Goal: Communication & Community: Answer question/provide support

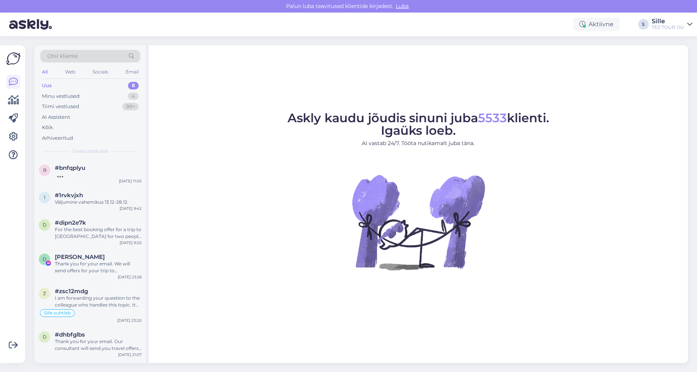
click at [644, 248] on figure "Askly kaudu jõudis sinuni juba 5533 klienti. Igaüks loeb. AI vastab 24/7. Tööta…" at bounding box center [417, 201] width 525 height 179
click at [85, 172] on div "Алания, Белек , Анталия." at bounding box center [98, 174] width 87 height 7
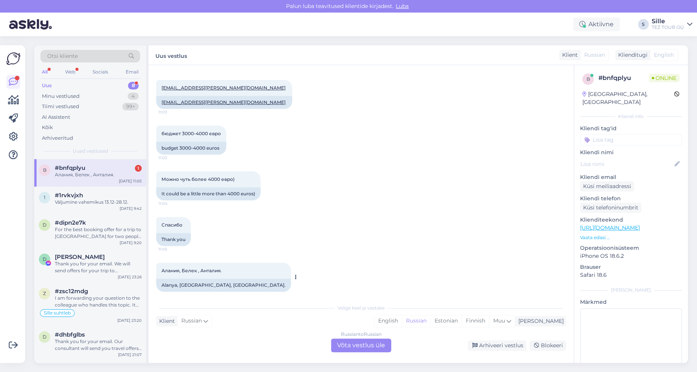
scroll to position [400, 0]
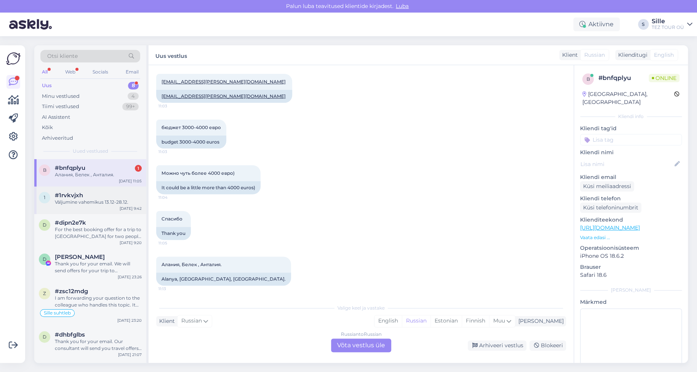
click at [83, 203] on div "Väljumine vahemikus 13.12-28.12." at bounding box center [98, 202] width 87 height 7
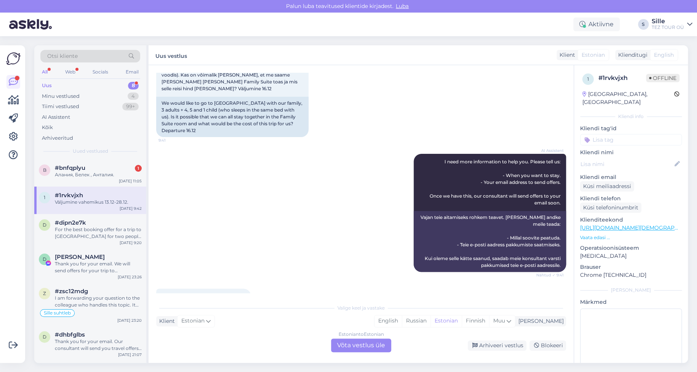
scroll to position [0, 0]
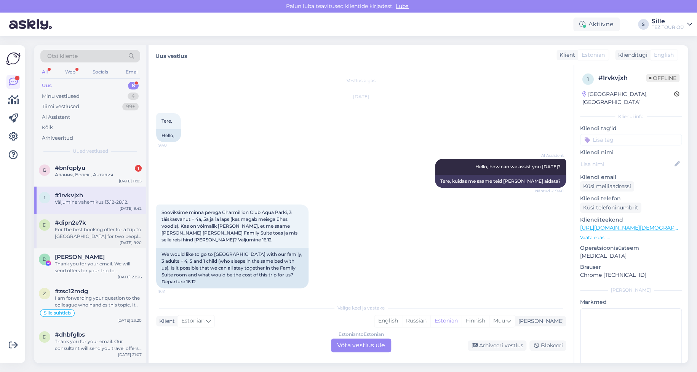
click at [91, 235] on div "For the best booking offer for a trip to [GEOGRAPHIC_DATA] for two people start…" at bounding box center [98, 233] width 87 height 14
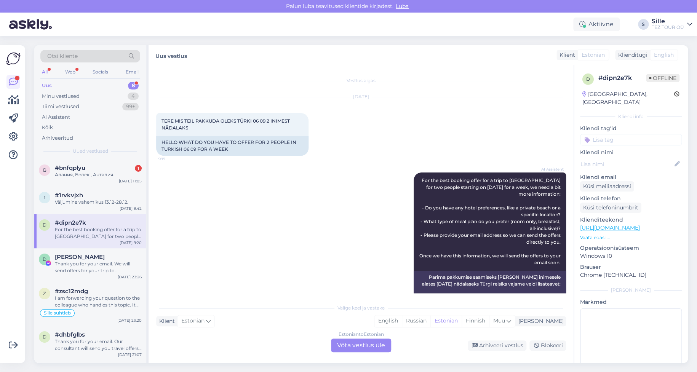
scroll to position [74, 0]
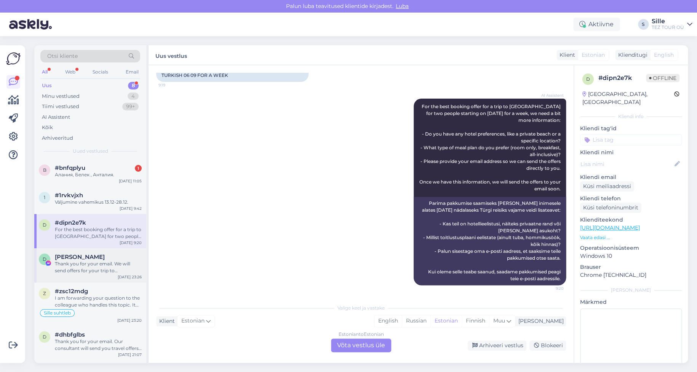
click at [96, 265] on div "Thank you for your email. We will send offers for your trip to [GEOGRAPHIC_DATA…" at bounding box center [98, 267] width 87 height 14
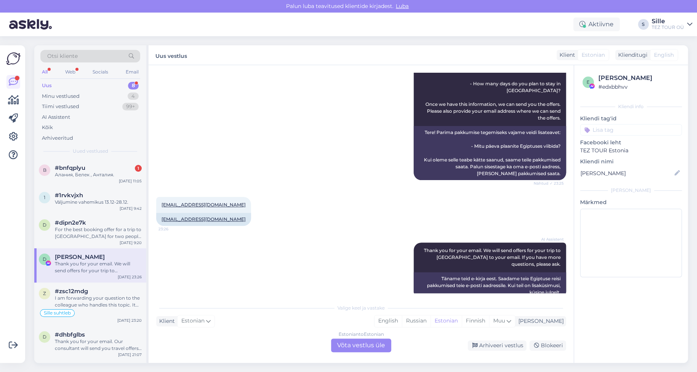
scroll to position [0, 0]
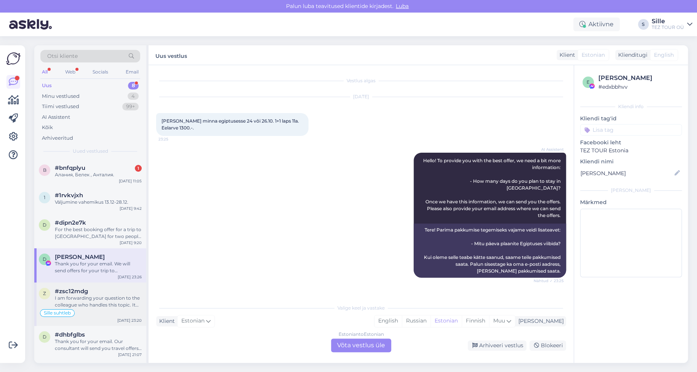
click at [93, 304] on div "I am forwarding your question to the colleague who handles this topic. It may t…" at bounding box center [98, 302] width 87 height 14
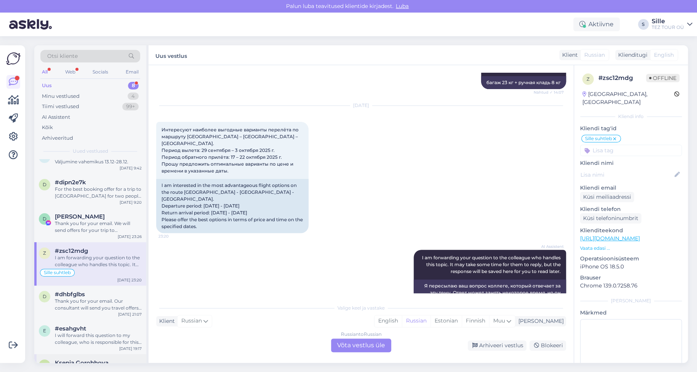
scroll to position [68, 0]
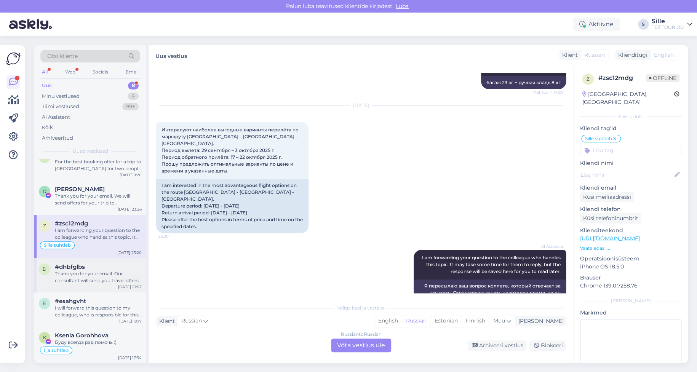
click at [73, 274] on div "Thank you for your email. Our consultant will send you travel offers for [GEOGR…" at bounding box center [98, 277] width 87 height 14
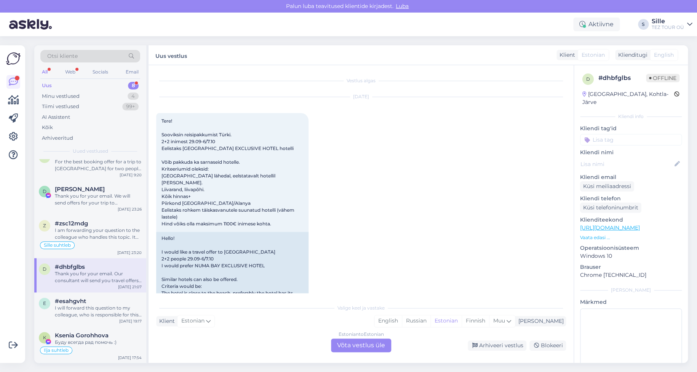
scroll to position [282, 0]
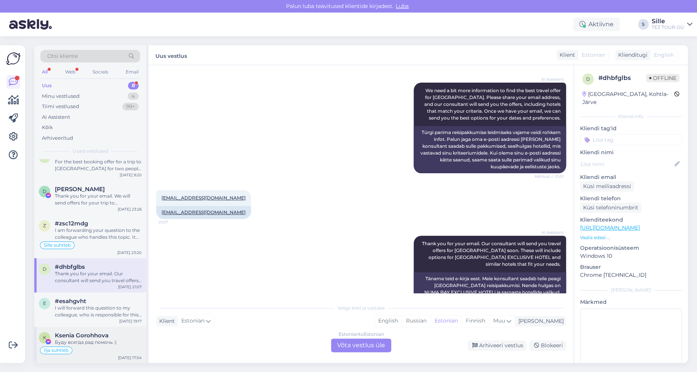
click at [90, 340] on div "Буду всегда рад помочь :)" at bounding box center [98, 342] width 87 height 7
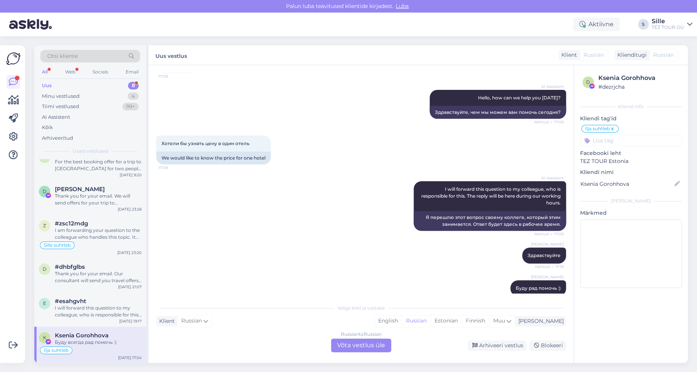
scroll to position [0, 0]
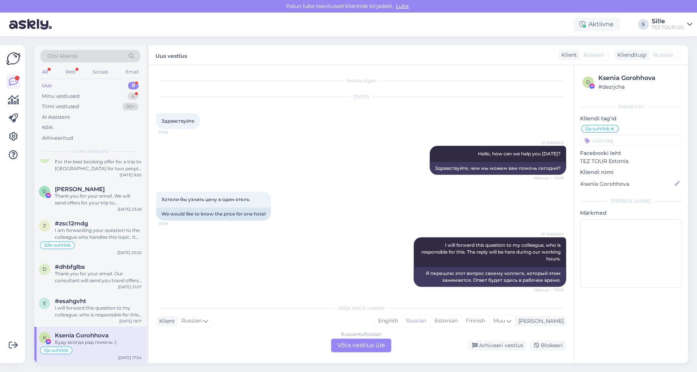
click at [84, 342] on div "Буду всегда рад помочь :)" at bounding box center [98, 342] width 87 height 7
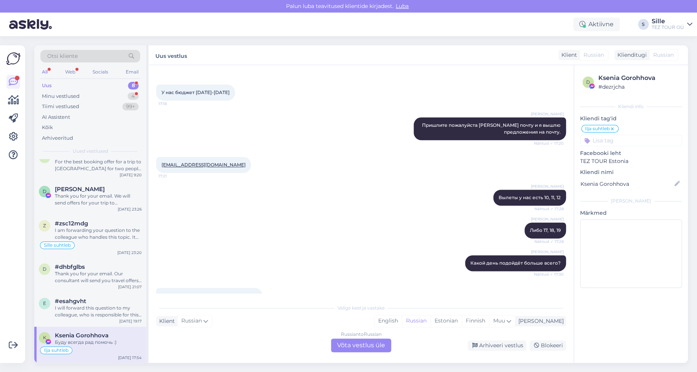
scroll to position [457, 0]
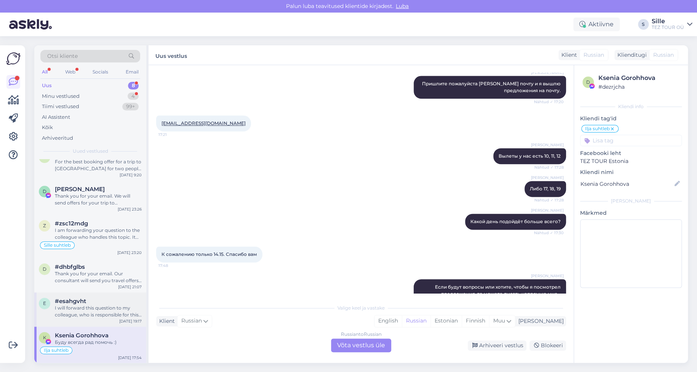
click at [105, 313] on div "I will forward this question to my colleague, who is responsible for this. The …" at bounding box center [98, 312] width 87 height 14
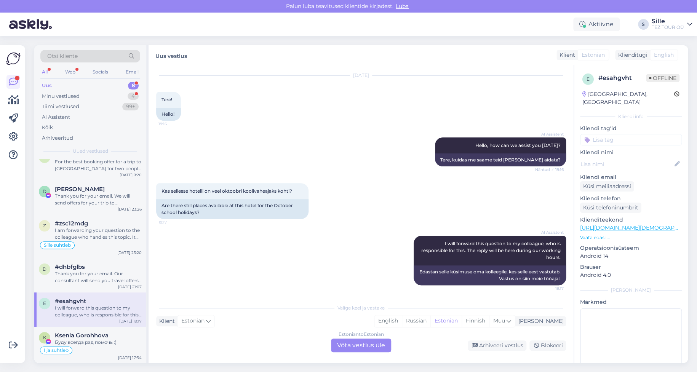
click at [358, 347] on div "Estonian to Estonian Võta vestlus üle" at bounding box center [361, 346] width 60 height 14
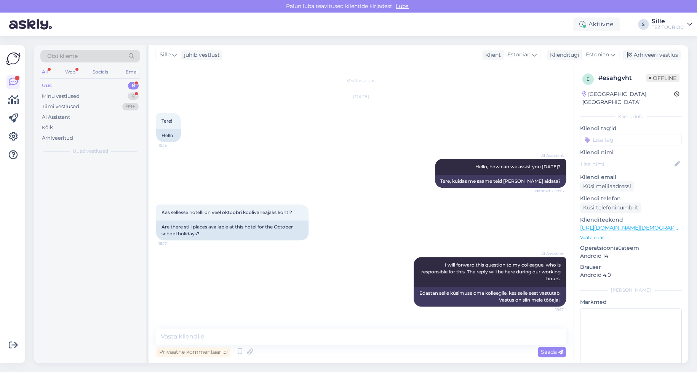
scroll to position [0, 0]
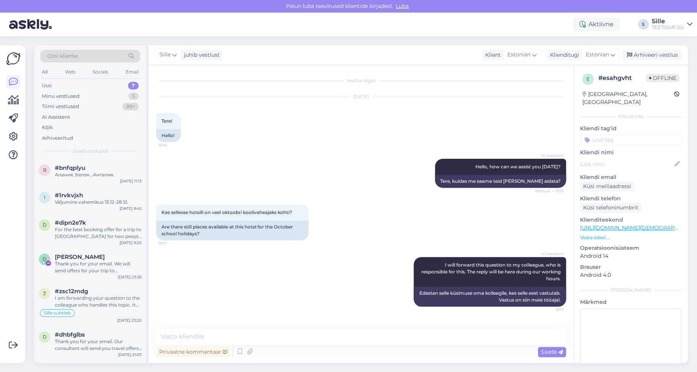
drag, startPoint x: 610, startPoint y: 131, endPoint x: 609, endPoint y: 136, distance: 5.0
click at [609, 134] on input at bounding box center [631, 139] width 102 height 11
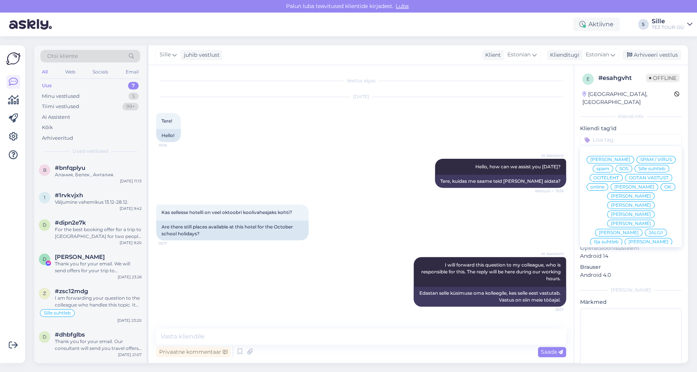
click at [638, 169] on span "Sille suhtleb" at bounding box center [651, 168] width 27 height 5
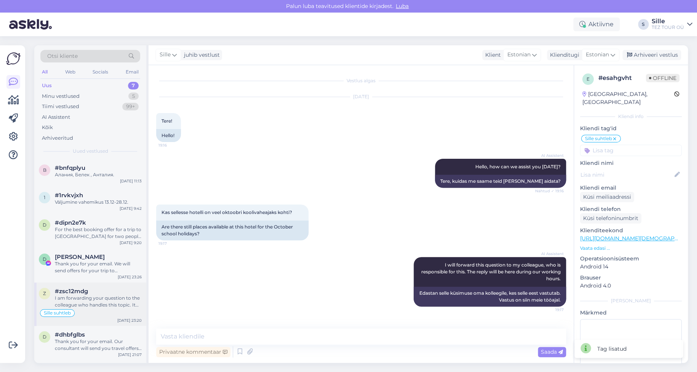
click at [97, 293] on div "#zsc12mdg I am forwarding your question to the colleague who handles this topic…" at bounding box center [98, 298] width 87 height 21
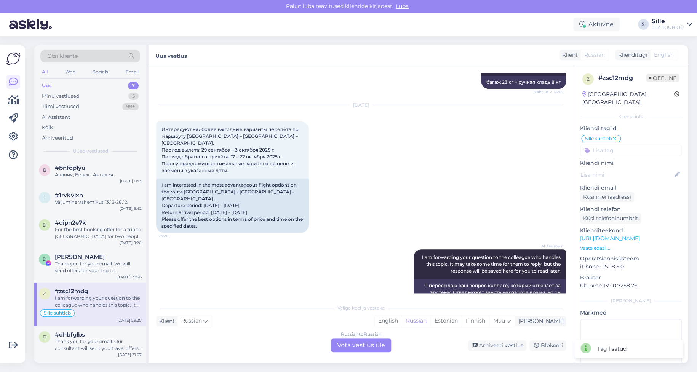
scroll to position [601, 0]
click at [353, 347] on div "Russian to Russian Võta vestlus üle" at bounding box center [361, 346] width 60 height 14
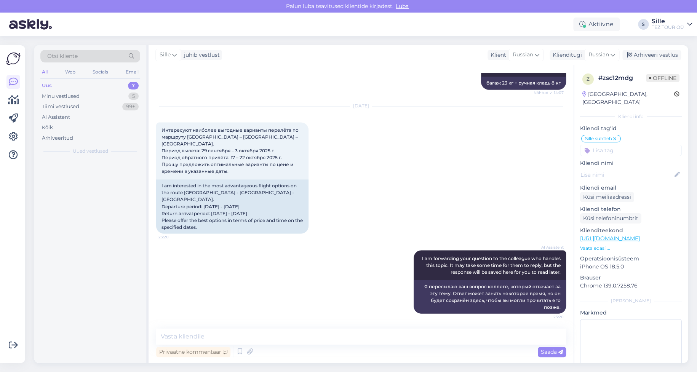
scroll to position [573, 0]
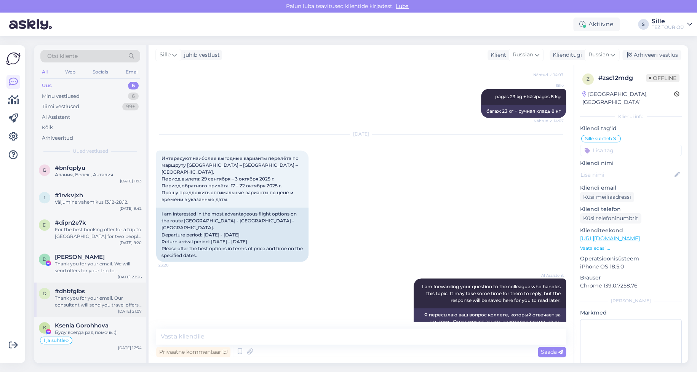
click at [104, 300] on div "Thank you for your email. Our consultant will send you travel offers for [GEOGR…" at bounding box center [98, 302] width 87 height 14
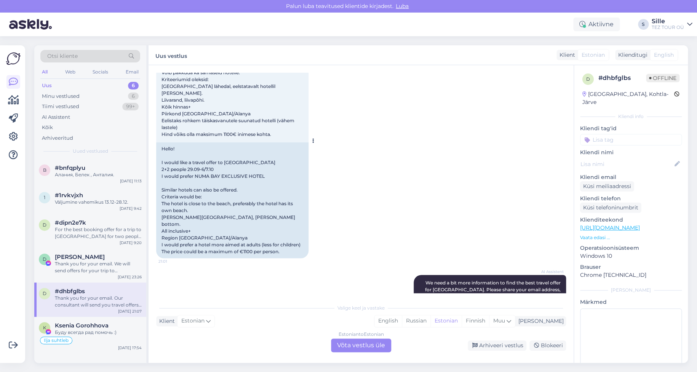
scroll to position [0, 0]
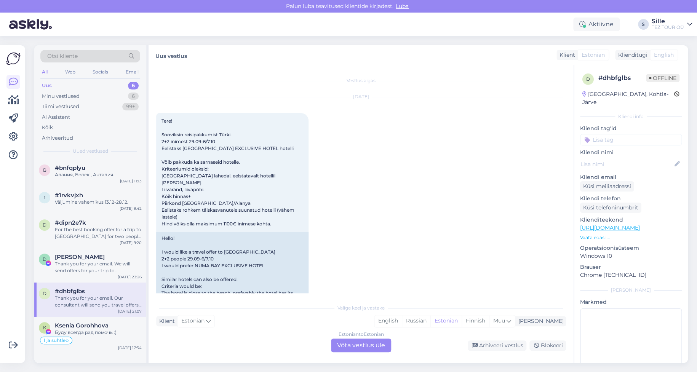
click at [352, 346] on div "Estonian to Estonian Võta vestlus üle" at bounding box center [361, 346] width 60 height 14
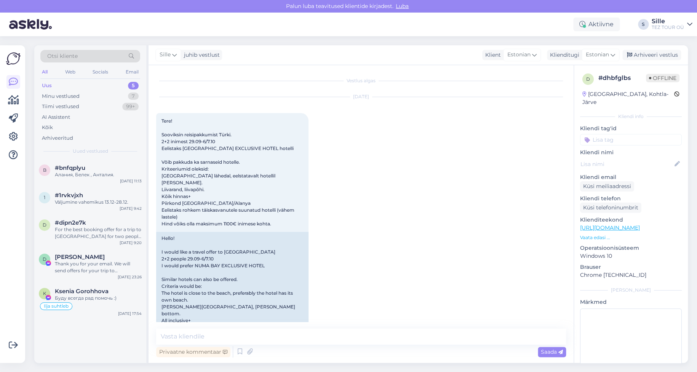
click at [596, 134] on input at bounding box center [631, 139] width 102 height 11
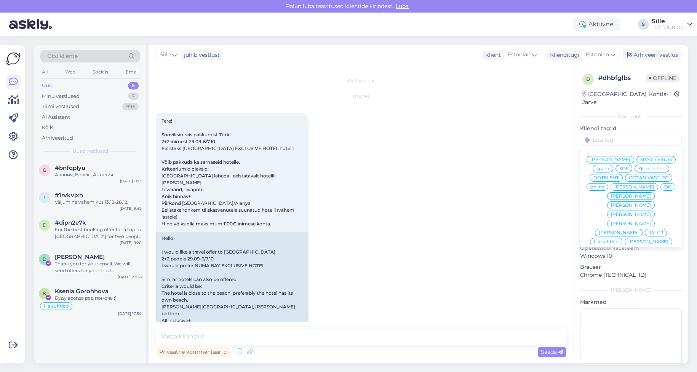
click at [638, 168] on span "Sille suhtleb" at bounding box center [651, 168] width 27 height 5
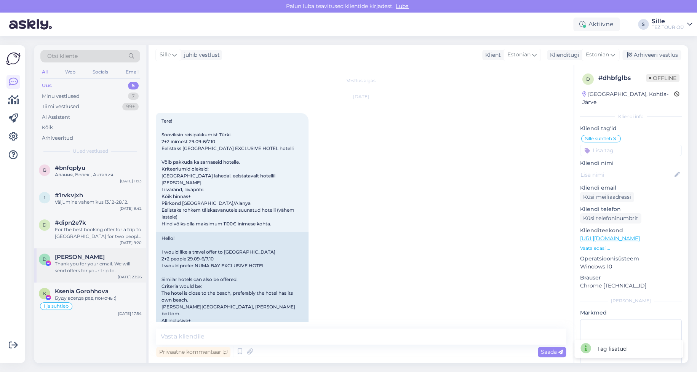
drag, startPoint x: 85, startPoint y: 266, endPoint x: 91, endPoint y: 266, distance: 6.9
click at [85, 266] on div "Thank you for your email. We will send offers for your trip to [GEOGRAPHIC_DATA…" at bounding box center [98, 267] width 87 height 14
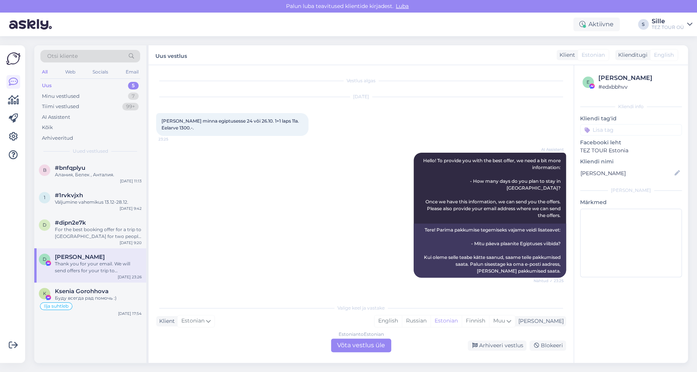
click at [355, 346] on div "Estonian to Estonian Võta vestlus üle" at bounding box center [361, 346] width 60 height 14
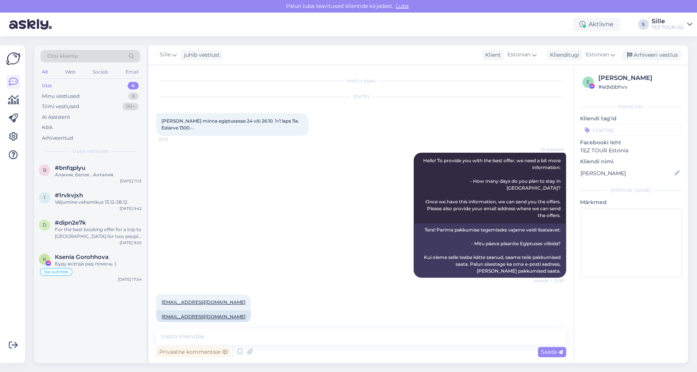
click at [594, 131] on input at bounding box center [631, 129] width 102 height 11
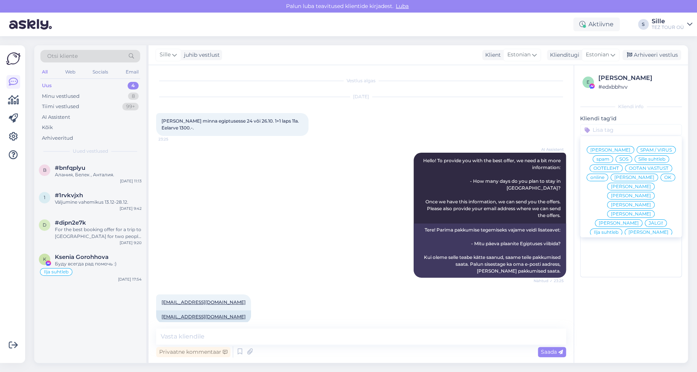
click at [647, 158] on span "Sille suhtleb" at bounding box center [651, 159] width 27 height 5
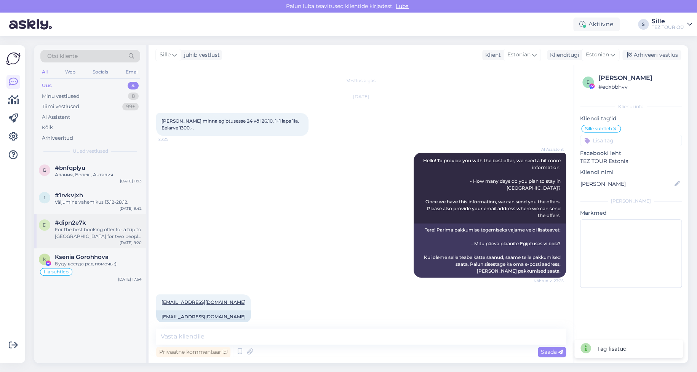
click at [77, 227] on div "For the best booking offer for a trip to [GEOGRAPHIC_DATA] for two people start…" at bounding box center [98, 233] width 87 height 14
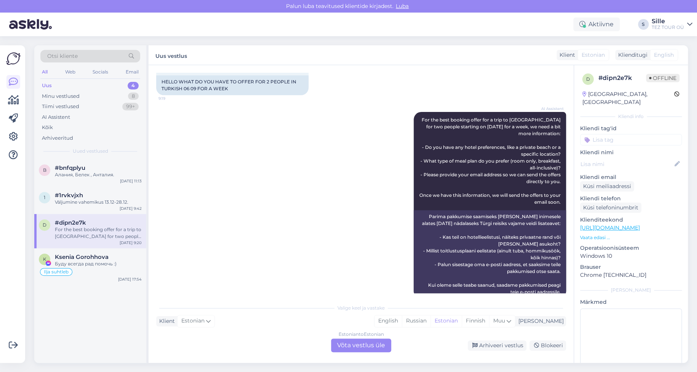
scroll to position [74, 0]
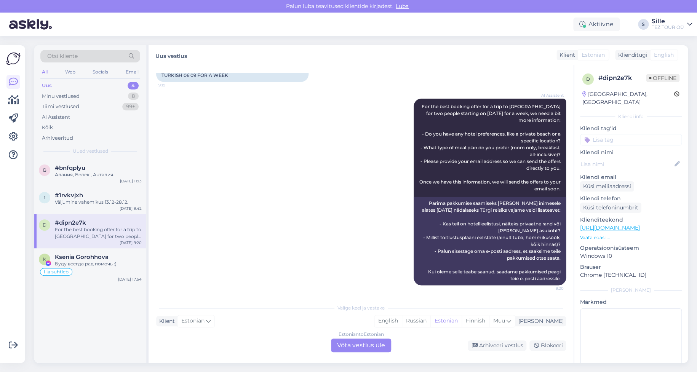
click at [602, 134] on input at bounding box center [631, 139] width 102 height 11
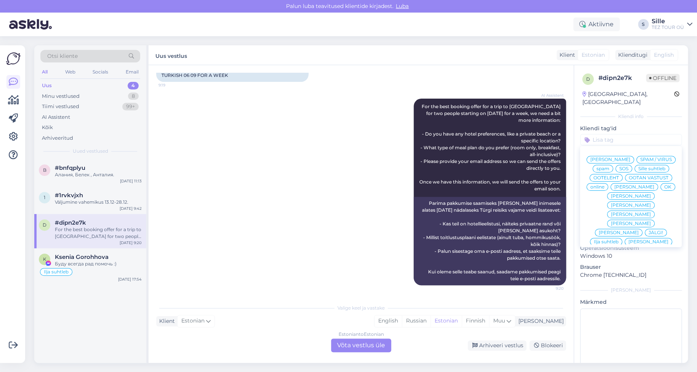
click at [638, 169] on span "Sille suhtleb" at bounding box center [651, 168] width 27 height 5
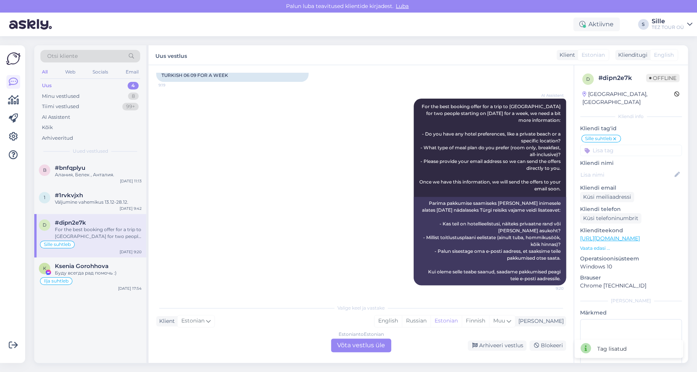
click at [364, 342] on div "Estonian to Estonian Võta vestlus üle" at bounding box center [361, 346] width 60 height 14
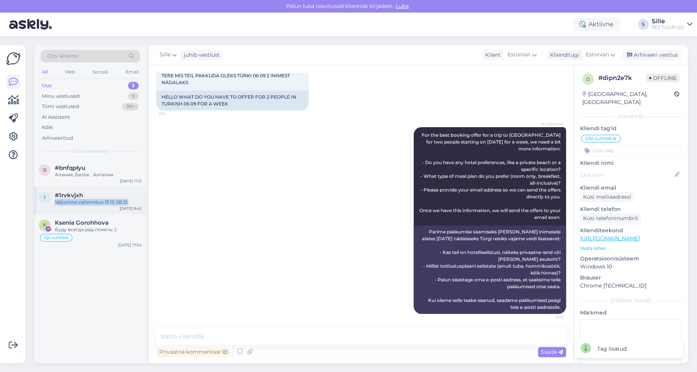
click at [130, 198] on div "#1rvkvjxh Väljumine vahemikus 13.12-28.12." at bounding box center [98, 199] width 87 height 14
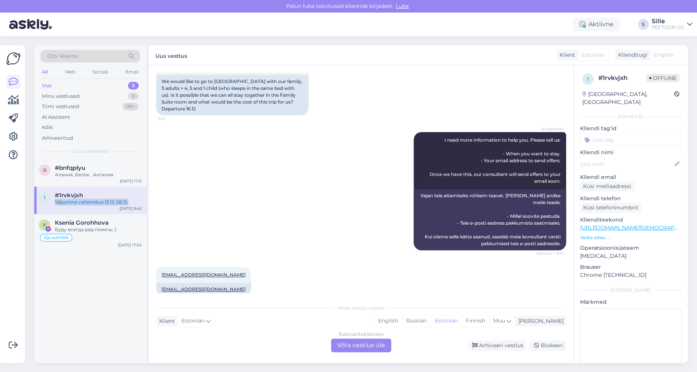
scroll to position [229, 0]
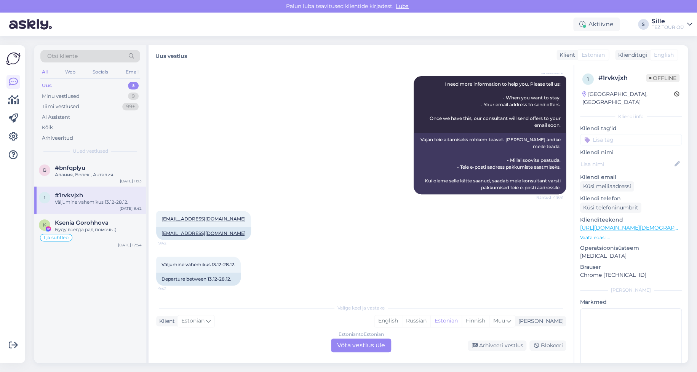
click at [358, 343] on div "Estonian to Estonian Võta vestlus üle" at bounding box center [361, 346] width 60 height 14
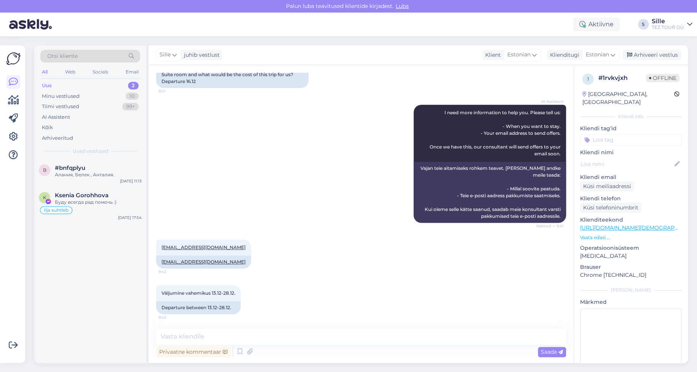
click at [599, 134] on input at bounding box center [631, 139] width 102 height 11
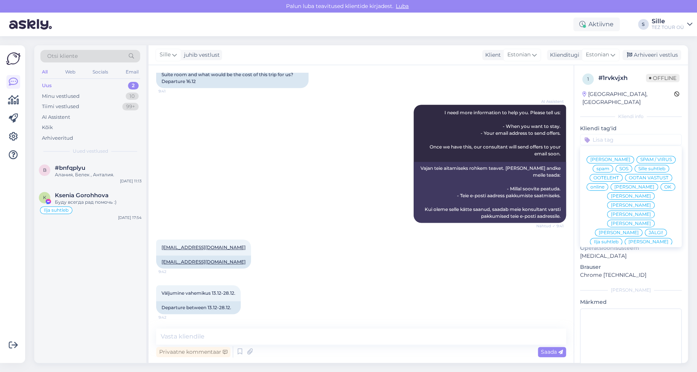
click at [638, 168] on span "Sille suhtleb" at bounding box center [651, 168] width 27 height 5
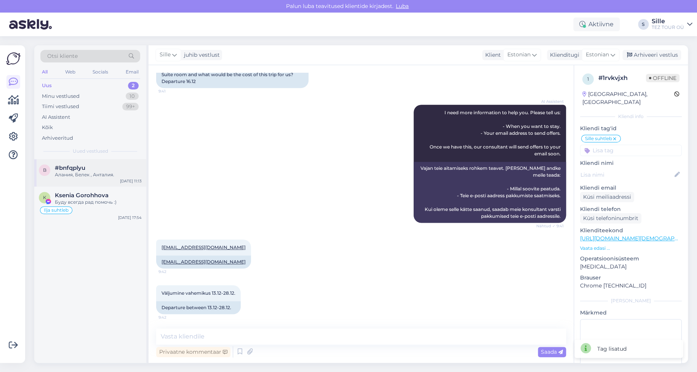
click at [89, 171] on div "#bnfqplyu Алания, Белек , [GEOGRAPHIC_DATA]." at bounding box center [98, 172] width 87 height 14
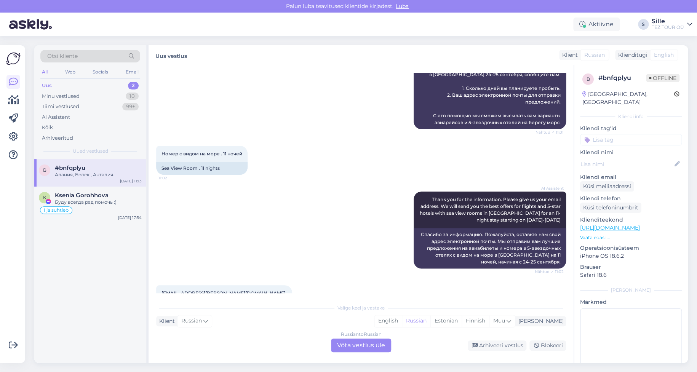
scroll to position [0, 0]
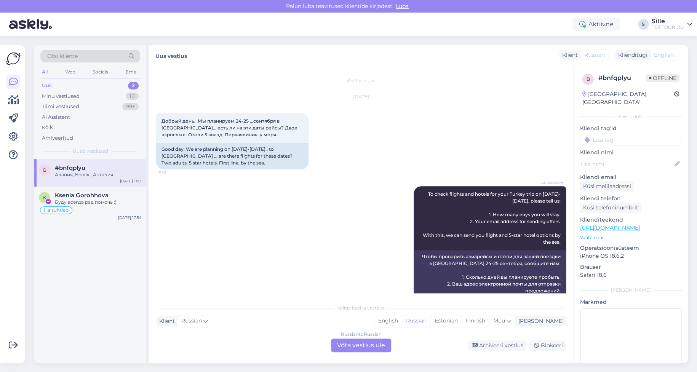
click at [354, 345] on div "Russian to Russian Võta vestlus üle" at bounding box center [361, 346] width 60 height 14
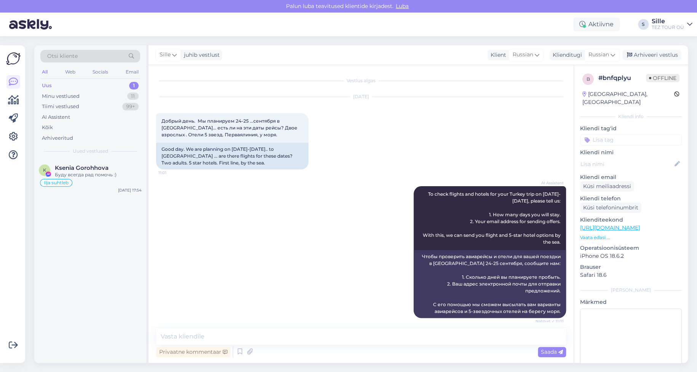
click at [600, 134] on input at bounding box center [631, 139] width 102 height 11
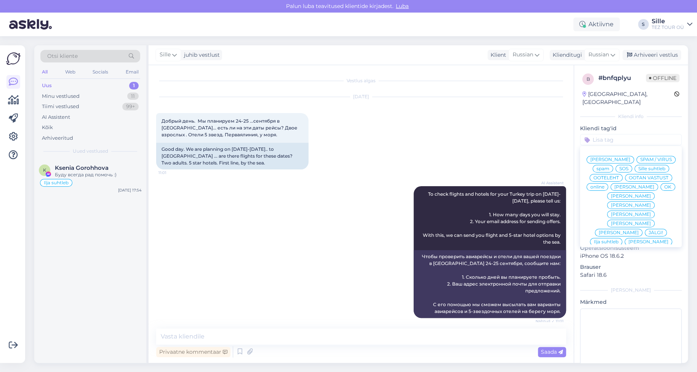
click at [638, 169] on span "Sille suhtleb" at bounding box center [651, 168] width 27 height 5
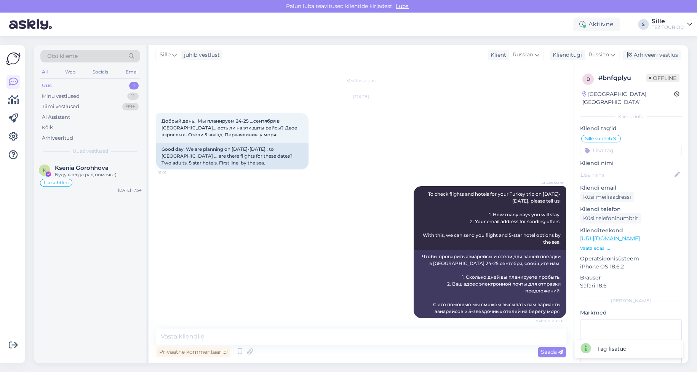
click at [342, 248] on div "AI Assistent To check flights and hotels for your Turkey trip on [DATE]-[DATE],…" at bounding box center [361, 252] width 410 height 149
click at [84, 91] on div "Minu vestlused 11" at bounding box center [90, 96] width 100 height 11
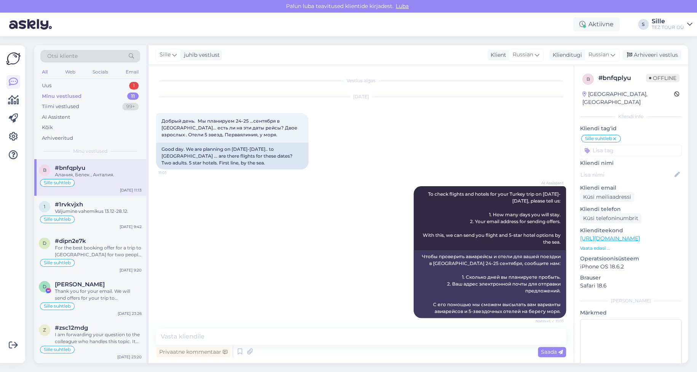
click at [81, 95] on div "Minu vestlused 11" at bounding box center [90, 96] width 100 height 11
click at [83, 82] on div "Uus 1" at bounding box center [90, 85] width 100 height 11
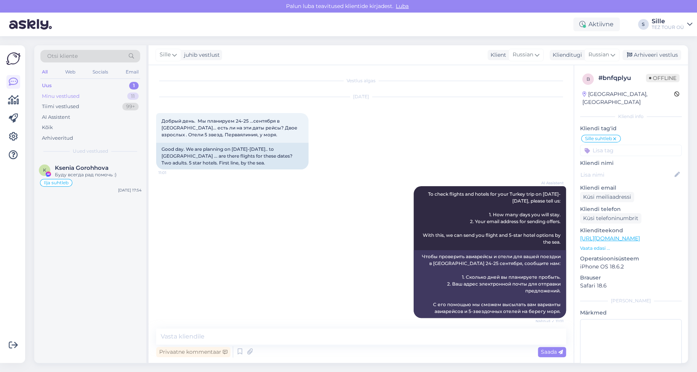
click at [88, 93] on div "Minu vestlused 11" at bounding box center [90, 96] width 100 height 11
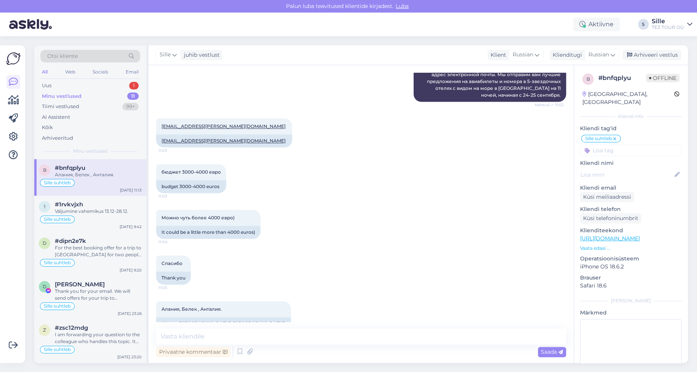
scroll to position [372, 0]
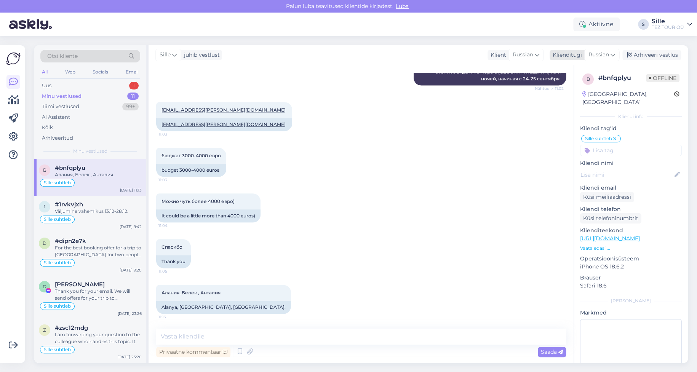
click at [596, 54] on span "Russian" at bounding box center [598, 55] width 21 height 8
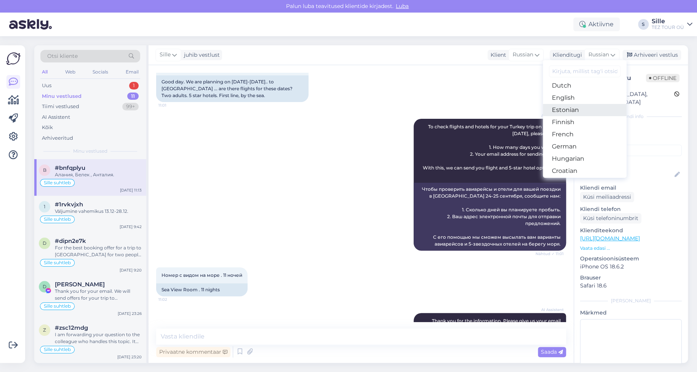
scroll to position [0, 0]
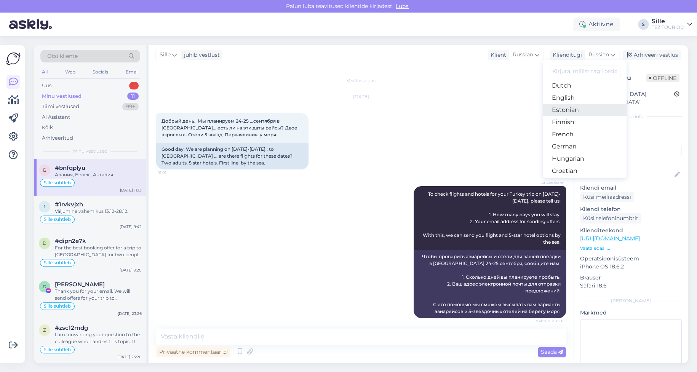
click at [570, 106] on link "Estonian" at bounding box center [585, 110] width 84 height 12
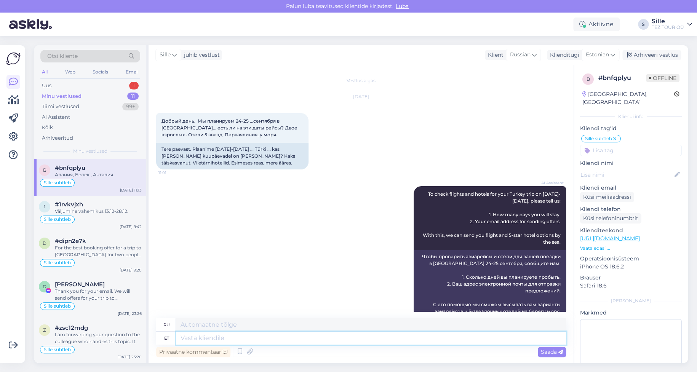
click at [196, 335] on textarea at bounding box center [371, 338] width 390 height 13
type textarea "Tere!"
type textarea "Привет!"
type textarea "Tere! Tänan"
type textarea "Привет! [GEOGRAPHIC_DATA]."
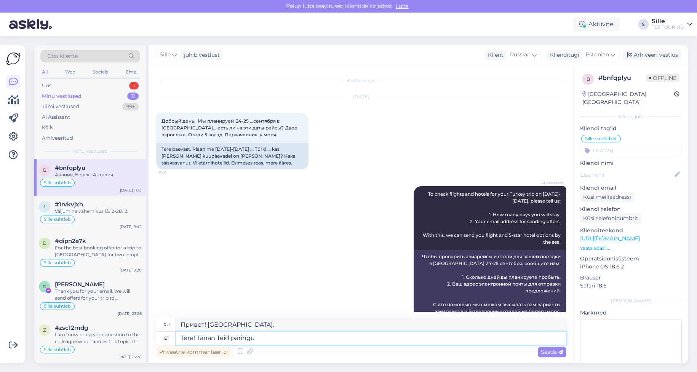
type textarea "Tere! Tänan Teid päringu e"
type textarea "Здравствуйте! Спасибо за ваш запрос."
type textarea "Tere! Tänan Teid päringu eest. Koostan j"
type textarea "Здравствуйте! Спасибо за ваш запрос. Я собираю"
type textarea "Tere! Tänan Teid päringu eest. Koostan ja s"
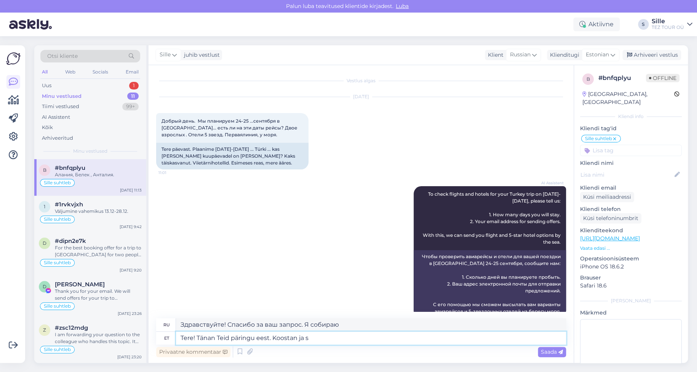
type textarea "Здравствуйте! Спасибо за ваш запрос. Я собираю и..."
type textarea "Tere! Tänan Teid päringu eest. Koostan [PERSON_NAME]"
type textarea "Здравствуйте! Спасибо за ваш запрос. Я подготовлю и отправлю."
type textarea "Tere! Tänan Teid päringu eest. Koostan [PERSON_NAME] Teile"
type textarea "Здравствуйте! Спасибо за ваш запрос. Я подготовлю его и отправлю вам."
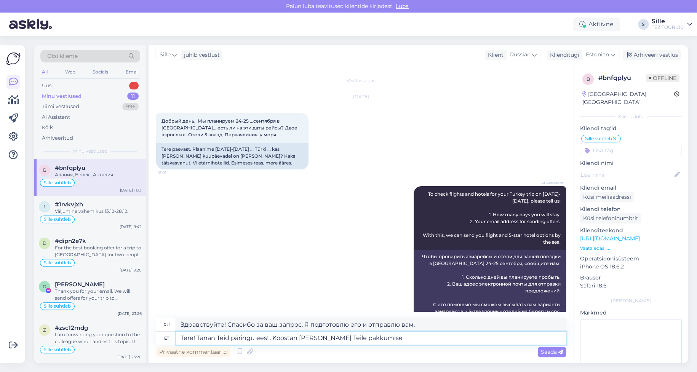
type textarea "Tere! Tänan Teid päringu eest. Koostan [PERSON_NAME] Teile pakkumise"
type textarea "Здравствуйте! Спасибо за ваш запрос. Я подготовлю и отправлю вам предложение."
type textarea "Tere! Tänan Teid päringu eest. Koostan [PERSON_NAME] Teile pakkumise esimesel v"
type textarea "Здравствуйте! Спасибо за ваш запрос. Я подготовлю и отправлю вам предложение ка…"
type textarea "Tere! Tänan Teid päringu eest. Koostan [PERSON_NAME] Teile pakkumise"
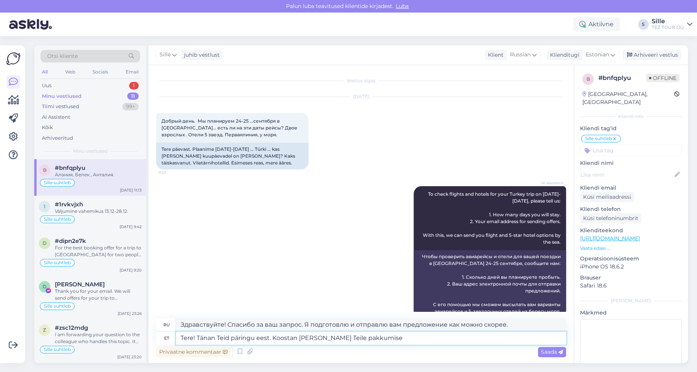
type textarea "Здравствуйте! Спасибо за ваш запрос. Я подготовлю и отправлю вам предложение."
type textarea "Tere! Tänan Teid päringu eest. Koostan [PERSON_NAME] Teile pakkumise lähiajal"
type textarea "Здравствуйте! Спасибо за ваш запрос. Я подготовлю и отправлю вам предложение в …"
type textarea "Tere! Tänan Teid päringu eest. Koostan [PERSON_NAME] Teile pakkumise lähiajal"
click at [550, 354] on span "Saada" at bounding box center [552, 351] width 22 height 7
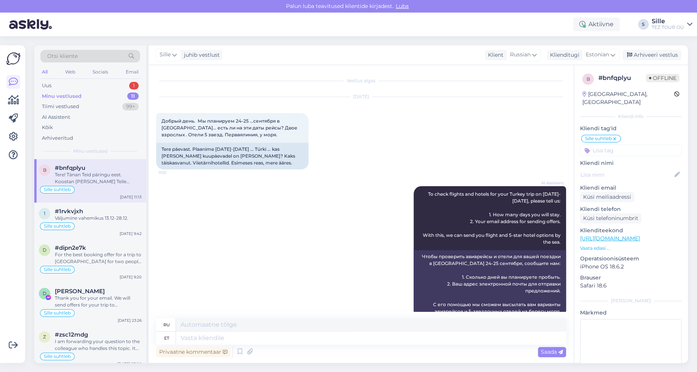
scroll to position [441, 0]
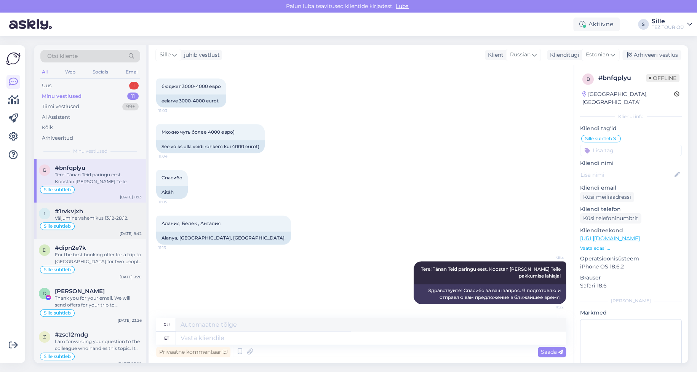
click at [75, 215] on div "Väljumine vahemikus 13.12-28.12." at bounding box center [98, 218] width 87 height 7
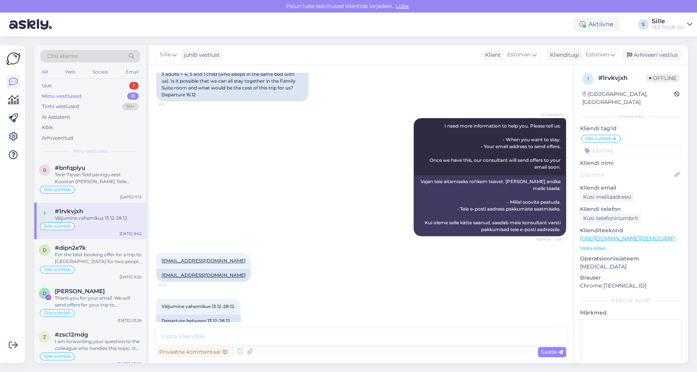
scroll to position [200, 0]
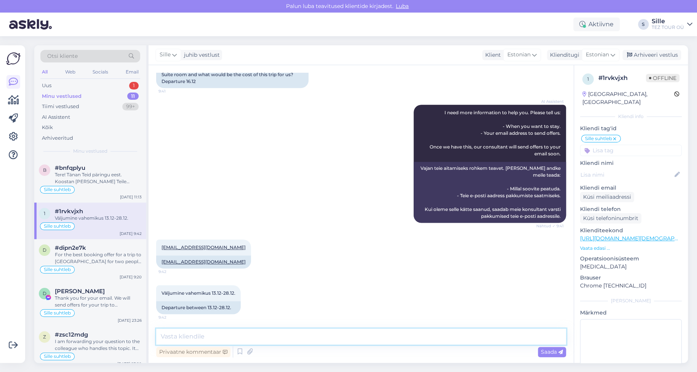
click at [200, 334] on textarea at bounding box center [361, 337] width 410 height 16
type textarea "Tere! Tänan Teid päringu eest. Koostan [PERSON_NAME] Teile pakkumise esimesel v…"
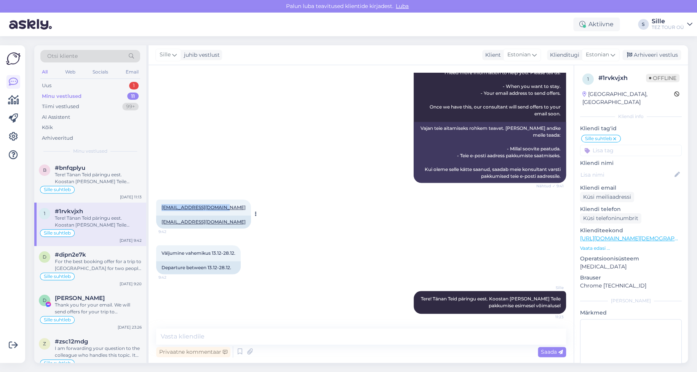
drag, startPoint x: 224, startPoint y: 205, endPoint x: 158, endPoint y: 208, distance: 65.9
click at [158, 208] on div "[PERSON_NAME][EMAIL_ADDRESS][DOMAIN_NAME] 9:42" at bounding box center [203, 208] width 95 height 16
copy link "[EMAIL_ADDRESS][DOMAIN_NAME]"
click at [94, 177] on div "Tere! Tänan Teid päringu eest. Koostan [PERSON_NAME] Teile pakkumise lähiajal" at bounding box center [98, 178] width 87 height 14
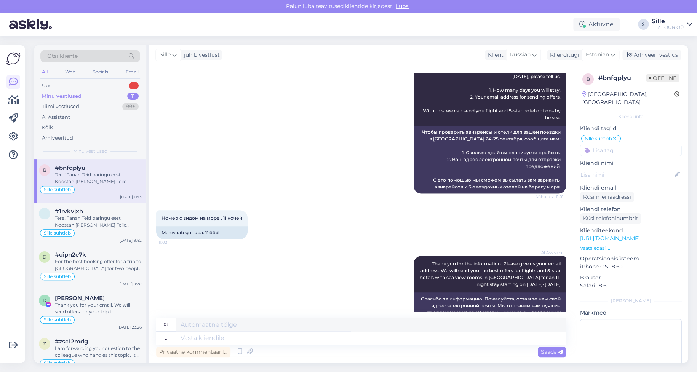
scroll to position [228, 0]
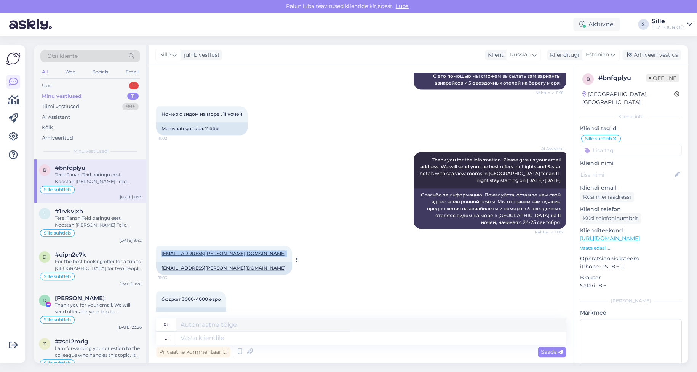
drag, startPoint x: 160, startPoint y: 251, endPoint x: 217, endPoint y: 251, distance: 57.1
click at [217, 251] on div "[EMAIL_ADDRESS][PERSON_NAME][DOMAIN_NAME] 11:03" at bounding box center [224, 254] width 136 height 16
copy span "[EMAIL_ADDRESS][PERSON_NAME][DOMAIN_NAME]"
click at [96, 264] on div "For the best booking offer for a trip to [GEOGRAPHIC_DATA] for two people start…" at bounding box center [98, 265] width 87 height 14
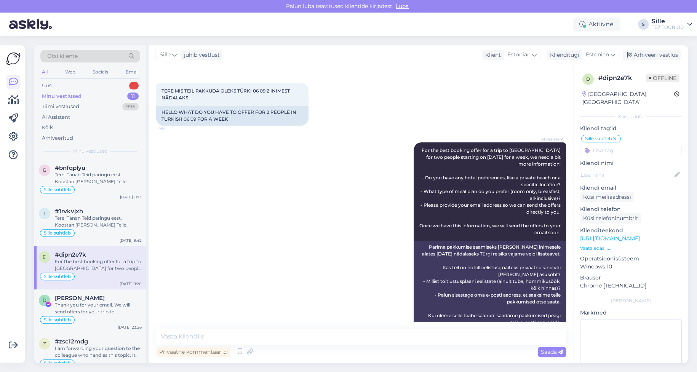
scroll to position [45, 0]
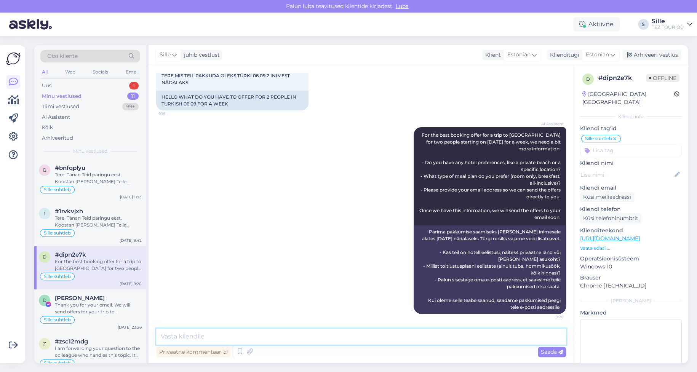
drag, startPoint x: 177, startPoint y: 339, endPoint x: 187, endPoint y: 339, distance: 9.9
click at [178, 339] on textarea at bounding box center [361, 337] width 410 height 16
type textarea "Tere! Palun kirjutage oma e-maili aadress [PERSON_NAME] saata Teile pakkumused."
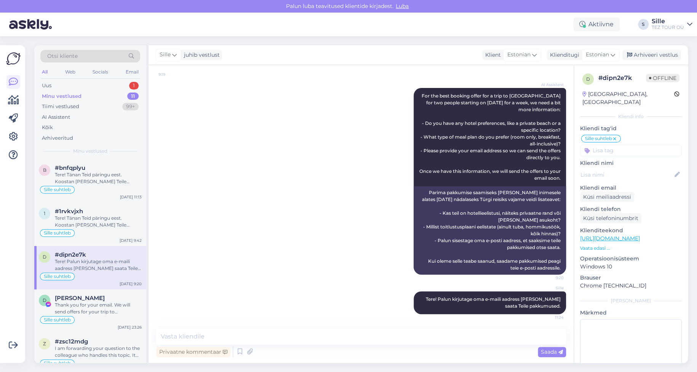
click at [606, 145] on input at bounding box center [631, 150] width 102 height 11
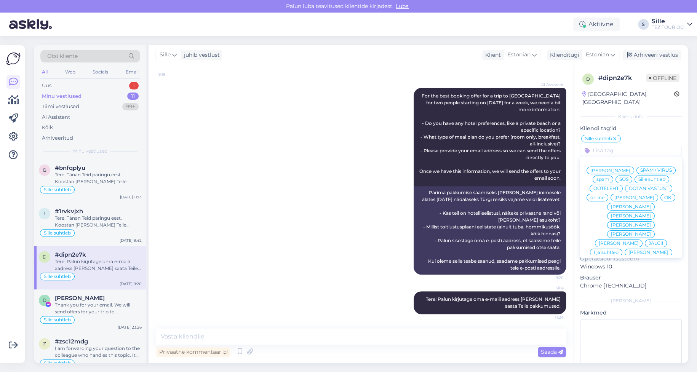
click at [660, 198] on div "OK" at bounding box center [667, 198] width 15 height 8
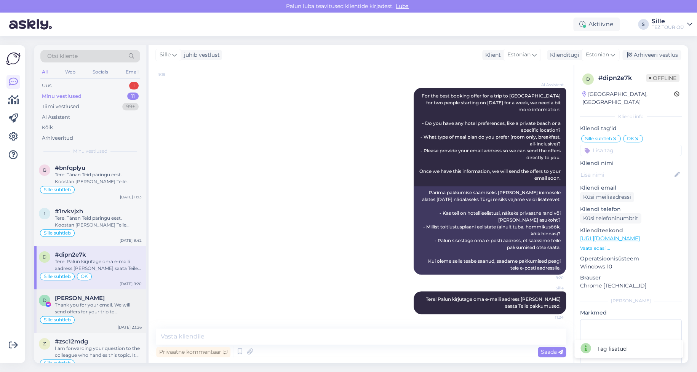
click at [104, 300] on div "[PERSON_NAME] Thank you for your email. We will send offers for your trip to [G…" at bounding box center [98, 305] width 87 height 21
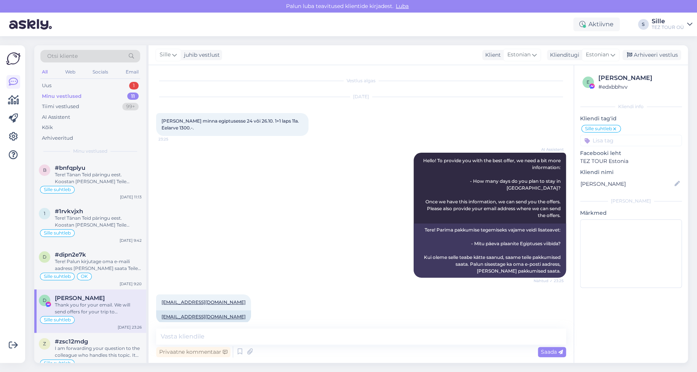
scroll to position [69, 0]
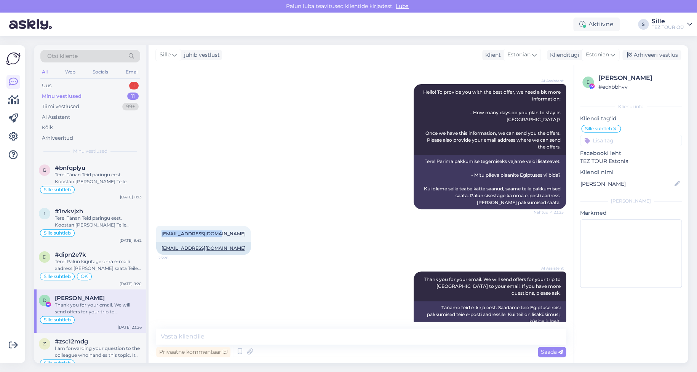
drag, startPoint x: 161, startPoint y: 225, endPoint x: 228, endPoint y: 223, distance: 67.8
click at [228, 223] on div "[EMAIL_ADDRESS][DOMAIN_NAME] 23:26 [EMAIL_ADDRESS][DOMAIN_NAME]" at bounding box center [361, 240] width 410 height 46
copy link "[EMAIL_ADDRESS][DOMAIN_NAME]"
click at [99, 314] on div "Thank you for your email. We will send offers for your trip to [GEOGRAPHIC_DATA…" at bounding box center [98, 309] width 87 height 14
click at [194, 337] on textarea at bounding box center [361, 337] width 410 height 16
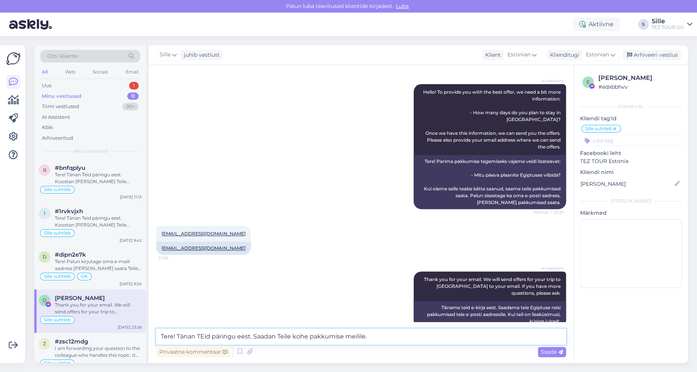
type textarea "Tere! Tänan TEid päringu eest. Saadan Teile kohe pakkumise meilile."
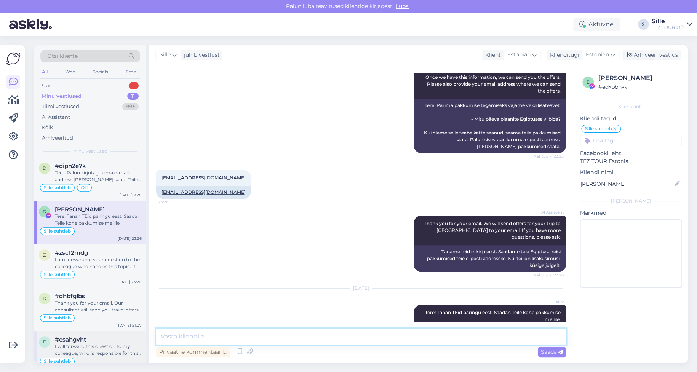
scroll to position [152, 0]
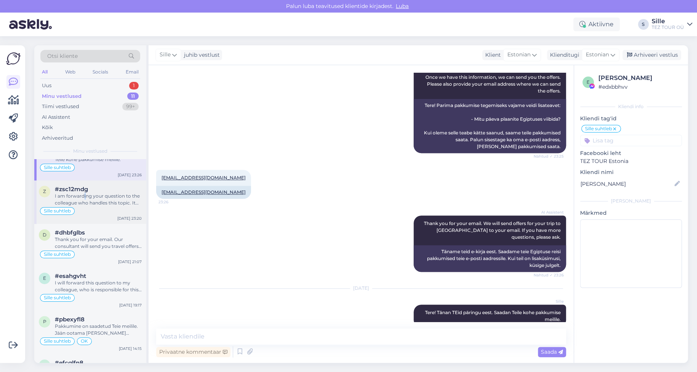
drag, startPoint x: 84, startPoint y: 196, endPoint x: 111, endPoint y: 214, distance: 32.7
click at [84, 196] on div "I am forwarding your question to the colleague who handles this topic. It may t…" at bounding box center [98, 200] width 87 height 14
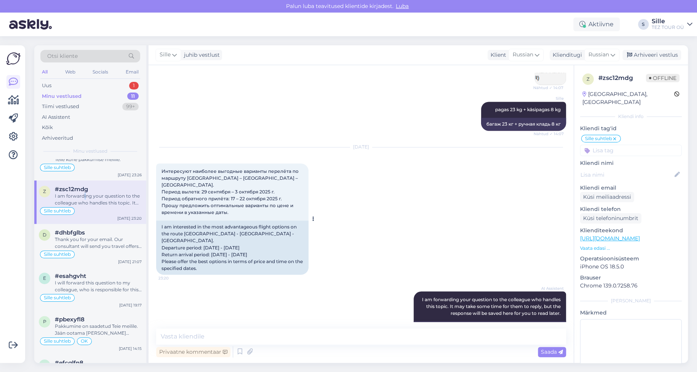
scroll to position [573, 0]
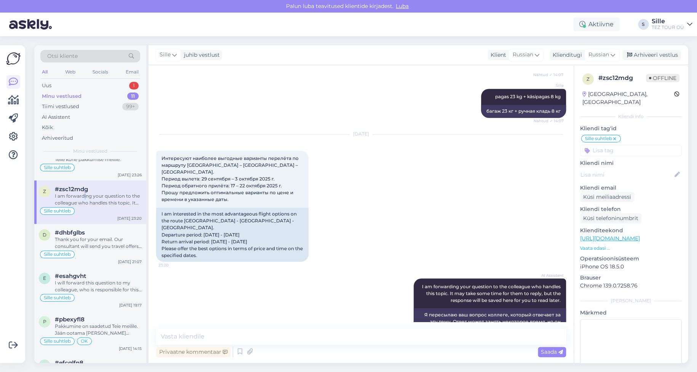
drag, startPoint x: 594, startPoint y: 56, endPoint x: 594, endPoint y: 62, distance: 6.5
click at [594, 55] on span "Russian" at bounding box center [598, 55] width 21 height 8
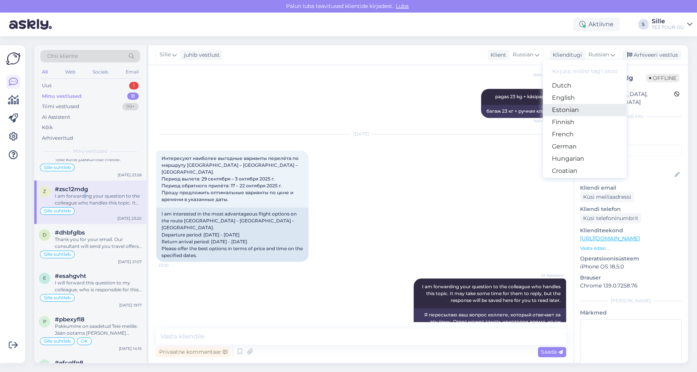
click at [572, 110] on link "Estonian" at bounding box center [585, 110] width 84 height 12
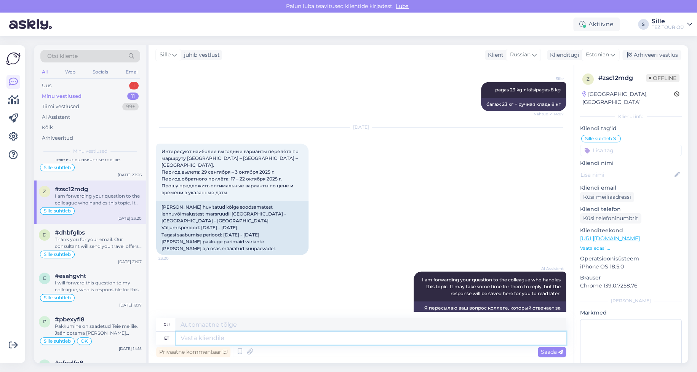
click at [212, 336] on textarea at bounding box center [371, 338] width 390 height 13
type textarea "Tere!"
type textarea "Привет"
type textarea "Tere!"
type textarea "Привет!"
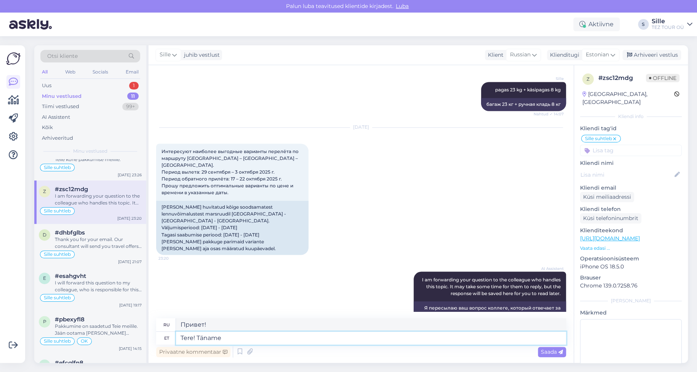
type textarea "Tere! Täname"
type textarea "Привет! [GEOGRAPHIC_DATA]."
type textarea "Tere! Täname päringu"
type textarea "Здравствуйте! Спасибо за ваш запрос."
type textarea "Tere! Täname päringu eest. Pakkumised s"
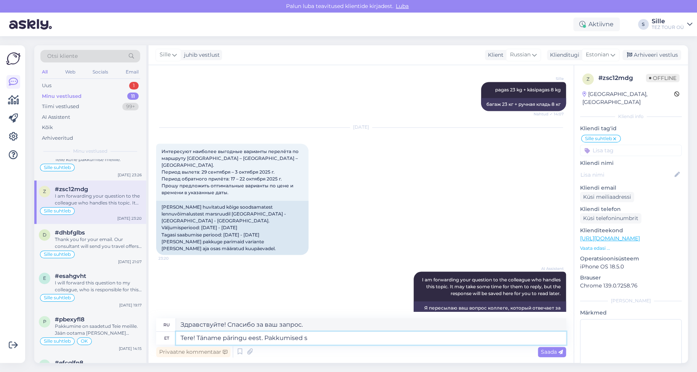
type textarea "Здравствуйте! Спасибо за ваш запрос. Предложения"
type textarea "Tere! Täname päringu eest. Pakkumised saadame"
type textarea "Здравствуйте! Спасибо за ваш запрос. Мы вышлем вам предложения."
type textarea "Tere! Täname päringu eest. Pakkumised saadame e-mailile. S"
type textarea "Здравствуйте! Спасибо за ваш запрос. Мы вышлем вам предложения по электронной п…"
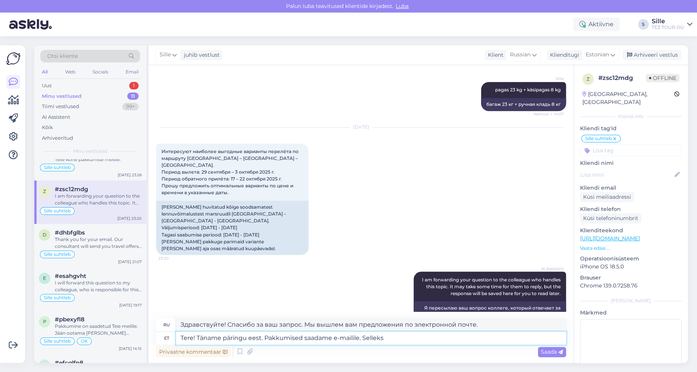
type textarea "Tere! Täname päringu eest. Pakkumised saadame e-mailile. Selleks"
type textarea "Здравствуйте! Спасибо за ваш запрос. Мы отправим вам предложения по электронной…"
type textarea "Tere! Täname päringu eest. Pakkumised saadame e-mailile. Selleks palun"
type textarea "Здравствуйте! Спасибо за ваш запрос. Мы вышлем вам предложения по электронной п…"
type textarea "Tere! Täname päringu eest. Pakkumised saadame e-mailile. Selleks palun kirjutag…"
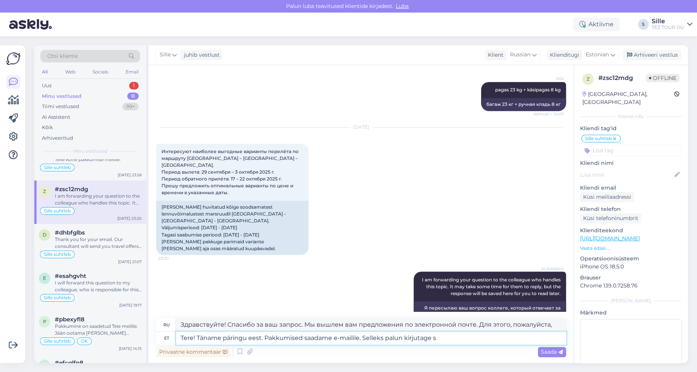
type textarea "Здравствуйте! Спасибо за ваш запрос. Мы вышлем вам предложения по электронной п…"
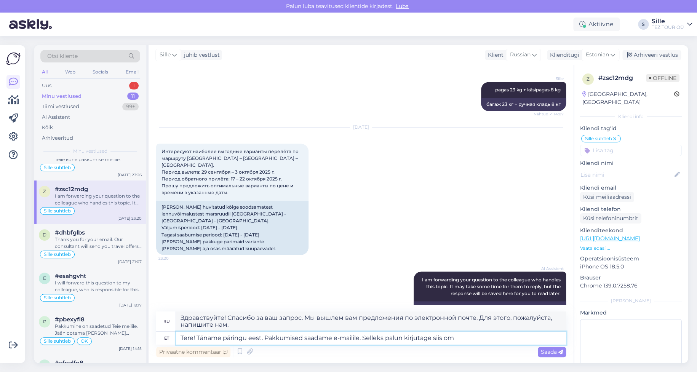
type textarea "Tere! Täname päringu eest. Pakkumised saadame e-mailile. Selleks palun kirjutag…"
type textarea "Здравствуйте! Спасибо за ваш запрос. Мы вышлем вам предложения по электронной п…"
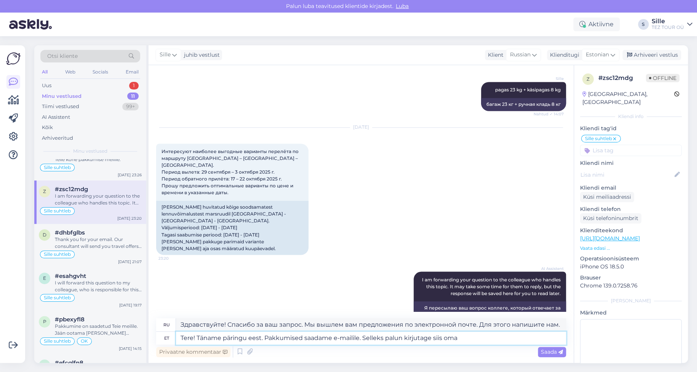
type textarea "Tere! Täname päringu eest. Pakkumised saadame e-mailile. Selleks palun kirjutag…"
type textarea "Здравствуйте! Спасибо за ваш запрос. Мы вышлем вам предложения по электронной п…"
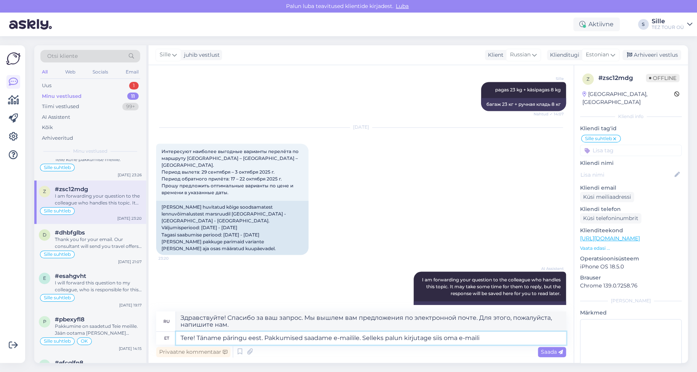
type textarea "Tere! Täname päringu eest. Pakkumised saadame e-mailile. Selleks palun kirjutag…"
type textarea "Здравствуйте! Спасибо за ваш запрос. Мы вышлем вам предложения по электронной п…"
type textarea "Tere! Täname päringu eest. Pakkumised saadame e-mailile. Selleks palun kirjutag…"
type textarea "Здравствуйте! Спасибо за ваш запрос. Мы вышлем вам предложения по электронной п…"
type textarea "Tere! Täname päringu eest. Pakkumised saadame e-mailile. Selleks palun kirjutag…"
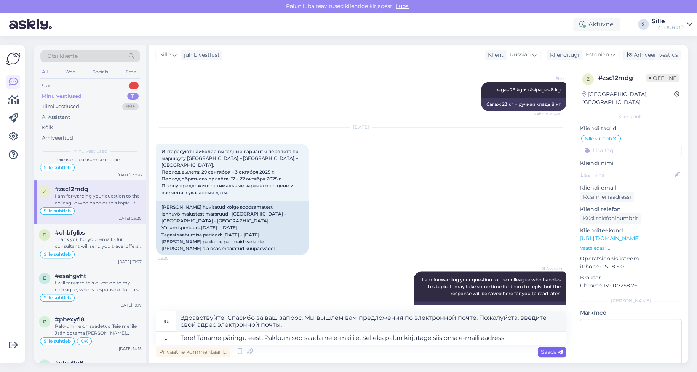
click at [540, 348] on div "Saada" at bounding box center [552, 352] width 28 height 10
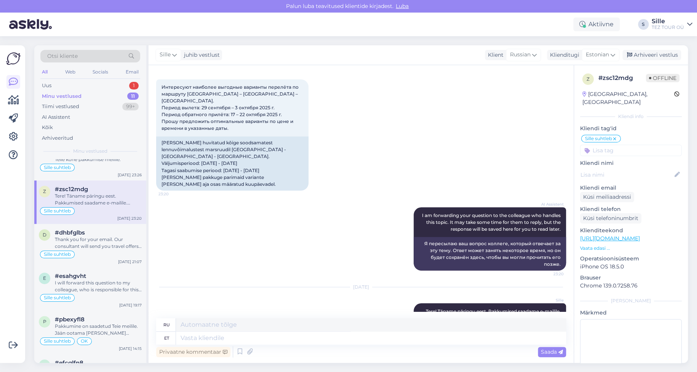
scroll to position [665, 0]
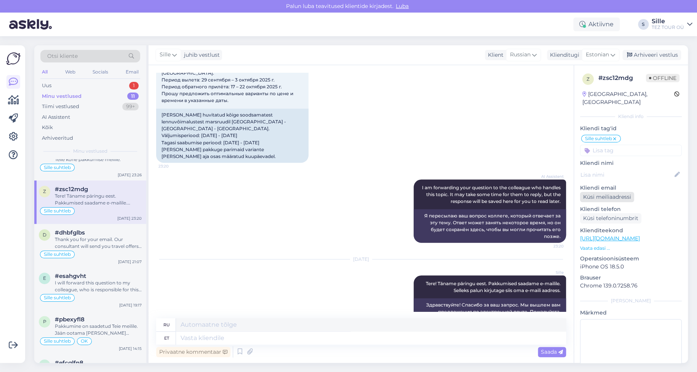
click at [615, 192] on div "Küsi meiliaadressi" at bounding box center [607, 197] width 54 height 10
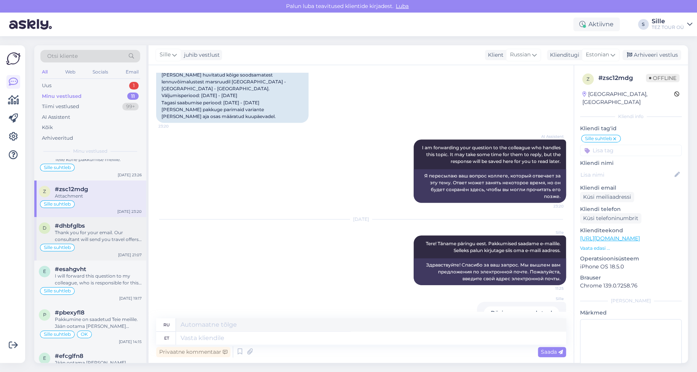
click at [96, 239] on div "Thank you for your email. Our consultant will send you travel offers for [GEOGR…" at bounding box center [98, 236] width 87 height 14
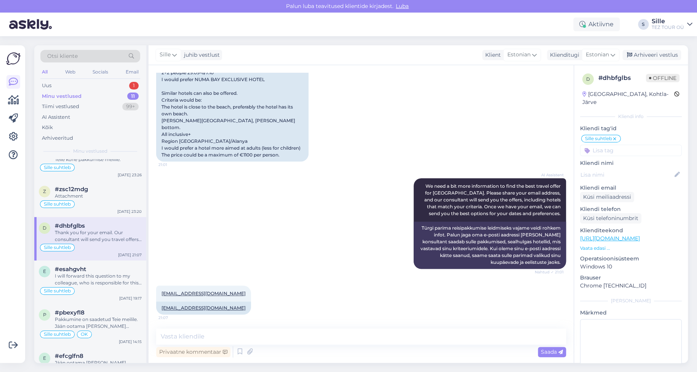
scroll to position [253, 0]
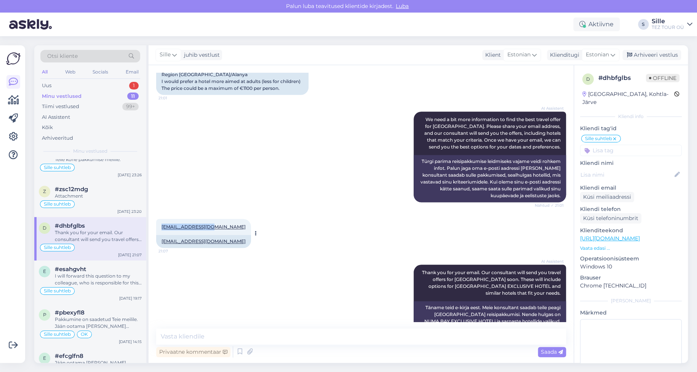
drag, startPoint x: 158, startPoint y: 212, endPoint x: 210, endPoint y: 208, distance: 52.3
click at [210, 219] on div "[EMAIL_ADDRESS][DOMAIN_NAME] 21:07" at bounding box center [203, 227] width 95 height 16
copy link "[EMAIL_ADDRESS][DOMAIN_NAME]"
click at [115, 297] on div "e #esahgvht I will forward this question to my colleague, who is responsible fo…" at bounding box center [90, 281] width 112 height 43
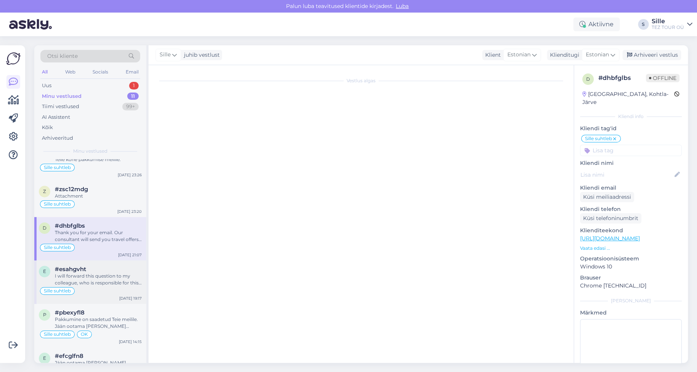
scroll to position [0, 0]
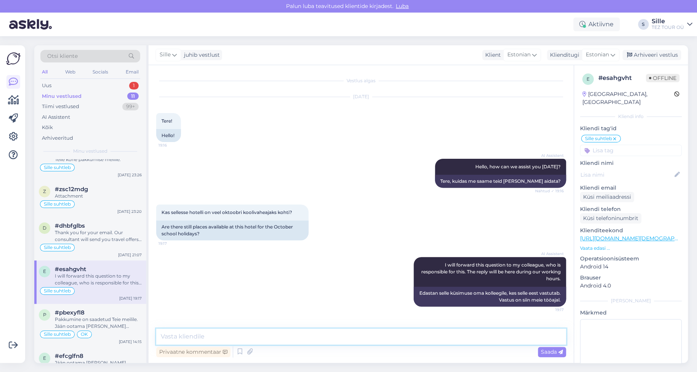
click at [183, 336] on textarea at bounding box center [361, 337] width 410 height 16
type textarea "Tere! Täname Teid küsimuse eest. Palun täpsustage millise hotelli kohta Te iinf…"
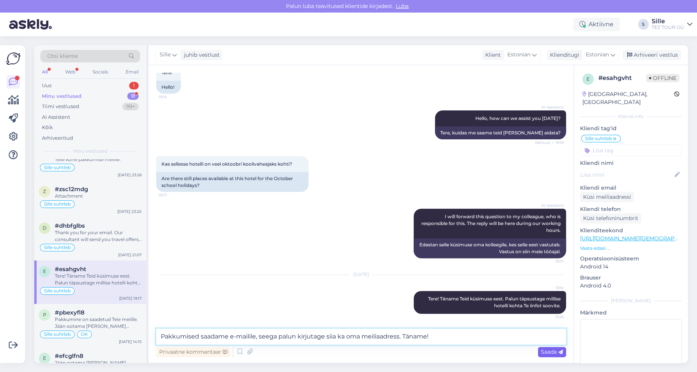
type textarea "Pakkumised saadame e-mailile, seega palun kirjutage siia ka oma meiliaadress. T…"
click at [551, 348] on span "Saada" at bounding box center [552, 351] width 22 height 7
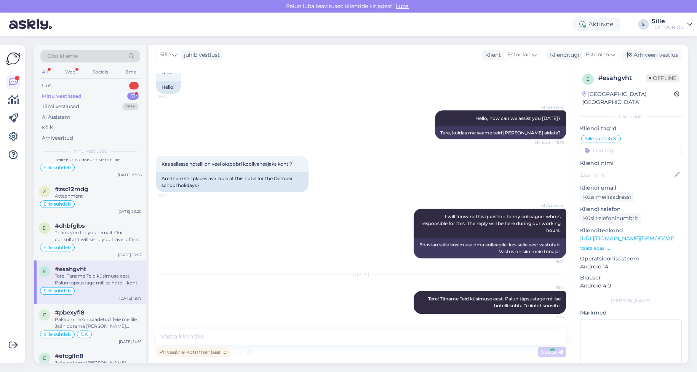
scroll to position [88, 0]
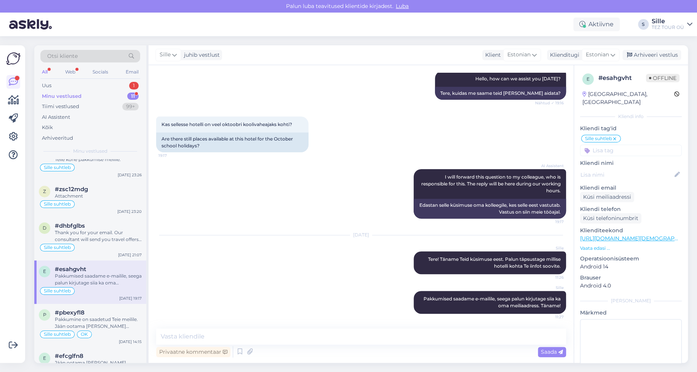
click at [606, 145] on input at bounding box center [631, 150] width 102 height 11
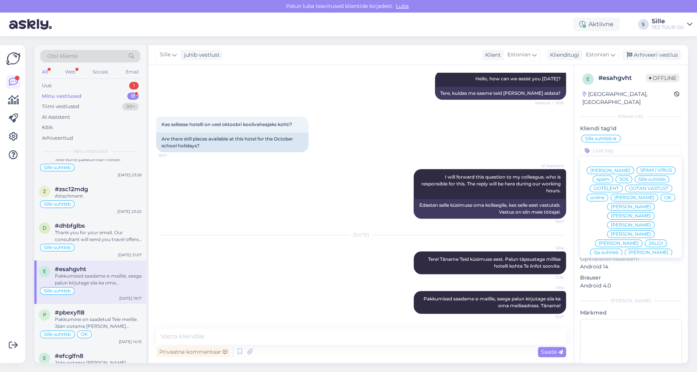
click at [664, 198] on span "OK" at bounding box center [667, 197] width 7 height 5
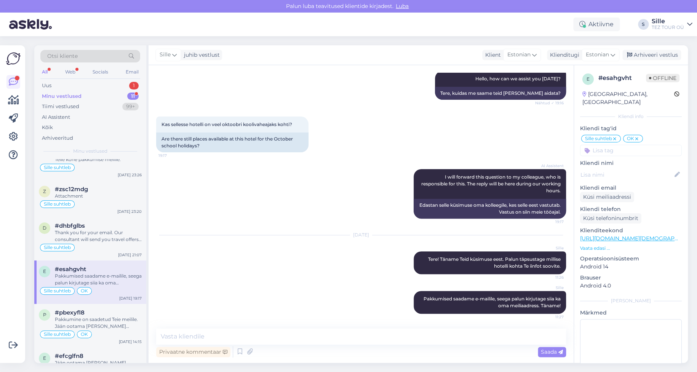
click at [70, 96] on div "Minu vestlused" at bounding box center [62, 97] width 40 height 8
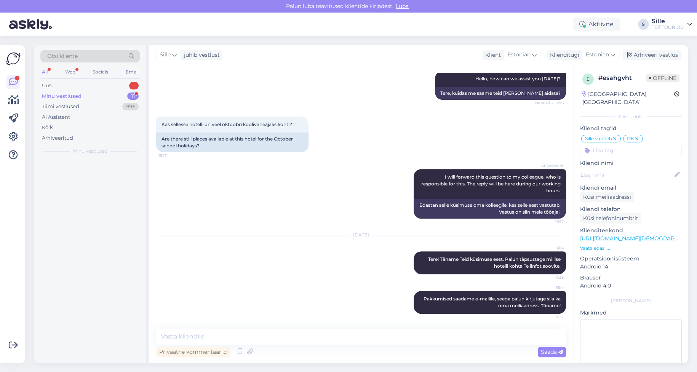
scroll to position [0, 0]
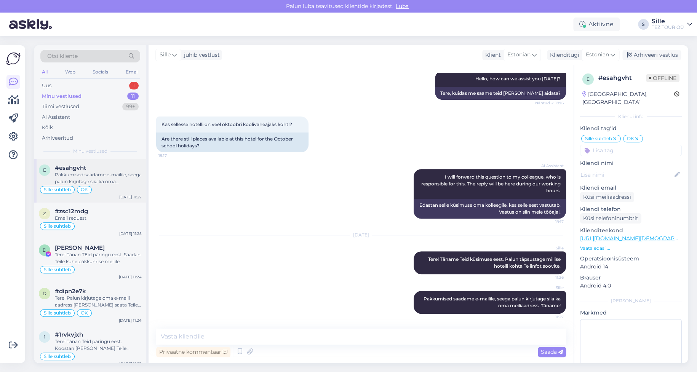
click at [97, 184] on div "Pakkumised saadame e-mailile, seega palun kirjutage siia ka oma meiliaadress. T…" at bounding box center [98, 178] width 87 height 14
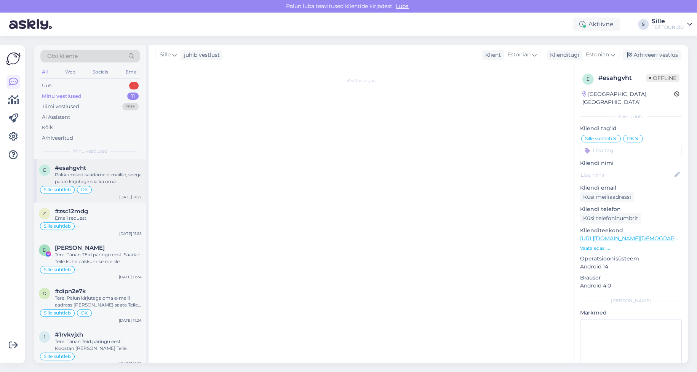
scroll to position [88, 0]
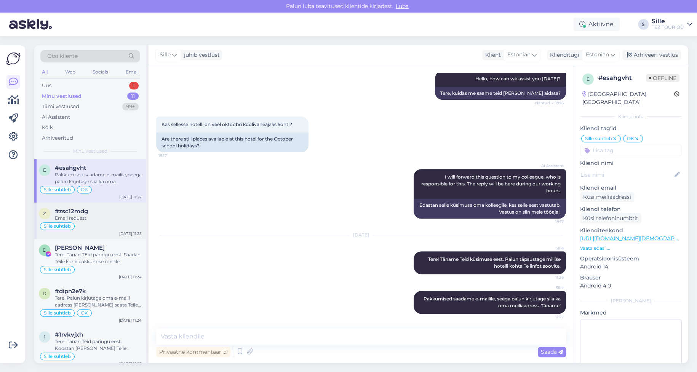
click at [90, 217] on div "Email request" at bounding box center [98, 218] width 87 height 7
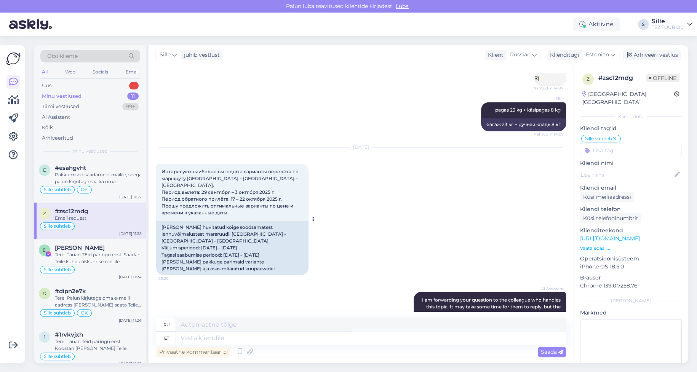
scroll to position [705, 0]
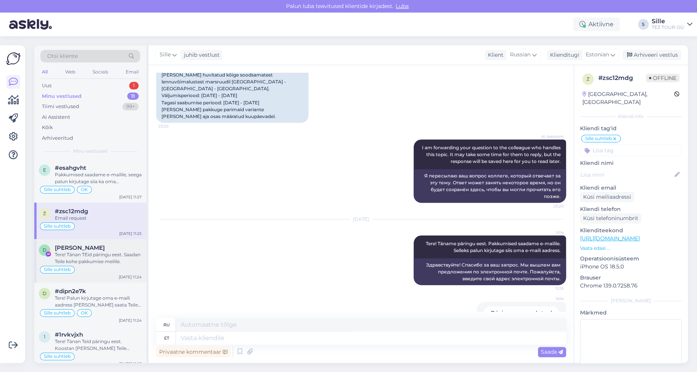
click at [100, 259] on div "Tere! Tänan TEid päringu eest. Saadan Teile kohe pakkumise meilile." at bounding box center [98, 258] width 87 height 14
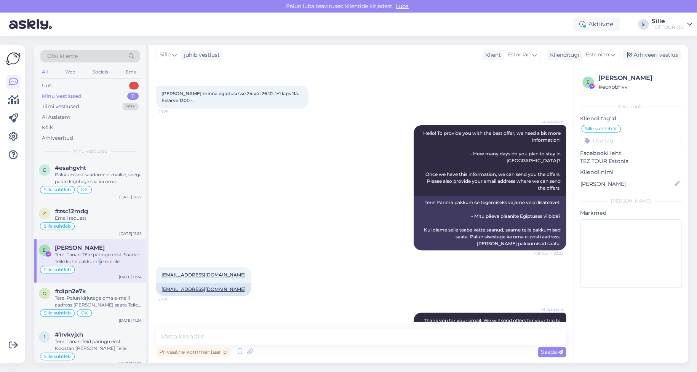
scroll to position [0, 0]
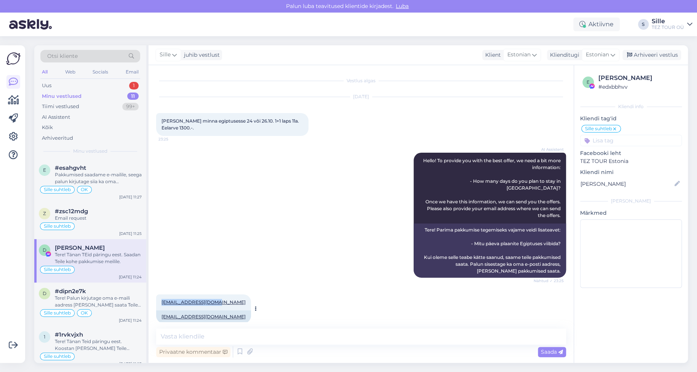
drag, startPoint x: 158, startPoint y: 295, endPoint x: 217, endPoint y: 292, distance: 58.7
click at [217, 294] on div "[EMAIL_ADDRESS][DOMAIN_NAME] 23:26" at bounding box center [203, 302] width 95 height 16
click at [105, 85] on div "Uus 0" at bounding box center [90, 85] width 100 height 11
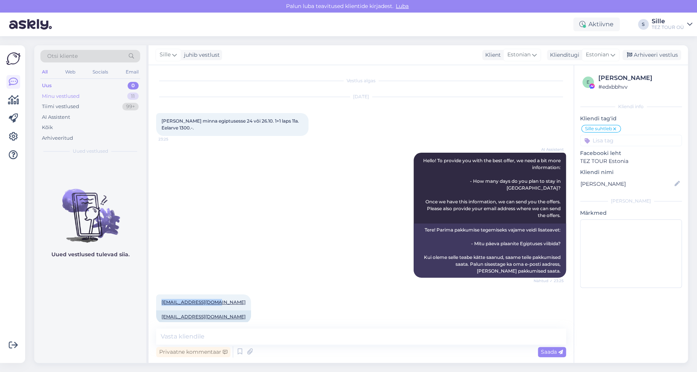
click at [75, 93] on div "Minu vestlused" at bounding box center [61, 97] width 38 height 8
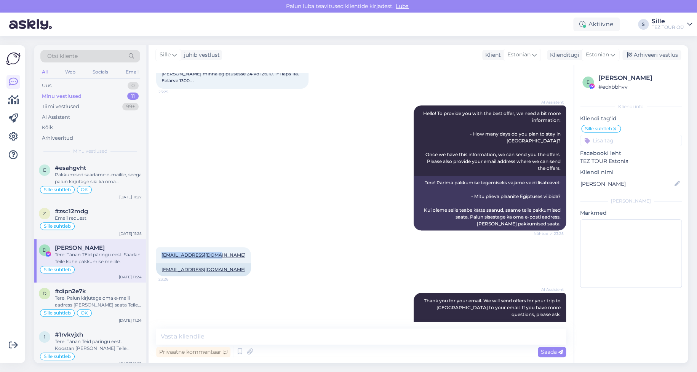
scroll to position [125, 0]
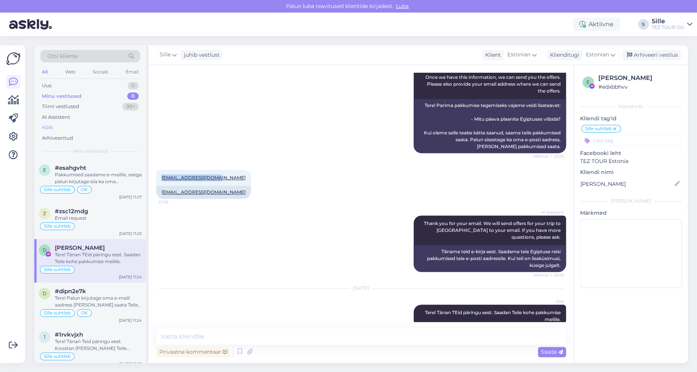
click at [62, 126] on div "Kõik" at bounding box center [90, 127] width 100 height 11
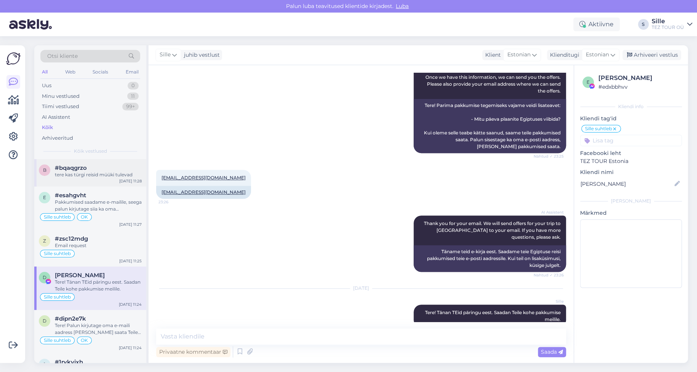
click at [93, 176] on div "tere kas türgi reisid müüki tulevad" at bounding box center [98, 174] width 87 height 7
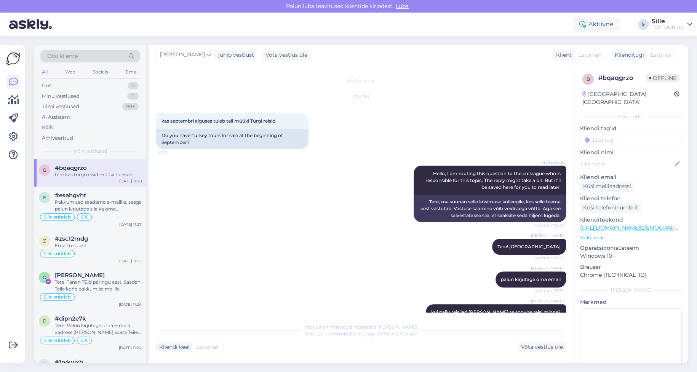
scroll to position [203, 0]
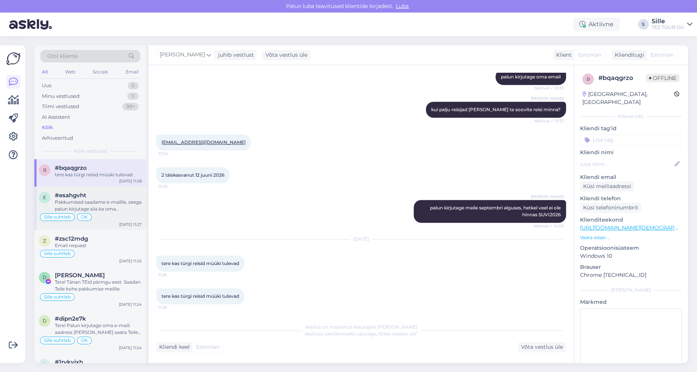
click at [88, 206] on div "Pakkumised saadame e-mailile, seega palun kirjutage siia ka oma meiliaadress. T…" at bounding box center [98, 206] width 87 height 14
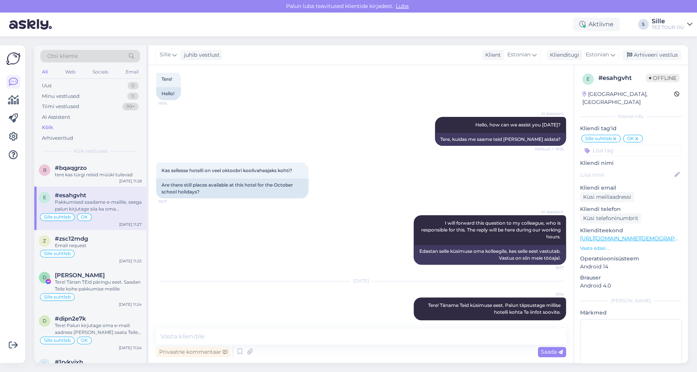
scroll to position [0, 0]
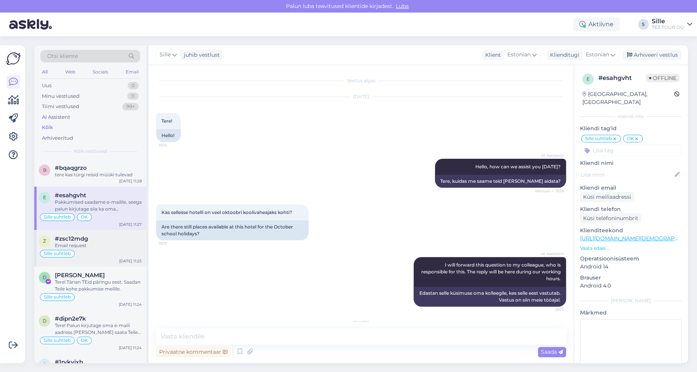
click at [87, 250] on div "Sille suhtleb" at bounding box center [90, 253] width 103 height 9
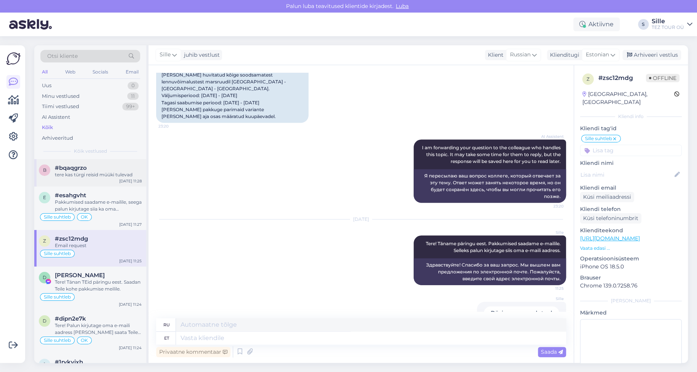
click at [98, 165] on div "#bqaqgrzo" at bounding box center [98, 168] width 87 height 7
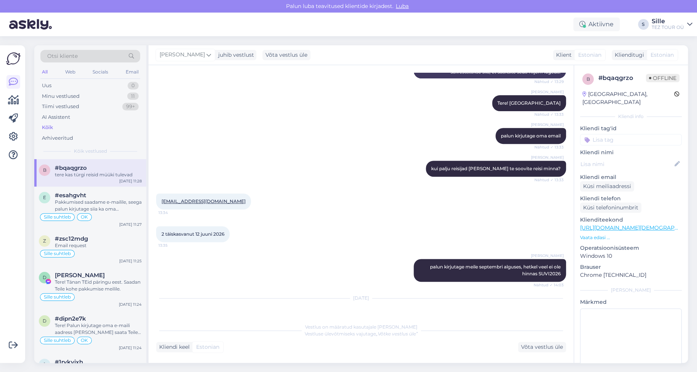
scroll to position [203, 0]
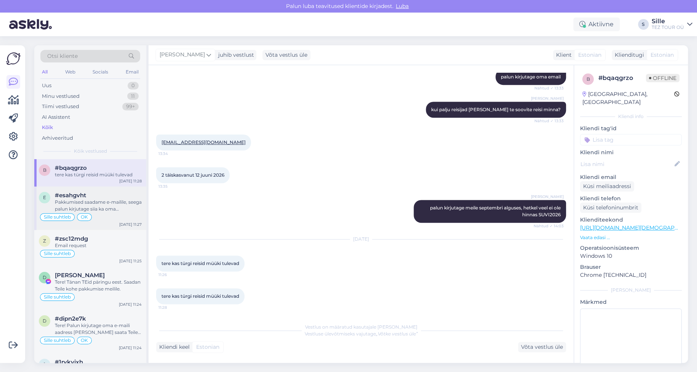
click at [89, 204] on div "Pakkumised saadame e-mailile, seega palun kirjutage siia ka oma meiliaadress. T…" at bounding box center [98, 206] width 87 height 14
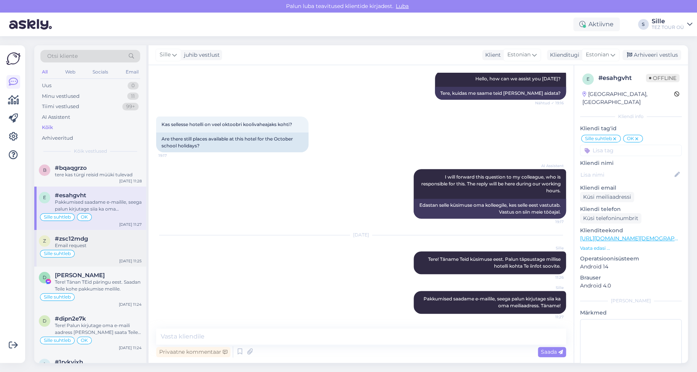
click at [94, 248] on div "Email request" at bounding box center [98, 245] width 87 height 7
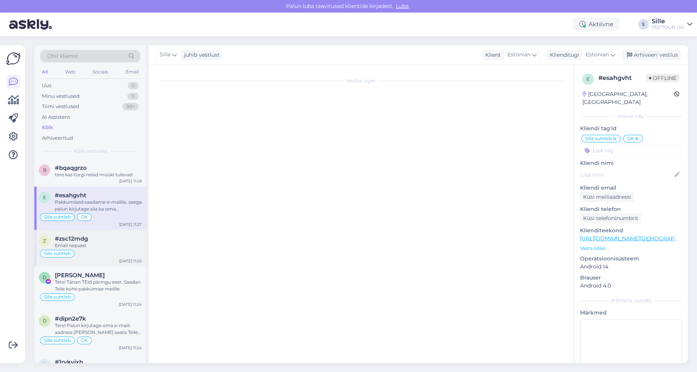
scroll to position [705, 0]
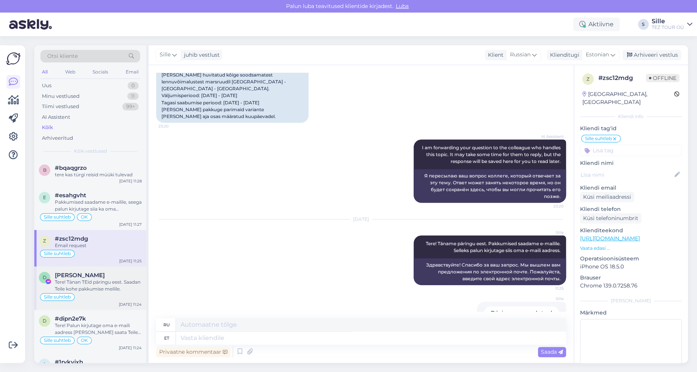
click at [80, 281] on div "Tere! Tänan TEid päringu eest. Saadan Teile kohe pakkumise meilile." at bounding box center [98, 286] width 87 height 14
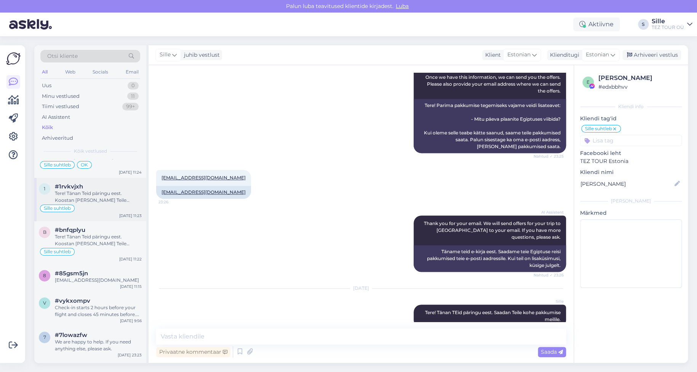
scroll to position [228, 0]
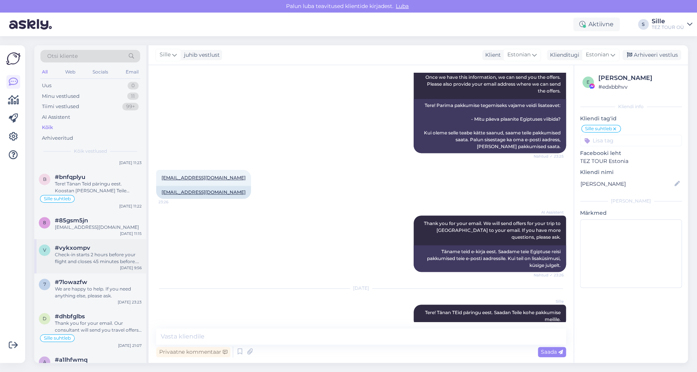
drag, startPoint x: 92, startPoint y: 256, endPoint x: 92, endPoint y: 260, distance: 4.6
click at [92, 259] on div "Check-in starts 2 hours before your flight and closes 45 minutes before. Some f…" at bounding box center [98, 258] width 87 height 14
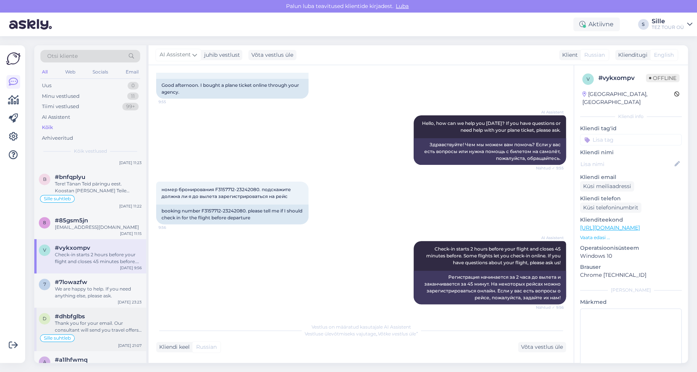
click at [87, 321] on div "Thank you for your email. Our consultant will send you travel offers for [GEOGR…" at bounding box center [98, 327] width 87 height 14
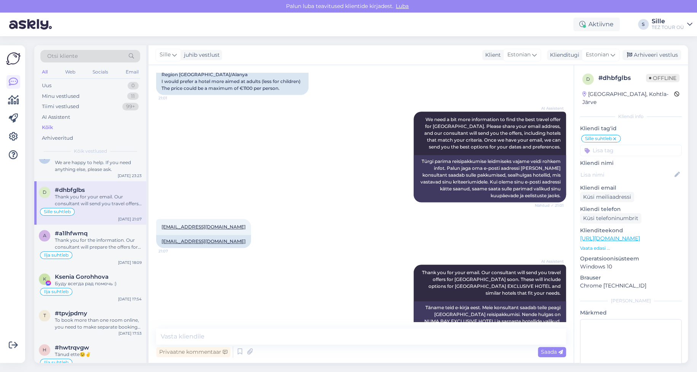
scroll to position [381, 0]
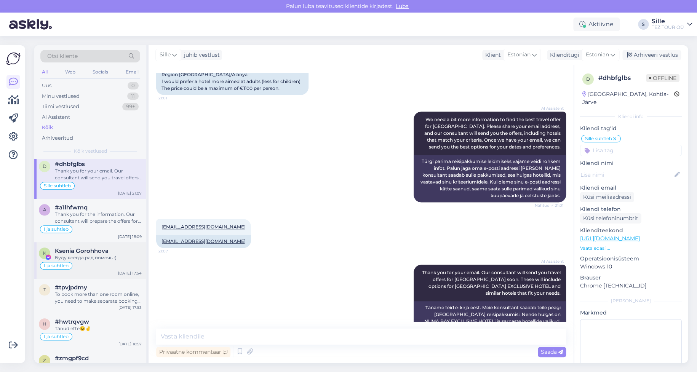
click at [89, 266] on div "Ilja suhtleb" at bounding box center [90, 265] width 103 height 9
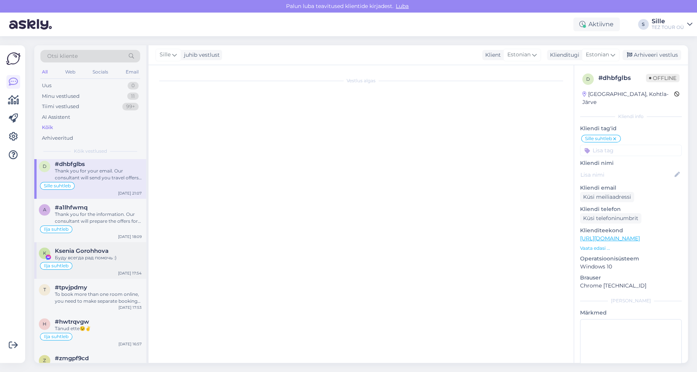
scroll to position [487, 0]
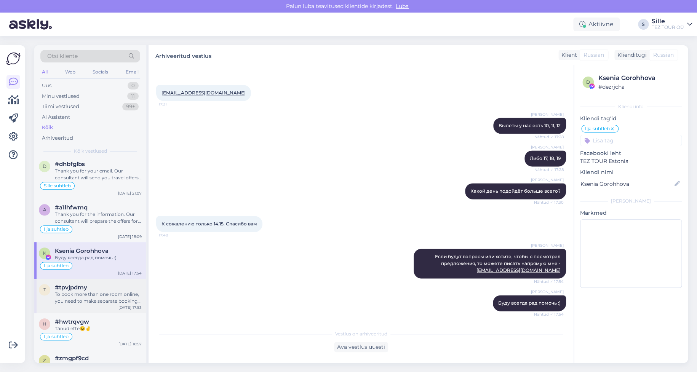
click at [91, 291] on div "To book more than one room online, you need to make separate bookings for each …" at bounding box center [98, 298] width 87 height 14
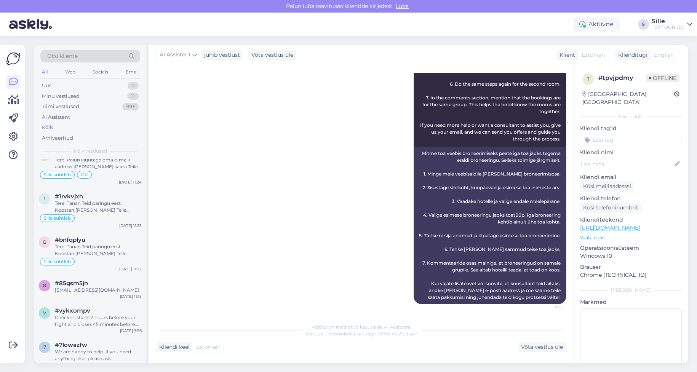
scroll to position [0, 0]
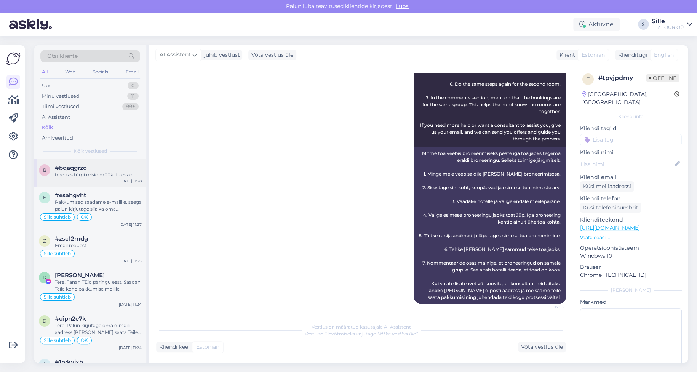
click at [95, 173] on div "tere kas türgi reisid müüki tulevad" at bounding box center [98, 174] width 87 height 7
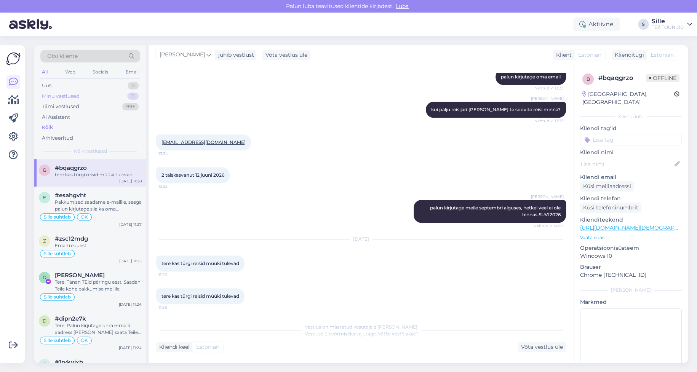
click at [61, 94] on div "Minu vestlused" at bounding box center [61, 97] width 38 height 8
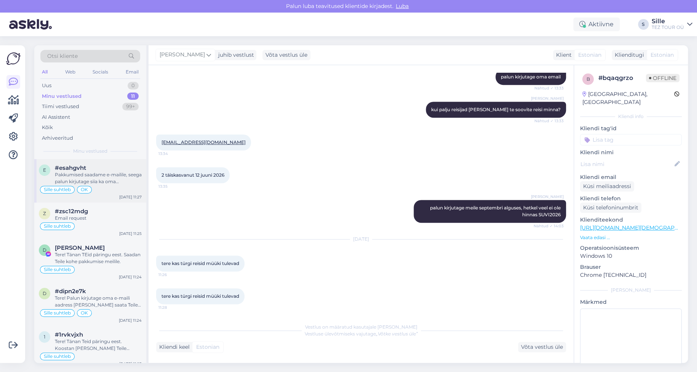
click at [85, 182] on div "Pakkumised saadame e-mailile, seega palun kirjutage siia ka oma meiliaadress. T…" at bounding box center [98, 178] width 87 height 14
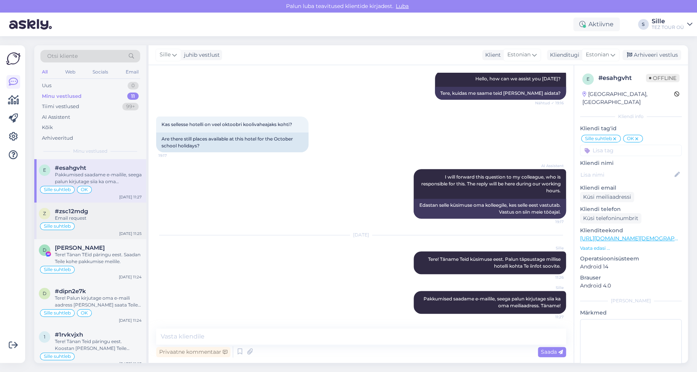
click at [90, 217] on div "Email request" at bounding box center [98, 218] width 87 height 7
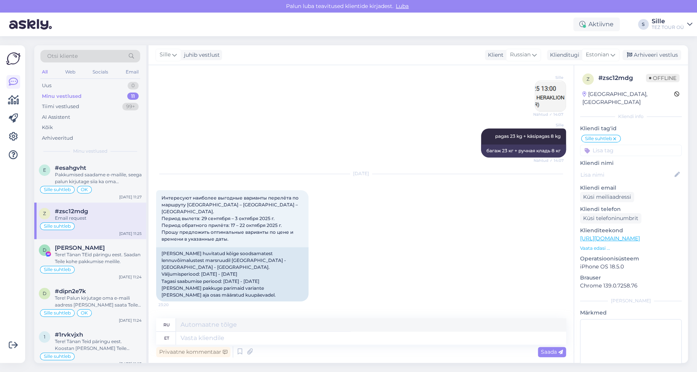
scroll to position [553, 0]
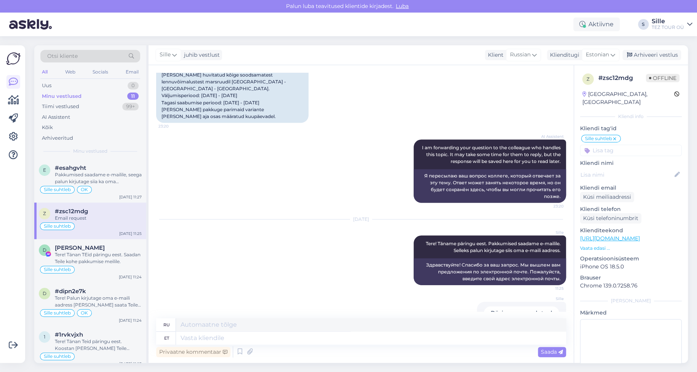
click at [593, 145] on input at bounding box center [631, 150] width 102 height 11
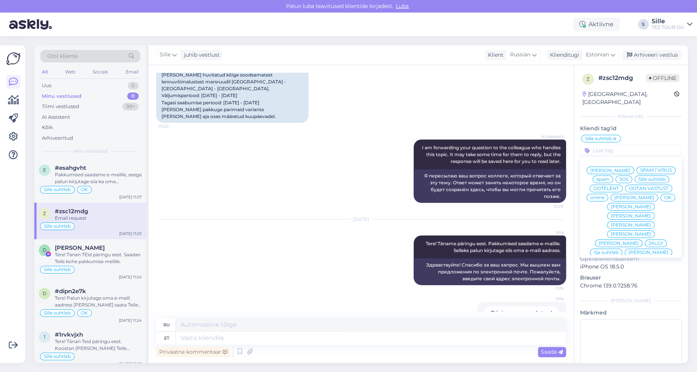
click at [664, 198] on span "OK" at bounding box center [667, 197] width 7 height 5
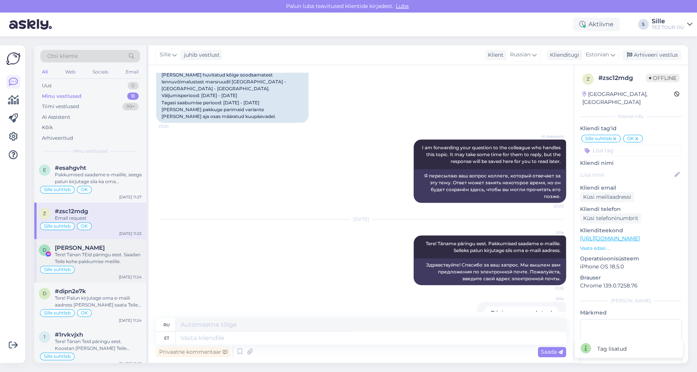
click at [78, 247] on span "[PERSON_NAME]" at bounding box center [80, 247] width 50 height 7
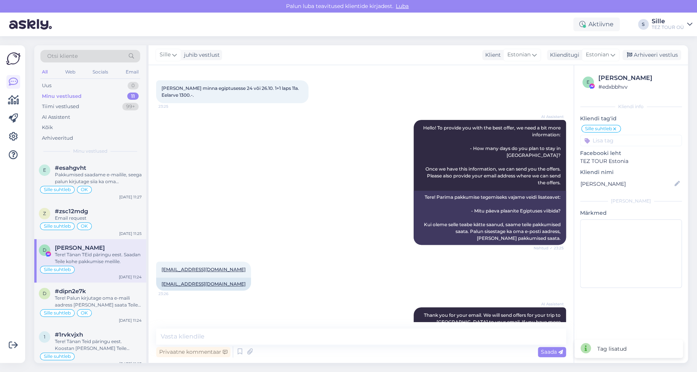
scroll to position [0, 0]
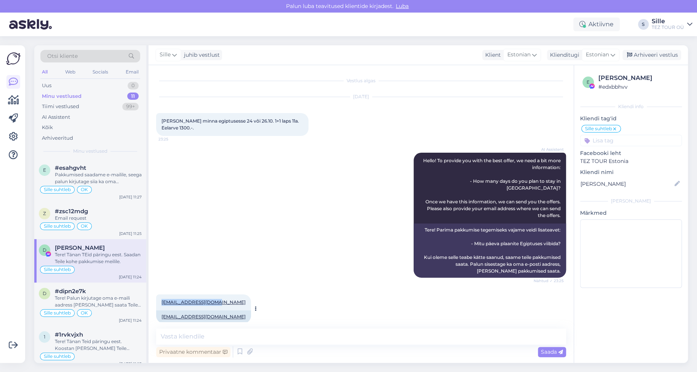
drag, startPoint x: 159, startPoint y: 295, endPoint x: 214, endPoint y: 297, distance: 54.8
click at [214, 294] on div "[EMAIL_ADDRESS][DOMAIN_NAME] 23:26" at bounding box center [203, 302] width 95 height 16
copy link "[EMAIL_ADDRESS][DOMAIN_NAME]"
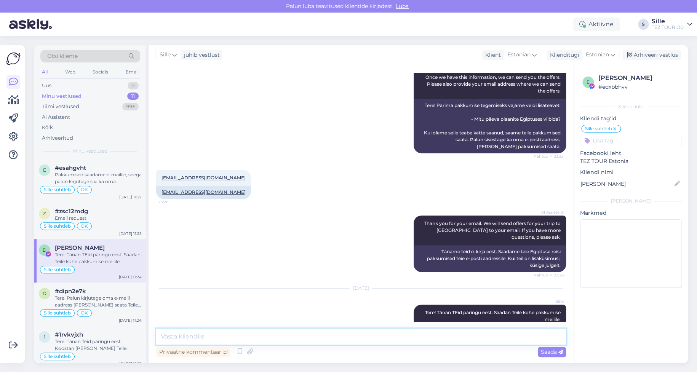
drag, startPoint x: 169, startPoint y: 332, endPoint x: 173, endPoint y: 343, distance: 11.0
click at [170, 332] on textarea at bounding box center [361, 337] width 410 height 16
type textarea "Pakkumine on saadetud Teie meilile. Jään ootama Teie kiiret vastust ja andmeid …"
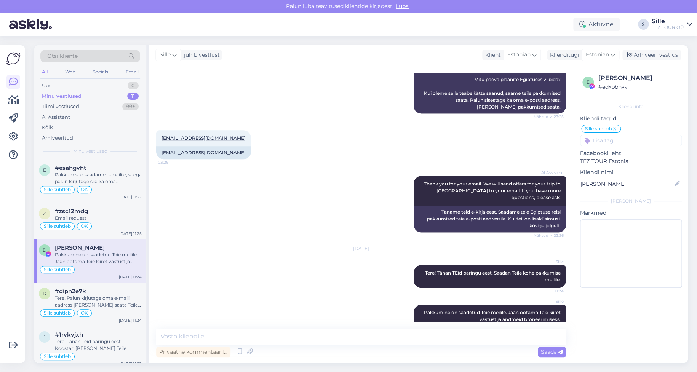
click at [606, 138] on input at bounding box center [631, 140] width 102 height 11
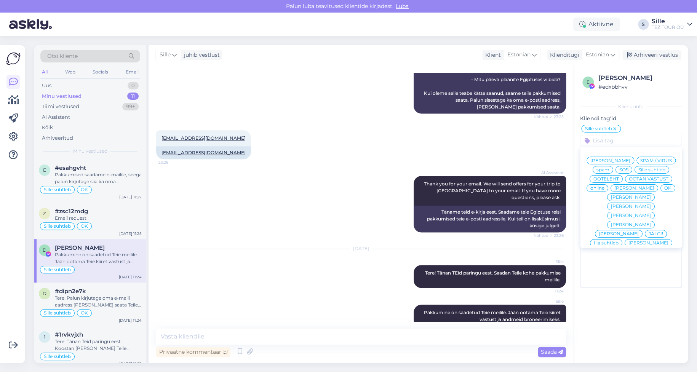
click at [660, 190] on div "OK" at bounding box center [667, 188] width 15 height 8
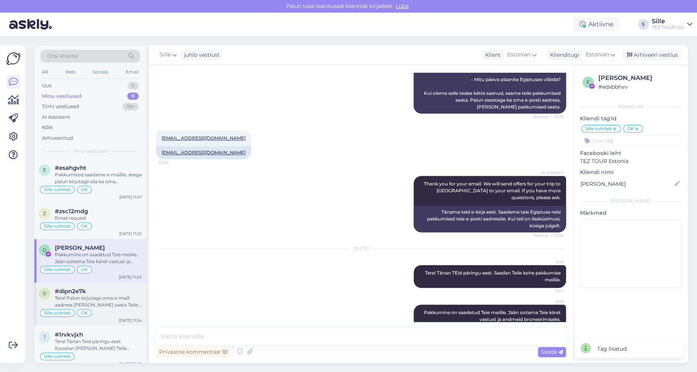
click at [99, 308] on div "d #dipn2e7k Tere! Palun kirjutage oma e-maili aadress [PERSON_NAME] saata Teile…" at bounding box center [90, 304] width 112 height 43
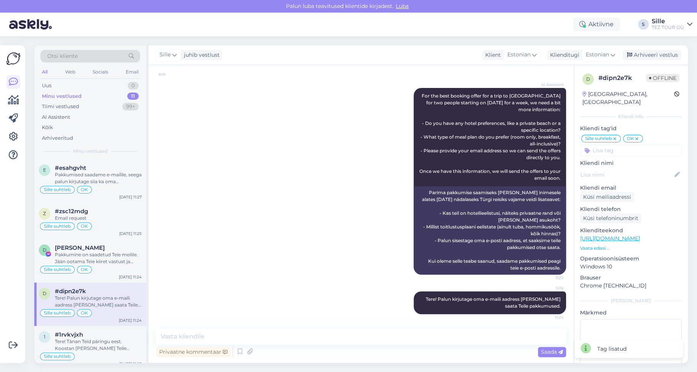
scroll to position [0, 0]
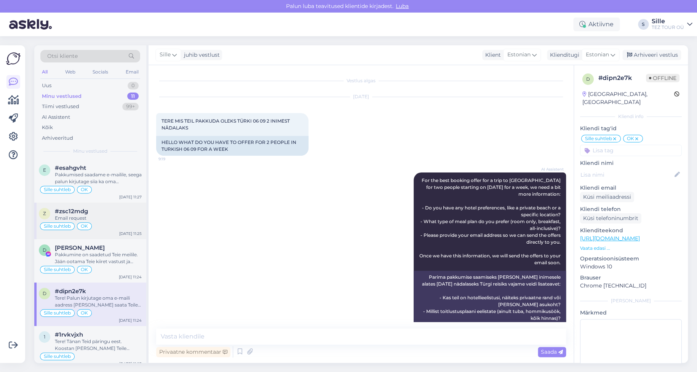
click at [92, 215] on div "Email request" at bounding box center [98, 218] width 87 height 7
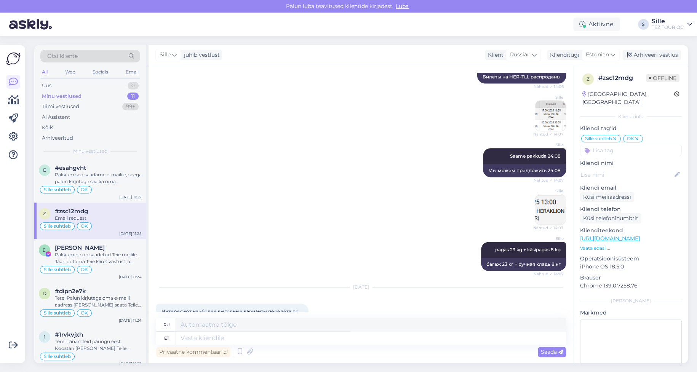
scroll to position [629, 0]
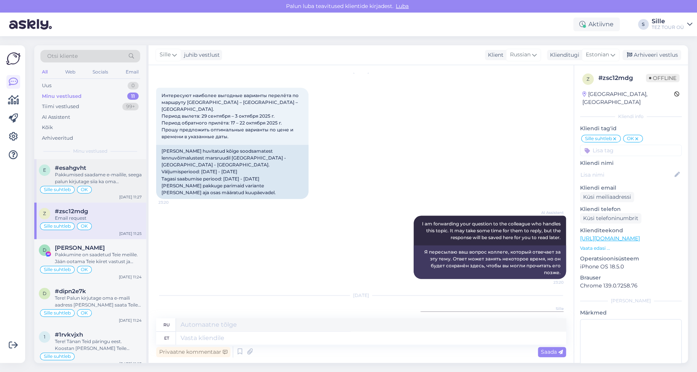
click at [80, 181] on div "Pakkumised saadame e-mailile, seega palun kirjutage siia ka oma meiliaadress. T…" at bounding box center [98, 178] width 87 height 14
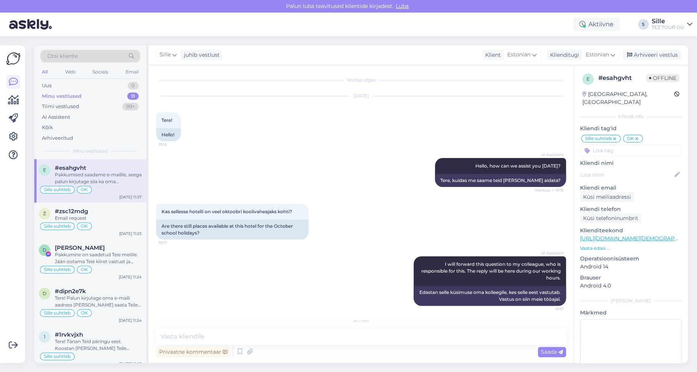
scroll to position [0, 0]
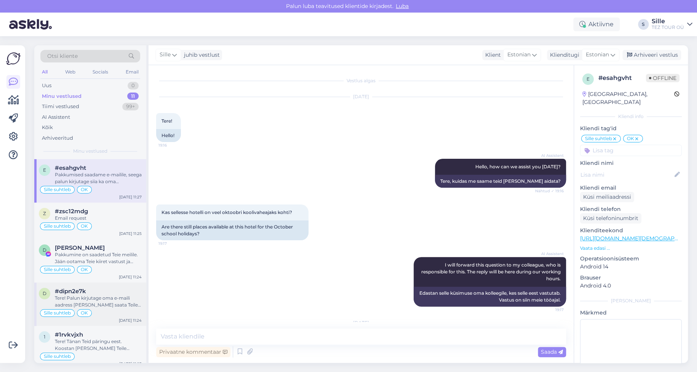
click at [96, 302] on div "Tere! Palun kirjutage oma e-maili aadress [PERSON_NAME] saata Teile pakkumused." at bounding box center [98, 302] width 87 height 14
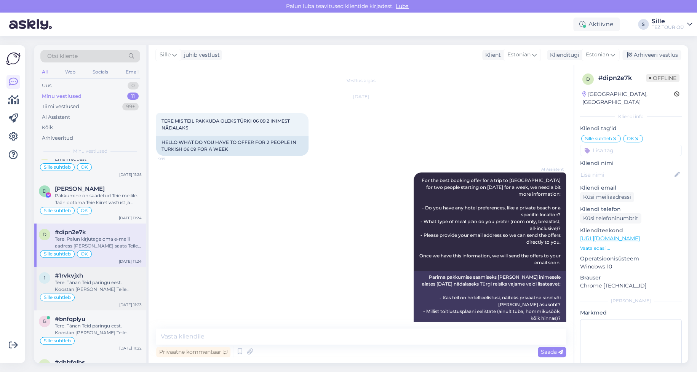
scroll to position [76, 0]
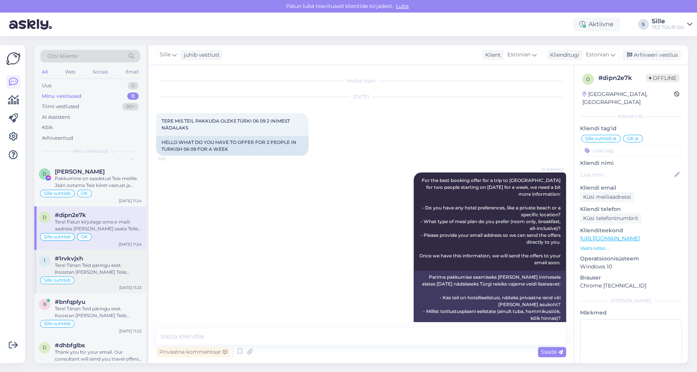
click at [97, 267] on div "Tere! Tänan Teid päringu eest. Koostan [PERSON_NAME] Teile pakkumise esimesel v…" at bounding box center [98, 269] width 87 height 14
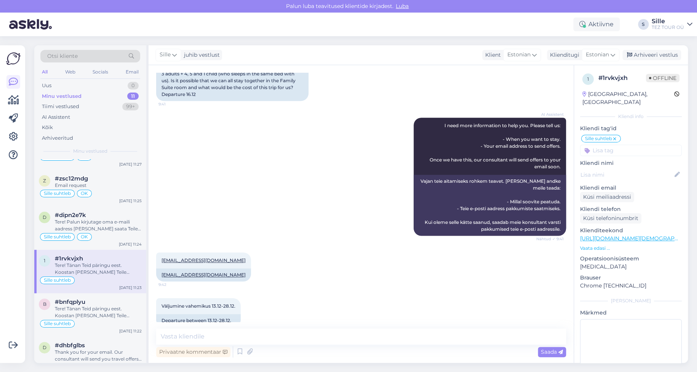
scroll to position [240, 0]
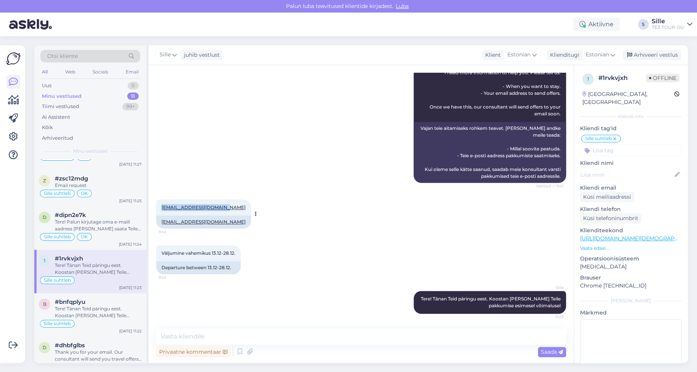
drag, startPoint x: 158, startPoint y: 206, endPoint x: 225, endPoint y: 200, distance: 66.5
click at [225, 200] on div "[PERSON_NAME][EMAIL_ADDRESS][DOMAIN_NAME] 9:42" at bounding box center [203, 208] width 95 height 16
copy link "[EMAIL_ADDRESS][DOMAIN_NAME]"
click at [188, 337] on textarea at bounding box center [361, 337] width 410 height 16
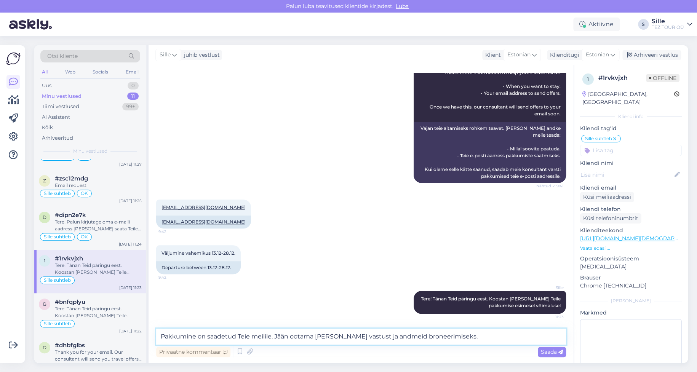
type textarea "Pakkumine on saadetud Teie meilile. Jään ootama [PERSON_NAME] vastust ja andmei…"
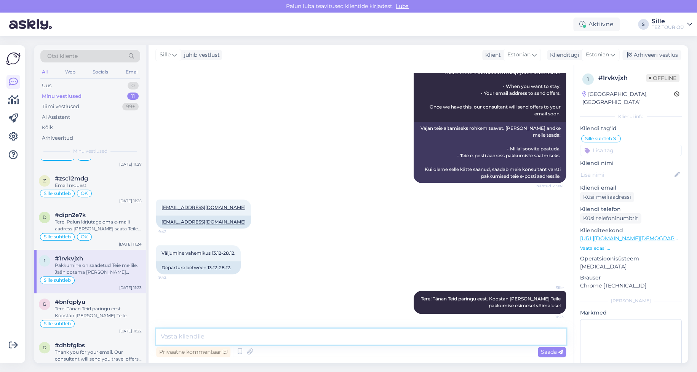
scroll to position [280, 0]
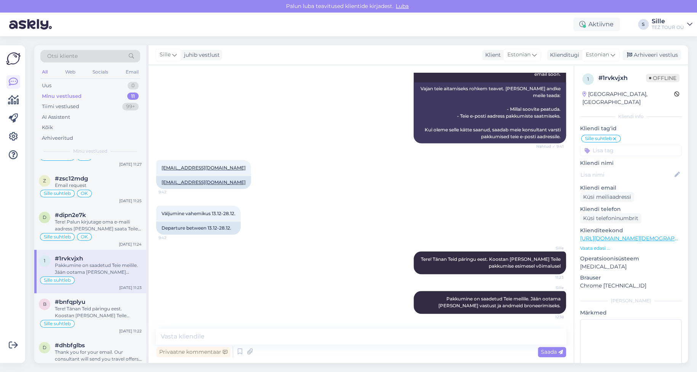
click at [604, 145] on input at bounding box center [631, 150] width 102 height 11
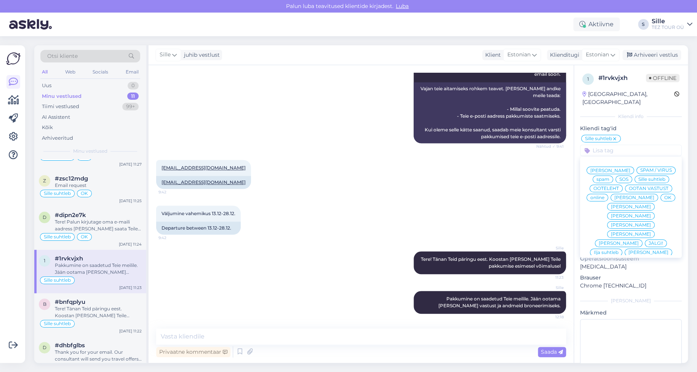
click at [664, 198] on span "OK" at bounding box center [667, 197] width 7 height 5
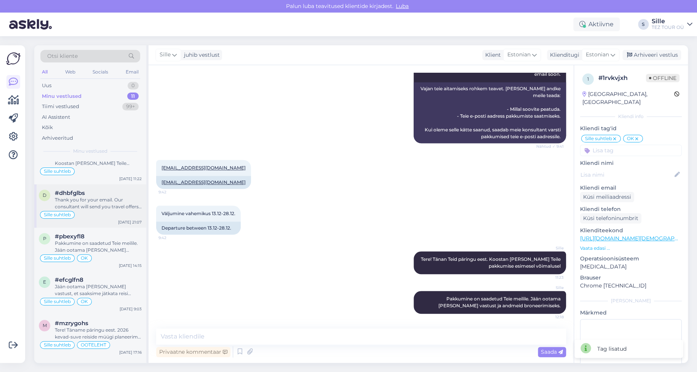
scroll to position [152, 0]
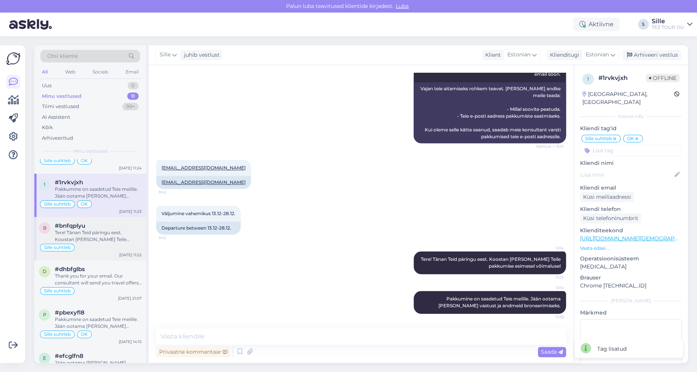
click at [98, 238] on div "Tere! Tänan Teid päringu eest. Koostan [PERSON_NAME] Teile pakkumise lähiajal" at bounding box center [98, 236] width 87 height 14
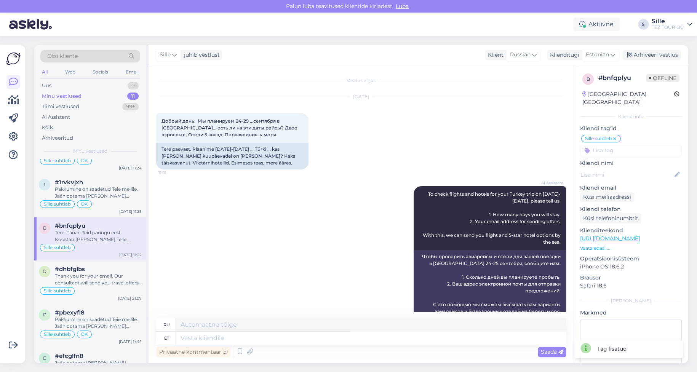
scroll to position [441, 0]
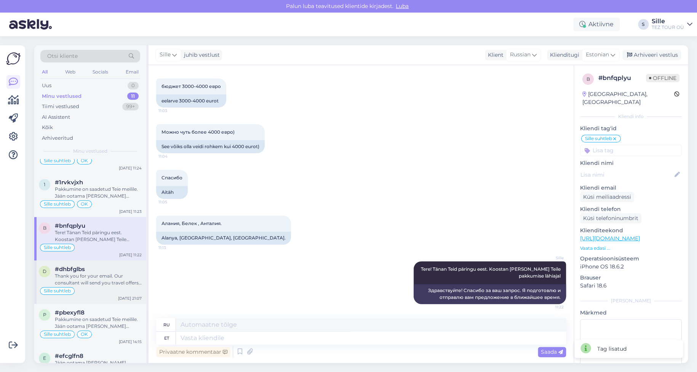
click at [117, 279] on div "Thank you for your email. Our consultant will send you travel offers for [GEOGR…" at bounding box center [98, 280] width 87 height 14
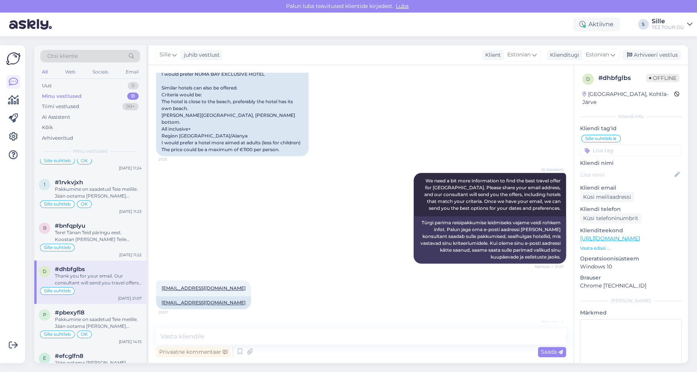
scroll to position [253, 0]
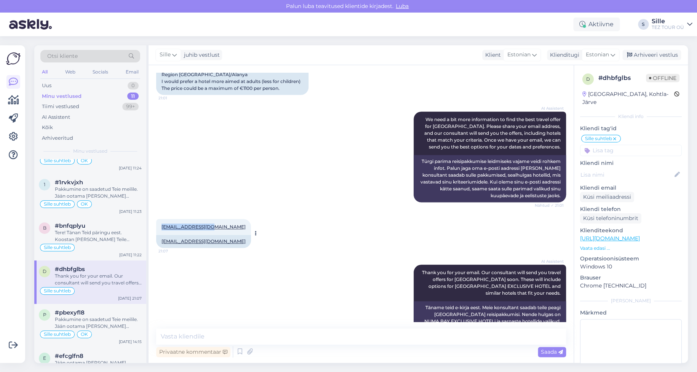
drag, startPoint x: 189, startPoint y: 209, endPoint x: 208, endPoint y: 209, distance: 19.0
click at [208, 219] on div "[EMAIL_ADDRESS][DOMAIN_NAME] 21:07" at bounding box center [203, 227] width 95 height 16
copy link "[EMAIL_ADDRESS][DOMAIN_NAME]"
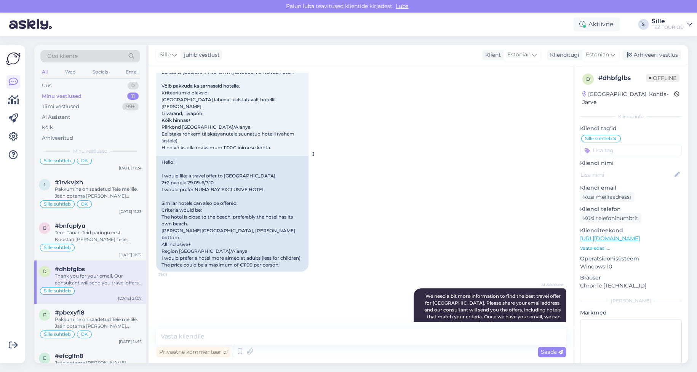
scroll to position [24, 0]
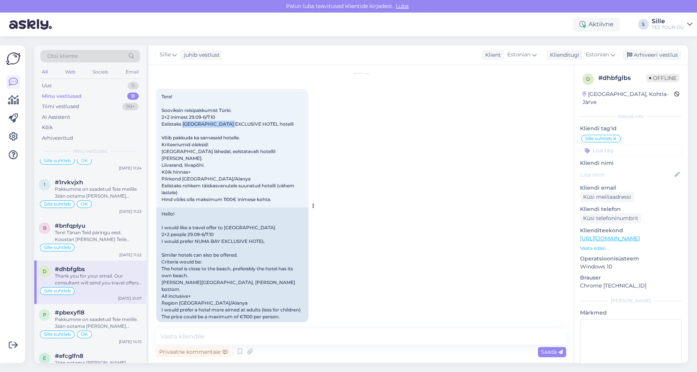
drag, startPoint x: 184, startPoint y: 123, endPoint x: 235, endPoint y: 124, distance: 51.0
click at [235, 124] on span "Tere! Sooviksin reisipakkumist Türki. 2+2 inimest 29.09-6/7.10 Eelistaks [GEOGR…" at bounding box center [228, 148] width 134 height 109
copy span "NUMA BAY EXCLUSIVE"
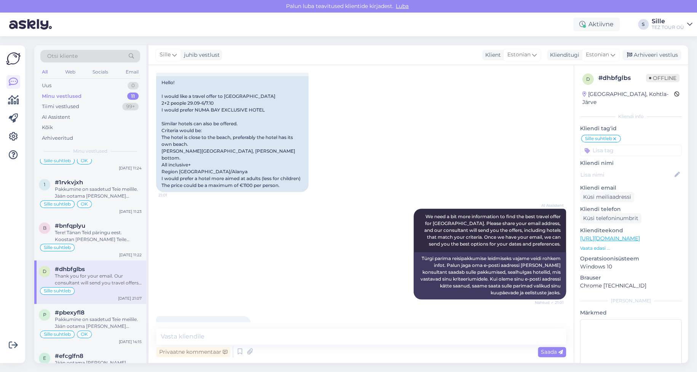
scroll to position [253, 0]
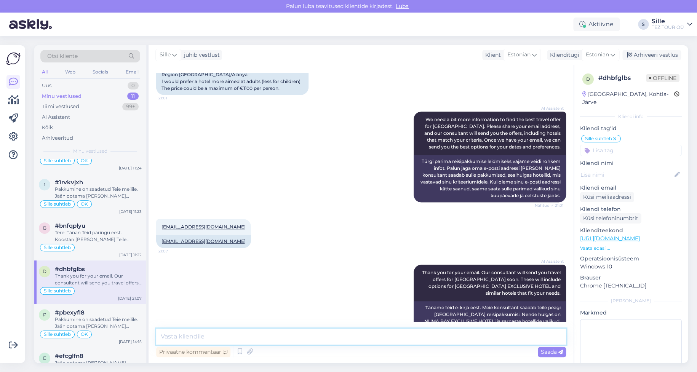
drag, startPoint x: 174, startPoint y: 337, endPoint x: 179, endPoint y: 337, distance: 5.7
click at [175, 337] on textarea at bounding box center [361, 337] width 410 height 16
type textarea "Tere! Tänan Teid päringu eest."
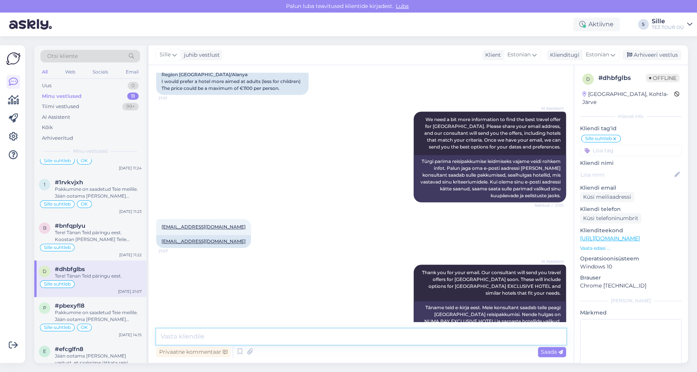
scroll to position [302, 0]
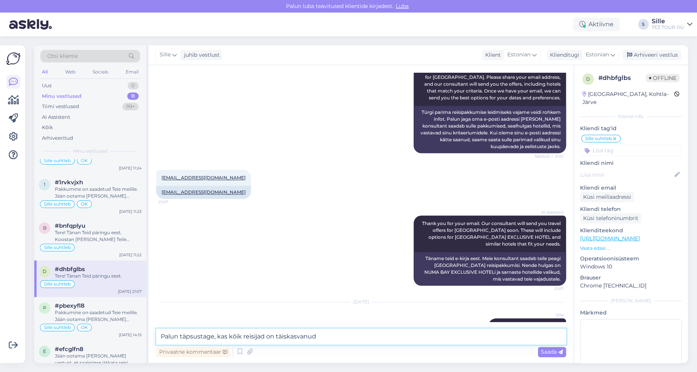
type textarea "Palun täpsustage, kas kõik reisijad on täiskasvanud"
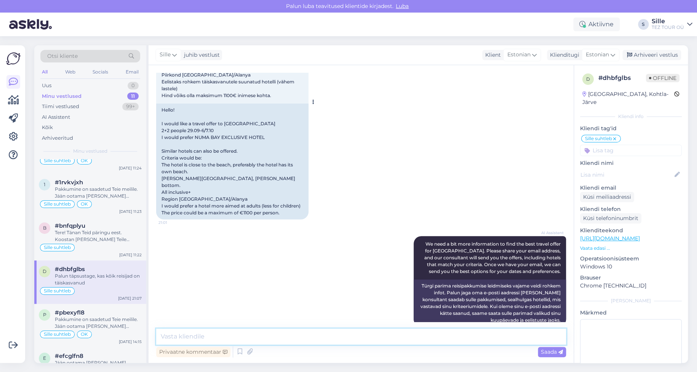
scroll to position [0, 0]
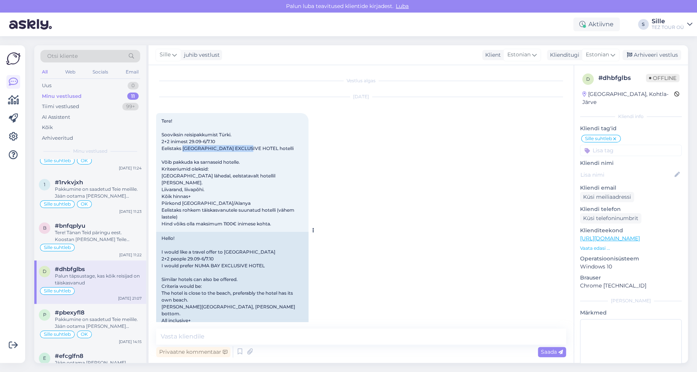
drag, startPoint x: 183, startPoint y: 148, endPoint x: 252, endPoint y: 148, distance: 69.3
click at [252, 148] on span "Tere! Sooviksin reisipakkumist Türki. 2+2 inimest 29.09-6/7.10 Eelistaks [GEOGR…" at bounding box center [228, 172] width 134 height 109
copy span "NUMA BAY EXCLUSIVE HOTEL"
click at [187, 337] on textarea at bounding box center [361, 337] width 410 height 16
paste textarea "NUMA BAY EXCLUSIVE HOTEL"
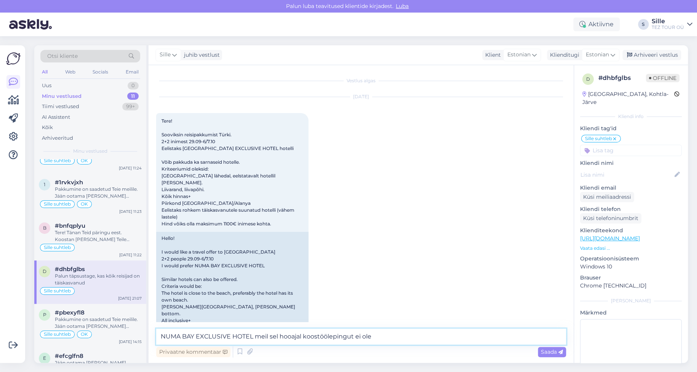
type textarea "NUMA BAY EXCLUSIVE HOTEL meil sel hooajal koostöölepingut ei ole"
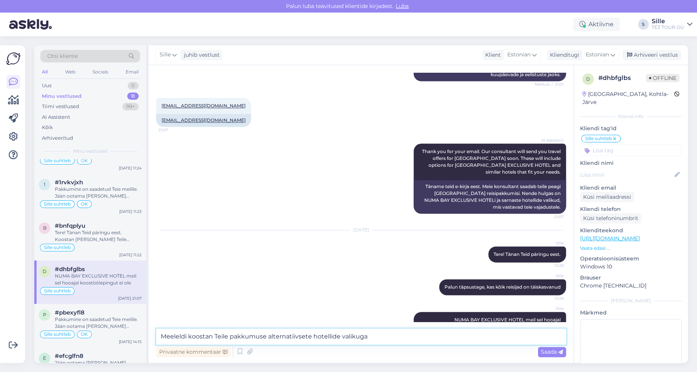
type textarea "Meeleldi koostan Teile pakkumuse alternatiivsete hotellide valikuga"
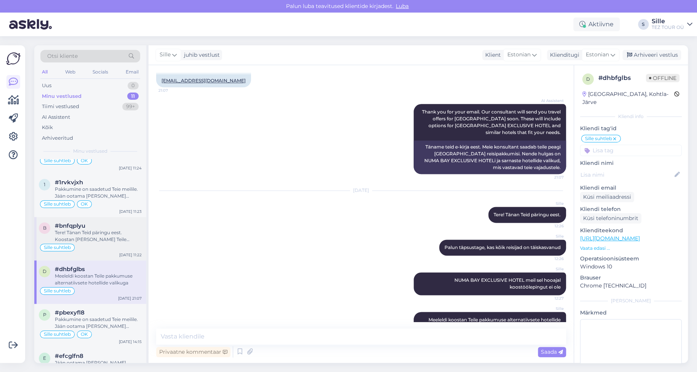
click at [69, 237] on div "Tere! Tänan Teid päringu eest. Koostan [PERSON_NAME] Teile pakkumise lähiajal" at bounding box center [98, 236] width 87 height 14
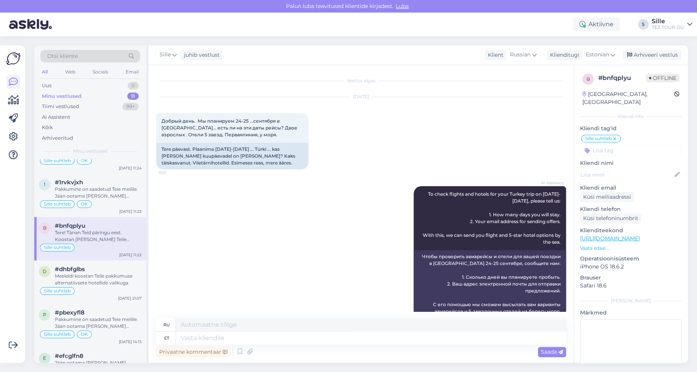
scroll to position [441, 0]
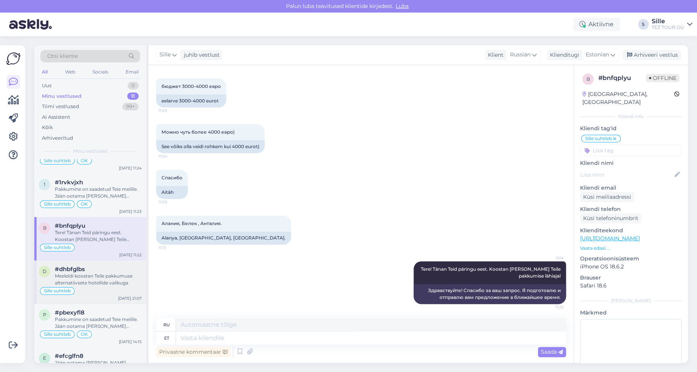
click at [102, 280] on div "Meeleldi koostan Teile pakkumuse alternatiivsete hotellide valikuga" at bounding box center [98, 280] width 87 height 14
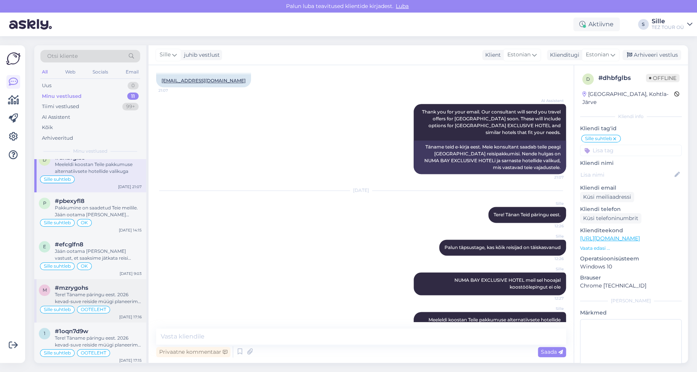
scroll to position [266, 0]
click at [94, 211] on div "Pakkumine on saadetud Teie meilile. Jään ootama [PERSON_NAME] vastust Teie andm…" at bounding box center [98, 210] width 87 height 14
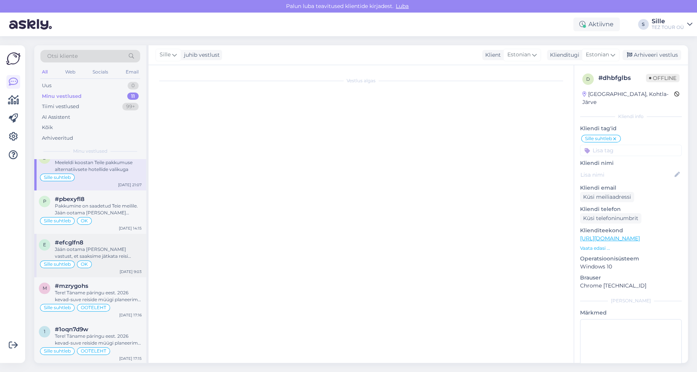
scroll to position [448, 0]
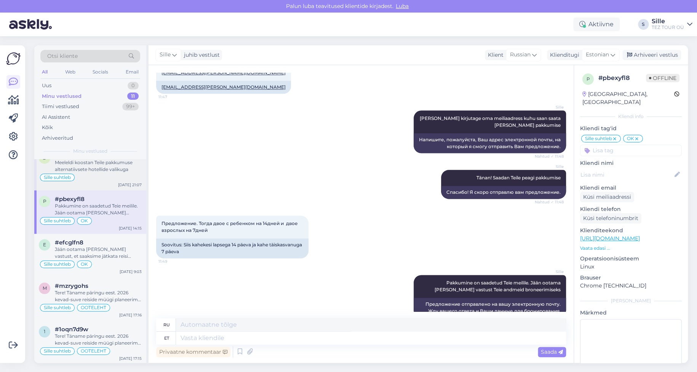
click at [103, 182] on div "d #dhbfglbs Meeleldi koostan Teile pakkumuse alternatiivsete hotellide valikuga…" at bounding box center [90, 168] width 112 height 43
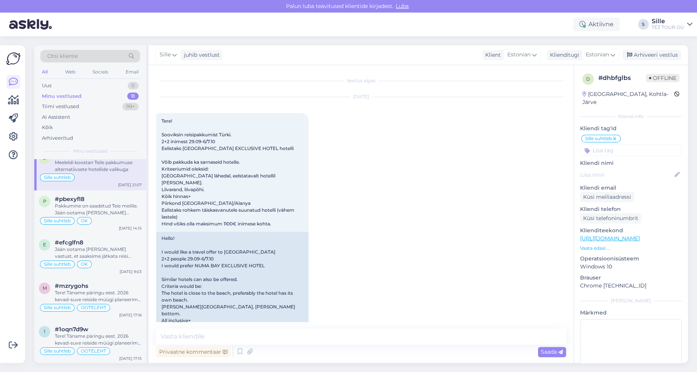
scroll to position [414, 0]
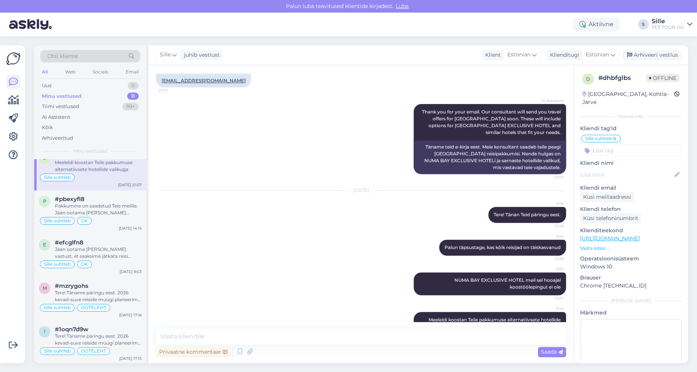
click at [604, 145] on input at bounding box center [631, 150] width 102 height 11
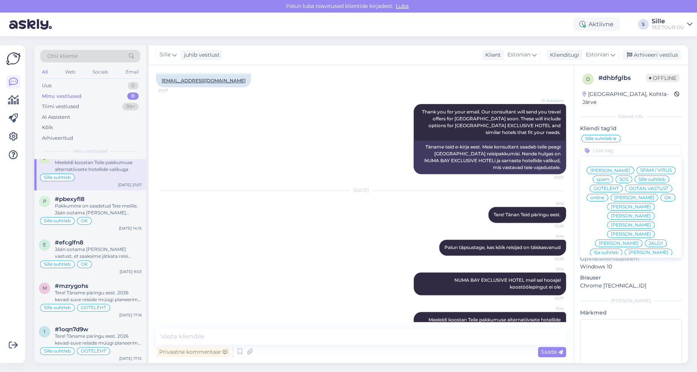
drag, startPoint x: 647, startPoint y: 196, endPoint x: 643, endPoint y: 201, distance: 6.5
click at [660, 197] on div "OK" at bounding box center [667, 198] width 15 height 8
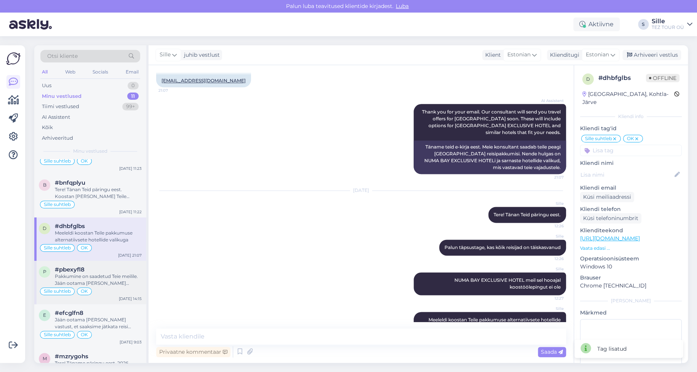
scroll to position [113, 0]
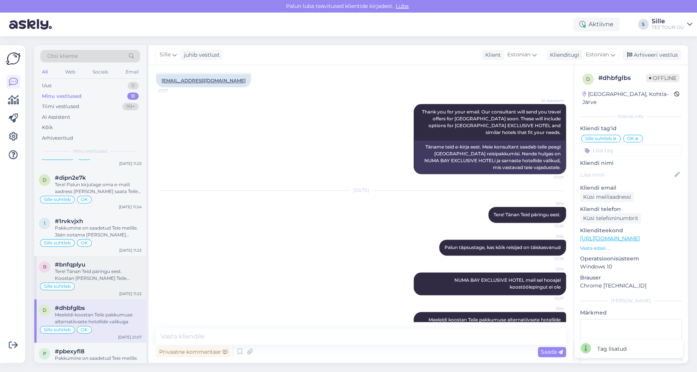
click at [72, 288] on div "Sille suhtleb" at bounding box center [57, 287] width 35 height 8
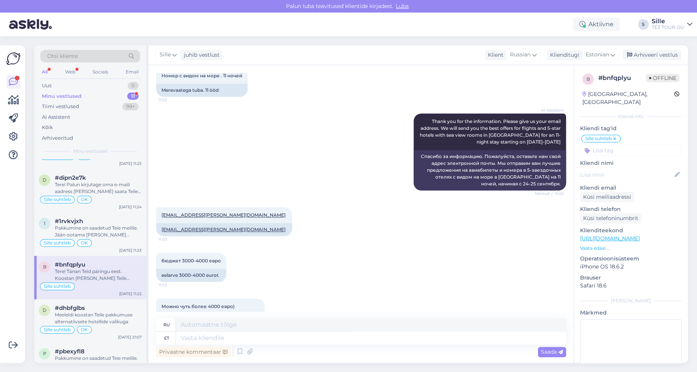
scroll to position [381, 0]
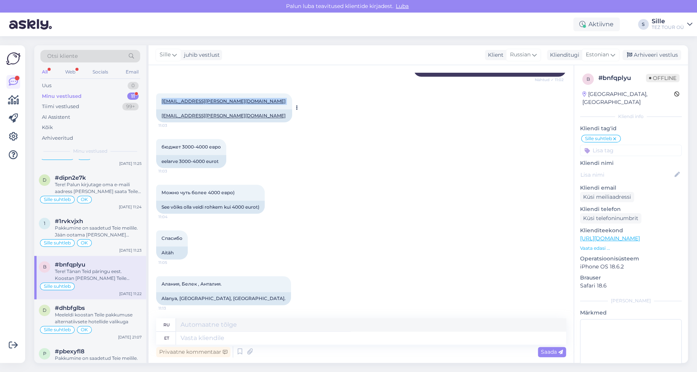
drag, startPoint x: 160, startPoint y: 98, endPoint x: 217, endPoint y: 96, distance: 56.8
click at [217, 96] on div "[EMAIL_ADDRESS][PERSON_NAME][DOMAIN_NAME] 11:03" at bounding box center [224, 101] width 136 height 16
copy span "[EMAIL_ADDRESS][PERSON_NAME][DOMAIN_NAME]"
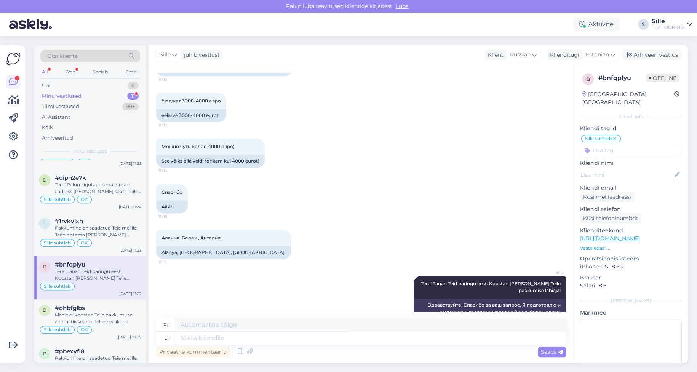
scroll to position [441, 0]
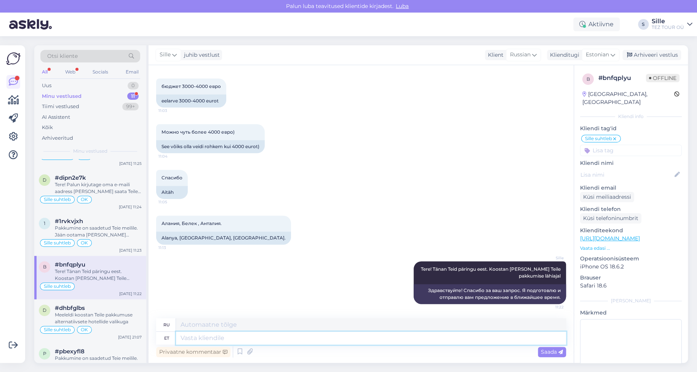
click at [206, 337] on textarea at bounding box center [371, 338] width 390 height 13
type textarea "Pakkumine"
type textarea "Предложение"
type textarea "Pakkumine on s"
type textarea "Предложение действительно"
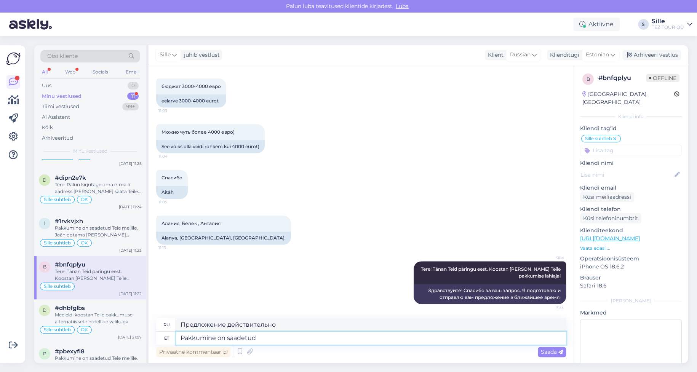
type textarea "Pakkumine on saadetud"
type textarea "Предложение отправлено."
type textarea "Pakkumine on saadetud Teie m"
type textarea "Предложение было отправлено вам."
type textarea "Pakkumine on saadetud Teie meilile"
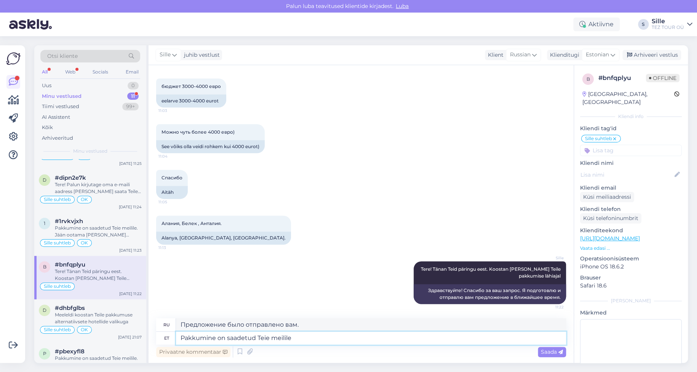
type textarea "Предложение отправлено на вашу электронную почту."
type textarea "Pakkumine on saadetud Teie meilile. Jään"
type textarea "Предложение отправлено на вашу электронную почту. Я останусь."
type textarea "Pakkumine on saadetud Teie meilile. Jään ootama"
type textarea "Предложение отправлено вам на почту. Подожду."
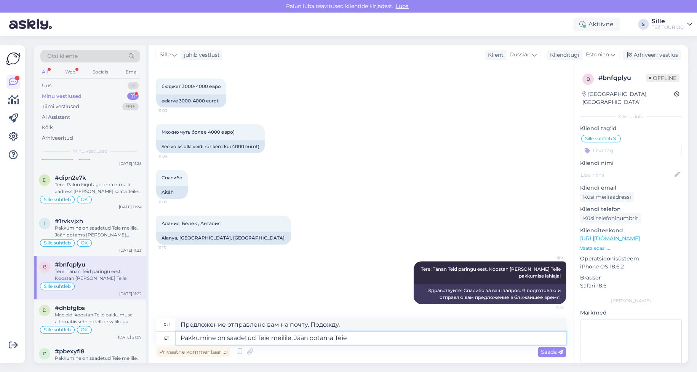
type textarea "Pakkumine on saadetud Teie meilile. Jään ootama Teie"
type textarea "Предложение отправлено вам на почту. Жду вашего ответа."
type textarea "Pakkumine on saadetud Teie meilile. Jään ootama Teie vastust,"
type textarea "Предложение отправлено на вашу электронную почту. Жду вашего ответа."
type textarea "Pakkumine on saadetud Teie meilile. Jään ootama [PERSON_NAME] vastust, valikut"
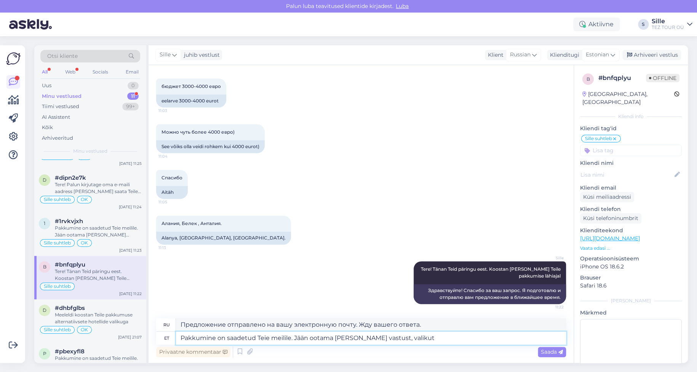
type textarea "Предложение отправлено на вашу электронную почту. Жду вашего ответа, выбор"
type textarea "Pakkumine on saadetud Teie meilile. Jään ootama [PERSON_NAME] vastust, valikut …"
type textarea "Предложение отправлено на вашу электронную почту. Жду вашего ответа, выбора и..."
type textarea "Pakkumine on saadetud Teie meilile. Jään ootama Teie vastust, valikut ja andmeid"
type textarea "Предложение отправлено вам на почту. Жду вашего ответа, выбора и подробностей."
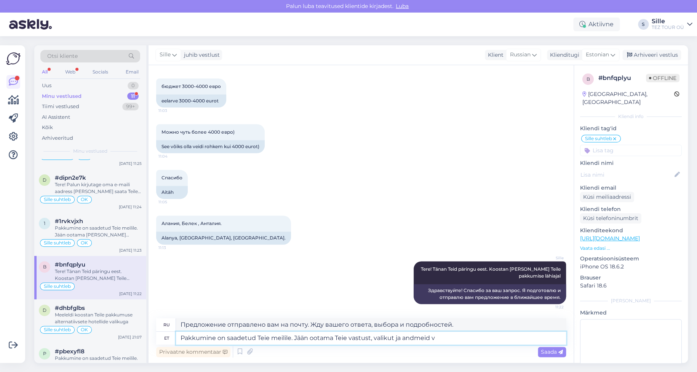
type textarea "Pakkumine on saadetud Teie meilile. Jään ootama Teie vastust, valikut ja andmeid"
type textarea "Предложение отправлено вам на почту. Жду вашего ответа, выбора и подробностей."
type textarea "Pakkumine on saadetud Teie meilile. Jään ootama Teie vastust, valikut ja andmei…"
type textarea "Предложение отправлено вам на почту. Жду вашего ответа, информации о выборе и б…"
type textarea "Pakkumine on saadetud Teie meilile. Jään ootama Teie vastust, valikut ja andmei…"
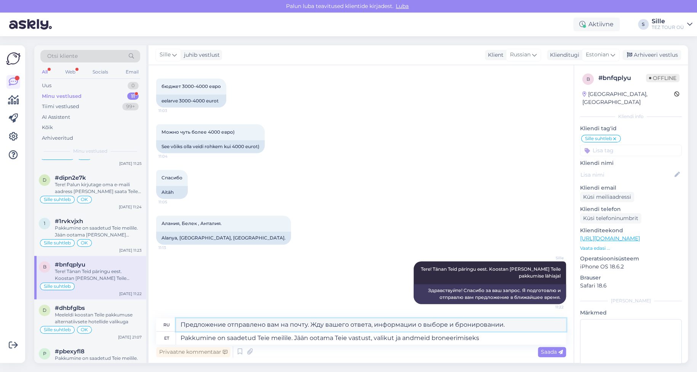
click at [415, 324] on textarea "Предложение отправлено вам на почту. Жду вашего ответа, информации о выборе и б…" at bounding box center [371, 324] width 390 height 13
drag, startPoint x: 376, startPoint y: 325, endPoint x: 514, endPoint y: 323, distance: 138.3
click at [514, 323] on textarea "Предложение отправлено вам на почту. Жду вашего ответа, информации о выборе и б…" at bounding box center [371, 324] width 390 height 13
type textarea "Предложение отправлено вам на почту. Жду вашего ответа"
click at [395, 339] on textarea "Pakkumine on saadetud Teie meilile. Jään ootama Teie vastust, valikut ja andmei…" at bounding box center [371, 338] width 390 height 13
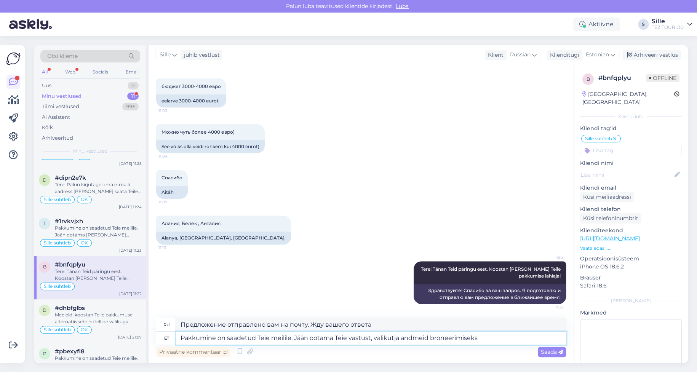
type textarea "Pakkumine on saadetud Teie meilile. Jään ootama Teie vastust, valikuja andmeid …"
type textarea "Предложение отправлено вам на почту. Жду вашего ответа, информации о выборе и б…"
type textarea "Pakkumine on saadetud Teie meilile. Jään ootama Teie vastust, valja andmeid bro…"
type textarea "Предложение отправлено на вашу почту. Жду вашего ответа. Подробности селектора …"
type textarea "Pakkumine on saadetud Teie meilile. Jään ootama Teie vastust, vaja andmeid bron…"
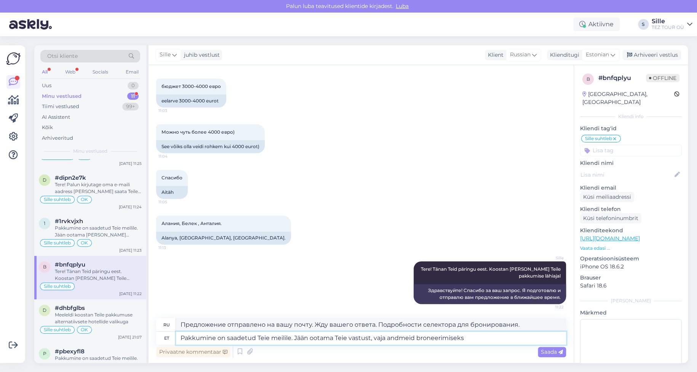
type textarea "Предложение отправлено вам на почту. Жду вашего ответа и информации о бронирова…"
type textarea "Pakkumine on saadetud Teie meilile. Jään ootama Teie vastust, vja andmeid brone…"
type textarea "Предложение отправлено вам на почту. Жду вашего ответа и информации о бронирова…"
drag, startPoint x: 378, startPoint y: 339, endPoint x: 372, endPoint y: 342, distance: 7.3
click at [381, 341] on textarea "Pakkumine on saadetud Teie meilile. Jään ootama [PERSON_NAME] vastust ja andmei…" at bounding box center [371, 338] width 390 height 13
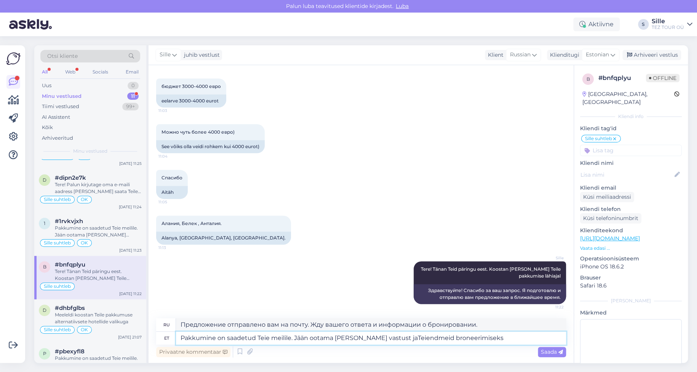
type textarea "Pakkumine on saadetud Teie meilile. Jään ootama Teie vastust jaTeie ndmeid bron…"
type textarea "Предложение отправлено вам на электронную почту. Жду вашего ответа и информации…"
drag, startPoint x: 473, startPoint y: 331, endPoint x: 476, endPoint y: 335, distance: 4.8
click at [473, 332] on textarea "Pakkumine on saadetud Teie meilile. Jään ootama Teie vastust jaTeie andmeid bro…" at bounding box center [371, 338] width 390 height 13
drag, startPoint x: 377, startPoint y: 335, endPoint x: 392, endPoint y: 342, distance: 16.7
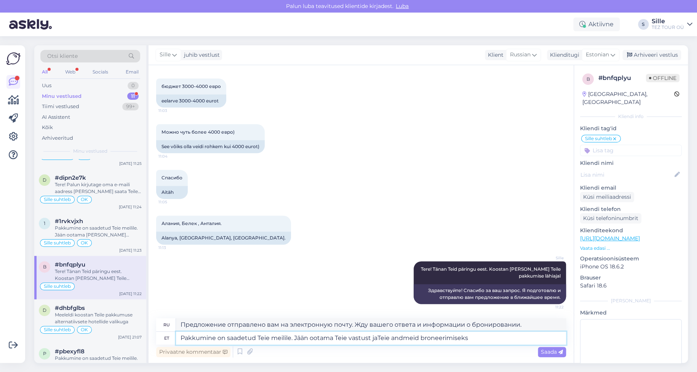
click at [377, 335] on textarea "Pakkumine on saadetud Teie meilile. Jään ootama Teie vastust jaTeie andmeid bro…" at bounding box center [371, 338] width 390 height 13
click at [421, 337] on textarea "Pakkumine on saadetud Teie meilile. Jään ootama [PERSON_NAME] vastust [PERSON_N…" at bounding box center [371, 338] width 390 height 13
click at [479, 340] on textarea "Pakkumine on saadetud Teie meilile. Jään ootama [PERSON_NAME] vastust [PERSON_N…" at bounding box center [371, 338] width 390 height 13
type textarea "Pakkumine on saadetud Teie meilile. Jään ootama [PERSON_NAME] vastust [PERSON_N…"
type textarea "Предложение отправлено вам на электронную почту. Жду вашего ответа и данных для…"
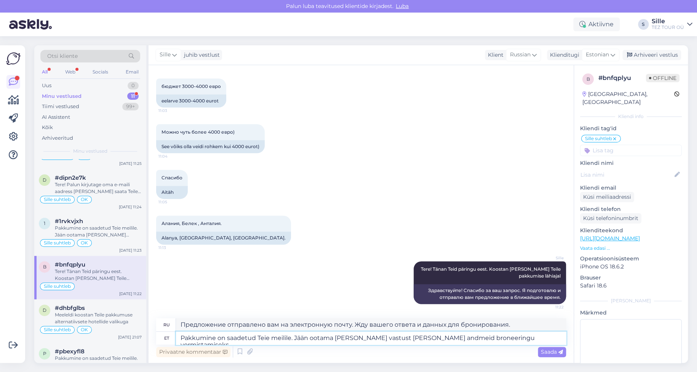
type textarea "Pakkumine on saadetud Teie meilile. Jään ootama [PERSON_NAME] vastust [PERSON_N…"
type textarea "Предложение отправлено вам на почту. Жду вашего ответа и данных для бронировани…"
type textarea "Pakkumine on saadetud Teie meilile. Jään ootama [PERSON_NAME] vastust [PERSON_N…"
drag, startPoint x: 387, startPoint y: 323, endPoint x: 320, endPoint y: 326, distance: 67.1
click at [464, 324] on textarea "Предложение отправлено вам на почту. Жду вашего ответа и данных для бронировани…" at bounding box center [371, 324] width 390 height 13
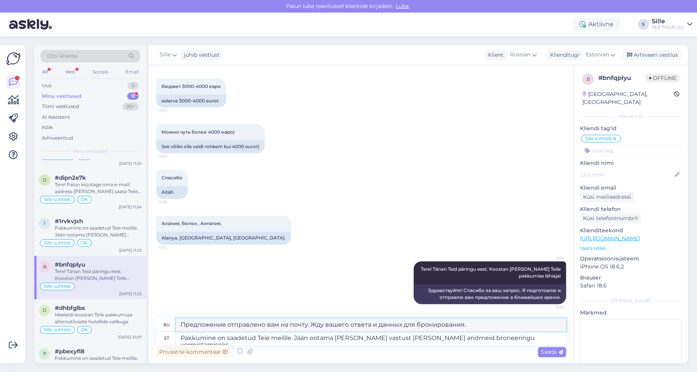
drag, startPoint x: 310, startPoint y: 323, endPoint x: 481, endPoint y: 332, distance: 171.2
click at [481, 324] on textarea "Предложение отправлено вам на почту. Жду вашего ответа и данных для бронировани…" at bounding box center [371, 324] width 390 height 13
click at [555, 352] on span "Saada" at bounding box center [552, 351] width 22 height 7
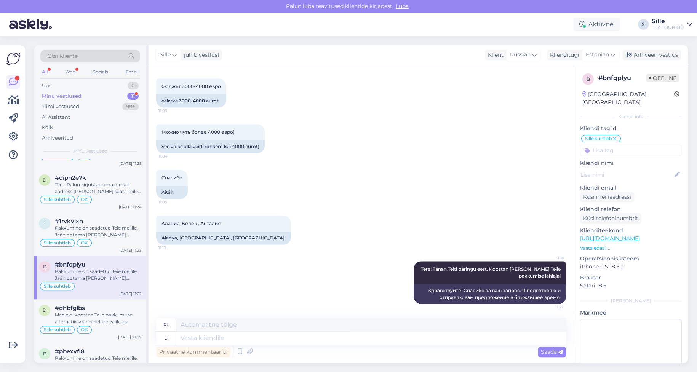
scroll to position [501, 0]
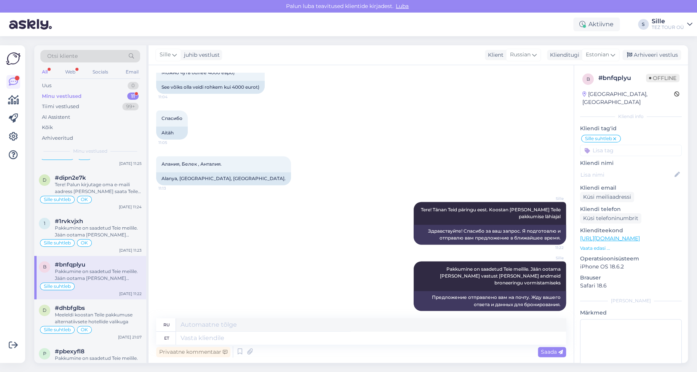
click at [607, 145] on input at bounding box center [631, 150] width 102 height 11
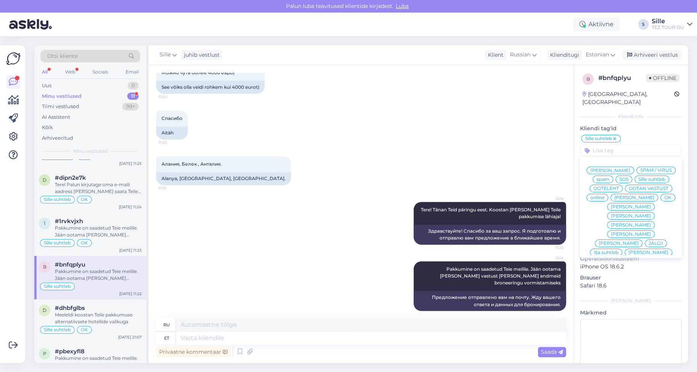
click at [660, 196] on div "OK" at bounding box center [667, 198] width 15 height 8
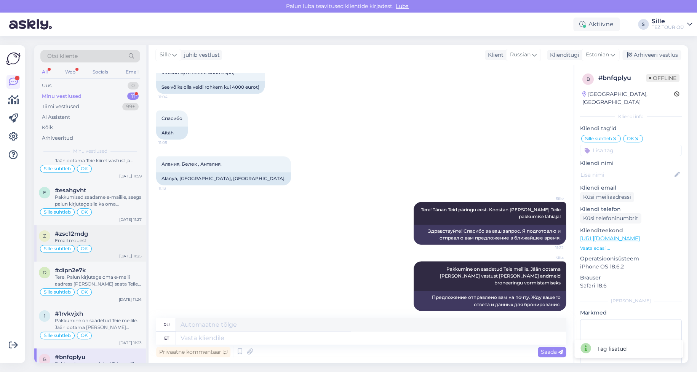
scroll to position [0, 0]
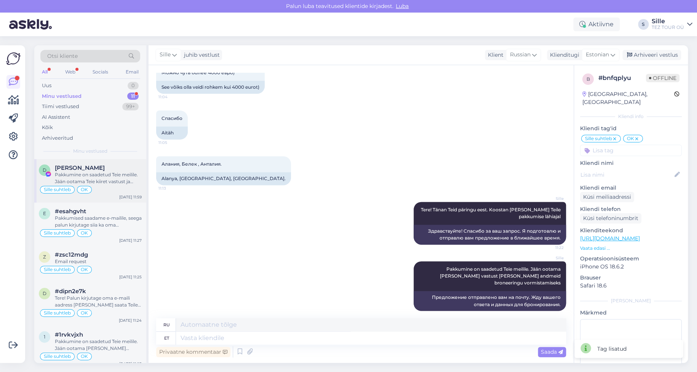
click at [78, 190] on div "OK" at bounding box center [84, 190] width 15 height 8
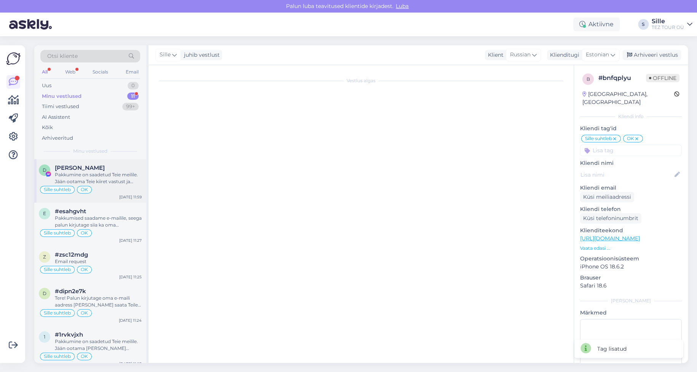
scroll to position [164, 0]
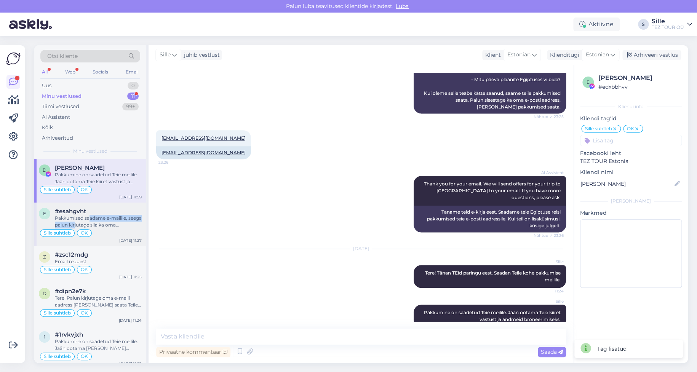
click at [90, 221] on div "Pakkumised saadame e-mailile, seega palun kirjutage siia ka oma meiliaadress. T…" at bounding box center [98, 222] width 87 height 14
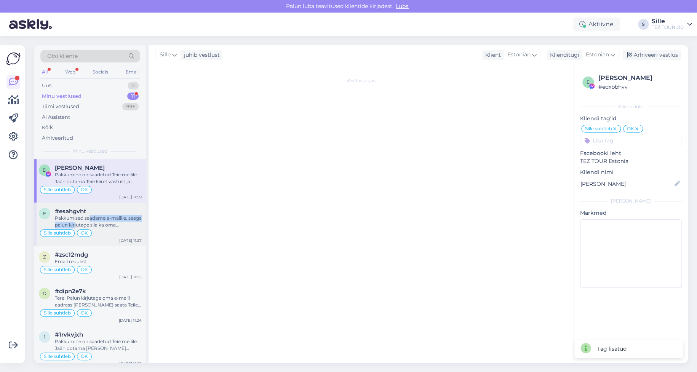
scroll to position [88, 0]
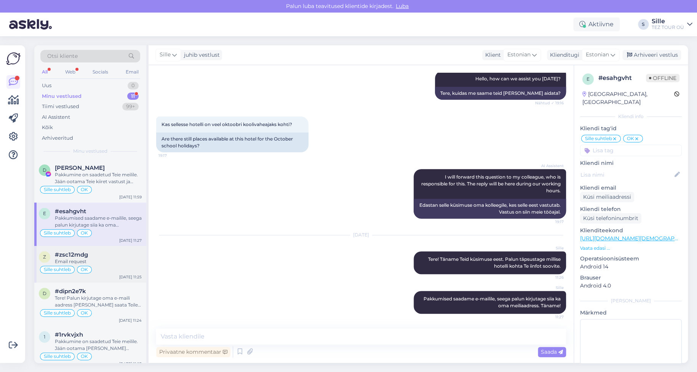
click at [92, 263] on div "Email request" at bounding box center [98, 261] width 87 height 7
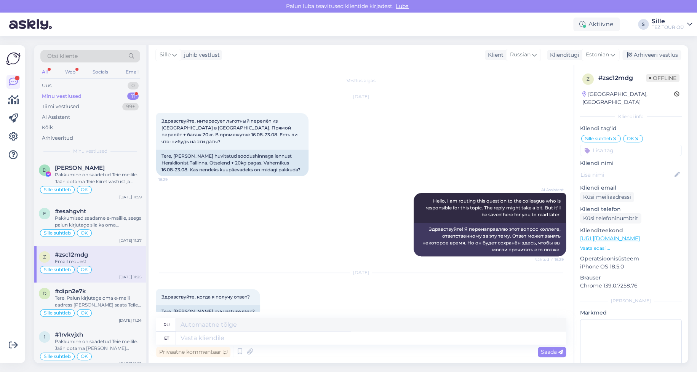
scroll to position [705, 0]
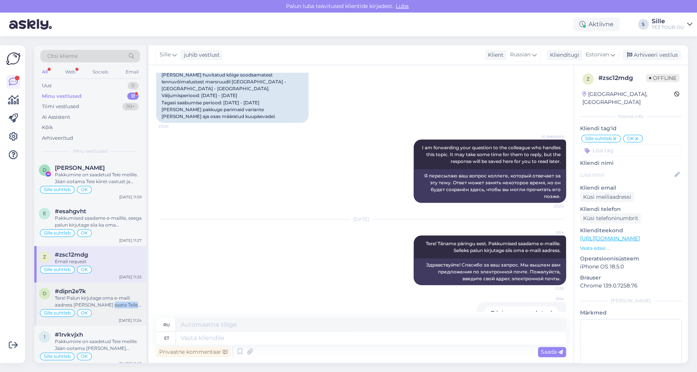
click at [109, 308] on div "d #dipn2e7k Tere! Palun kirjutage oma e-maili aadress [PERSON_NAME] saata Teile…" at bounding box center [90, 304] width 112 height 43
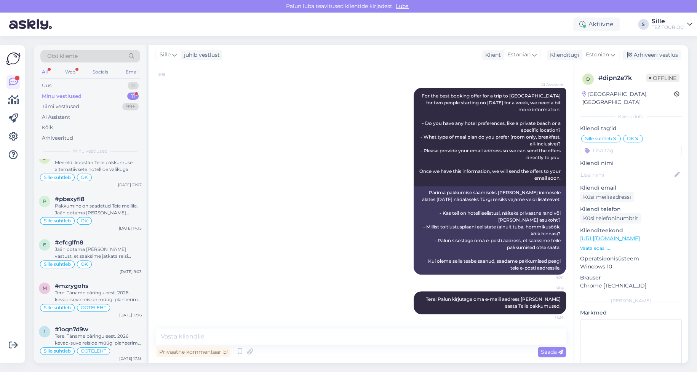
scroll to position [0, 0]
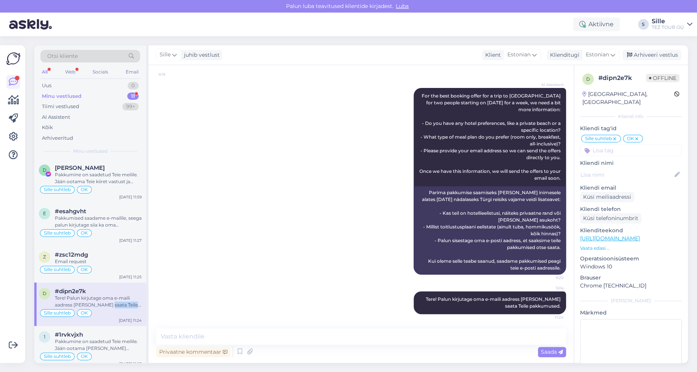
click at [62, 91] on div "Minu vestlused 11" at bounding box center [90, 96] width 100 height 11
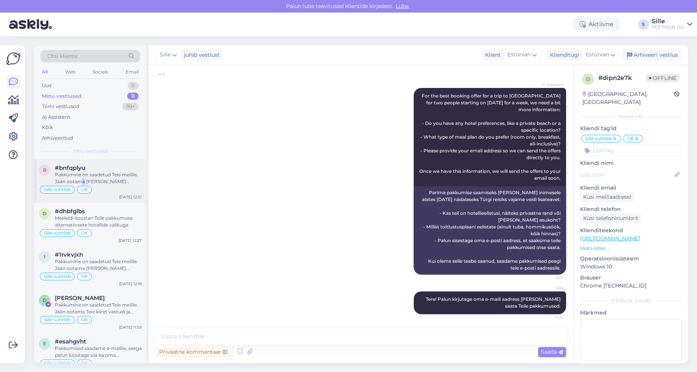
click at [83, 185] on div "b #bnfqplyu Pakkumine on saadetud Teie meilile. Jään ootama [PERSON_NAME] vastu…" at bounding box center [90, 180] width 112 height 43
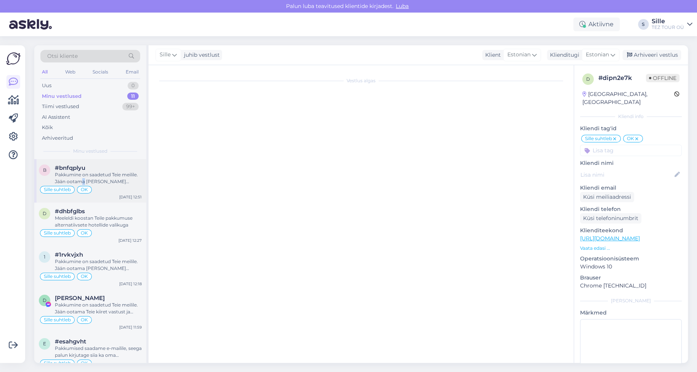
scroll to position [501, 0]
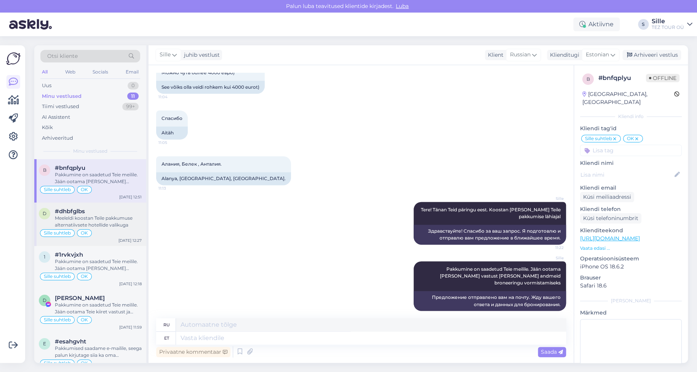
click at [110, 225] on div "Meeleldi koostan Teile pakkumuse alternatiivsete hotellide valikuga" at bounding box center [98, 222] width 87 height 14
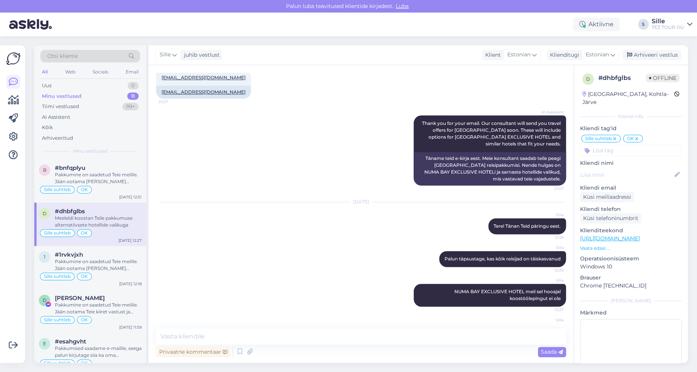
scroll to position [414, 0]
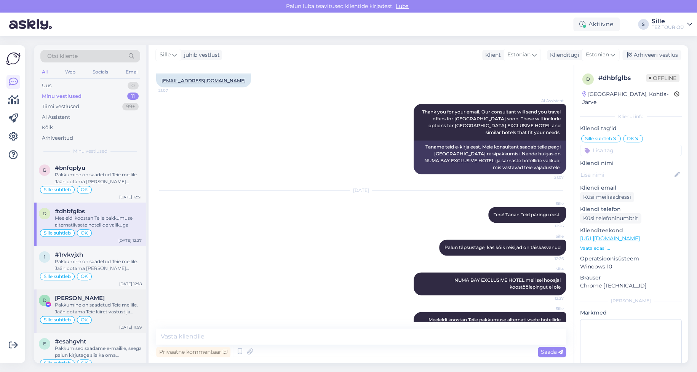
click at [97, 305] on div "Pakkumine on saadetud Teie meilile. Jään ootama Teie kiiret vastust ja andmeid …" at bounding box center [98, 309] width 87 height 14
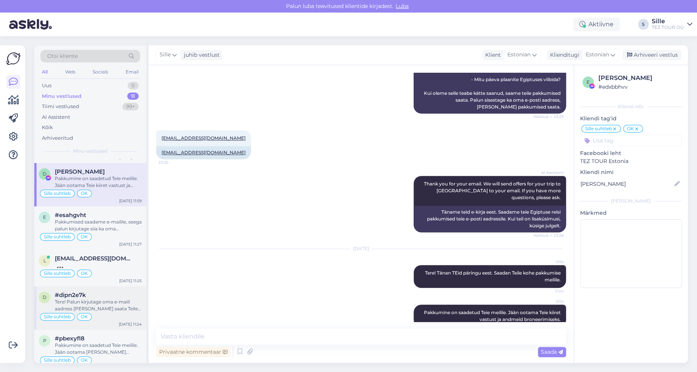
scroll to position [152, 0]
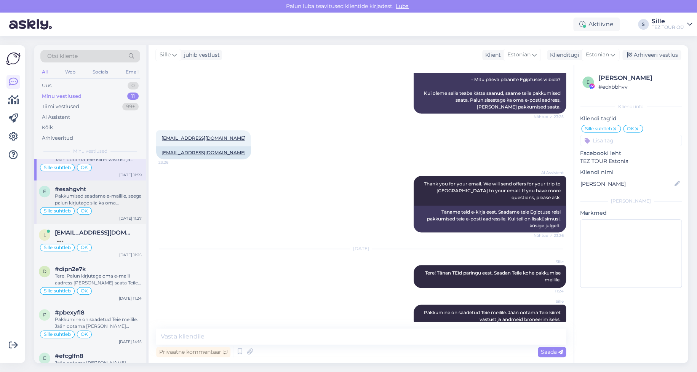
click at [89, 208] on div "OK" at bounding box center [84, 211] width 15 height 8
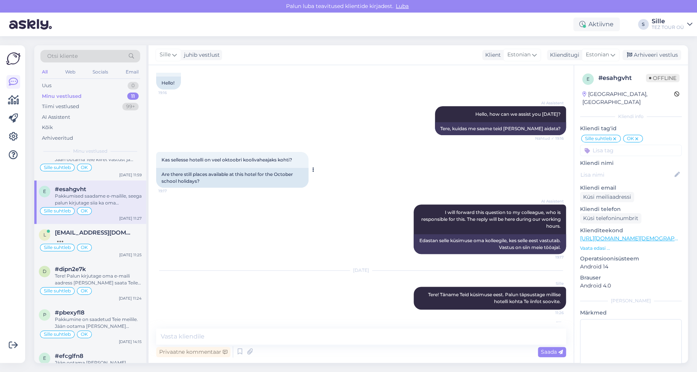
scroll to position [0, 0]
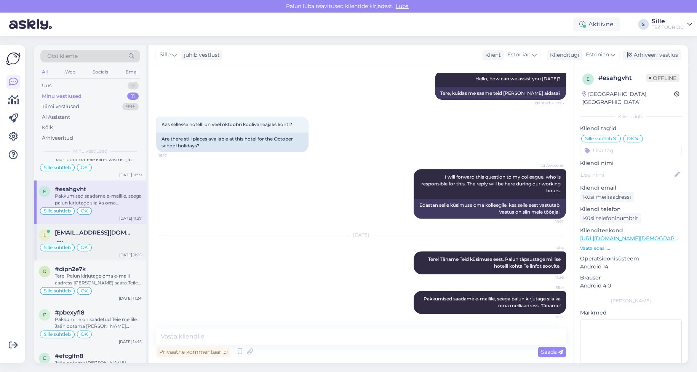
click at [89, 243] on div "Sille suhtleb OK" at bounding box center [90, 247] width 103 height 9
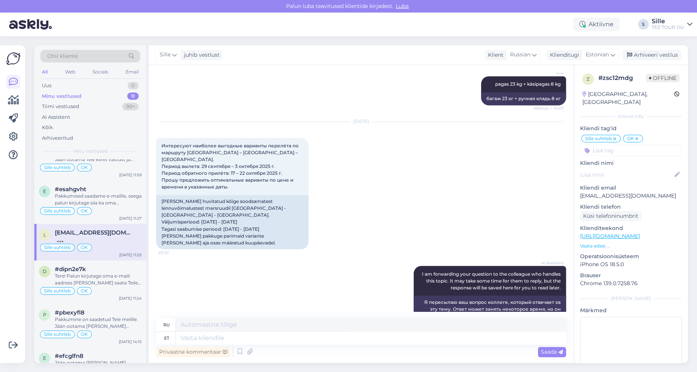
scroll to position [553, 0]
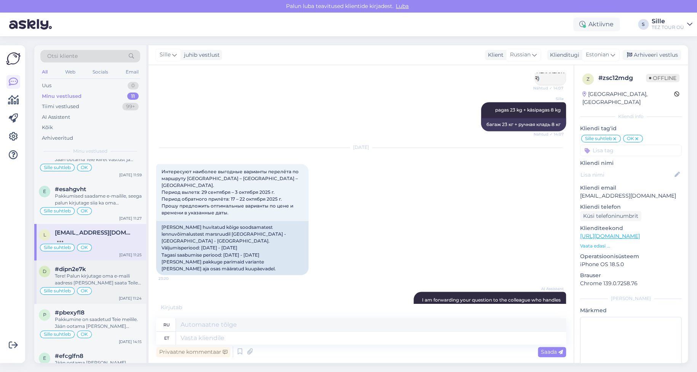
click at [110, 278] on div "Tere! Palun kirjutage oma e-maili aadress [PERSON_NAME] saata Teile pakkumused." at bounding box center [98, 280] width 87 height 14
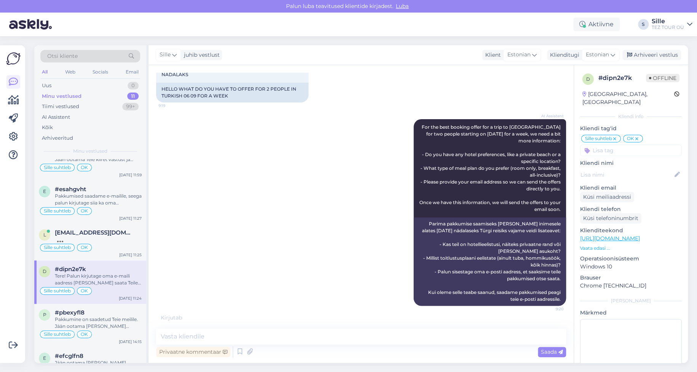
scroll to position [93, 0]
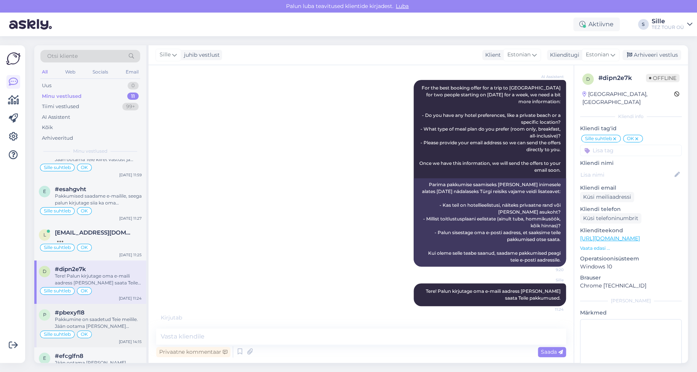
click at [94, 324] on div "Pakkumine on saadetud Teie meilile. Jään ootama [PERSON_NAME] vastust Teie andm…" at bounding box center [98, 323] width 87 height 14
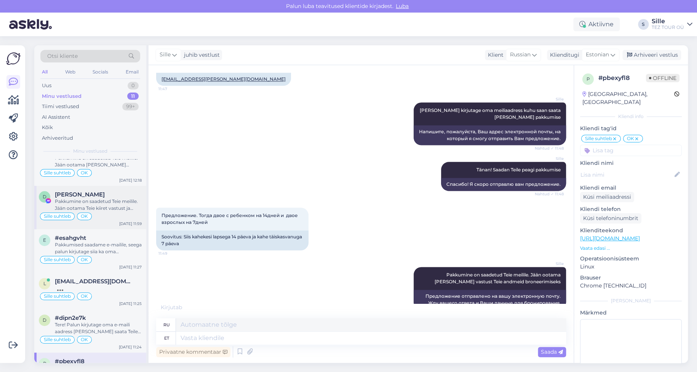
scroll to position [0, 0]
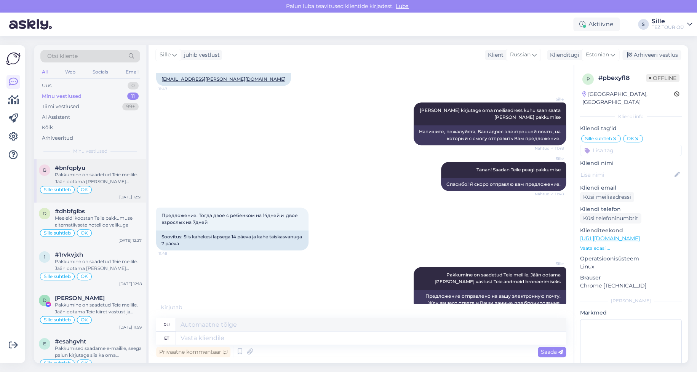
click at [112, 191] on div "Sille suhtleb OK" at bounding box center [90, 189] width 103 height 9
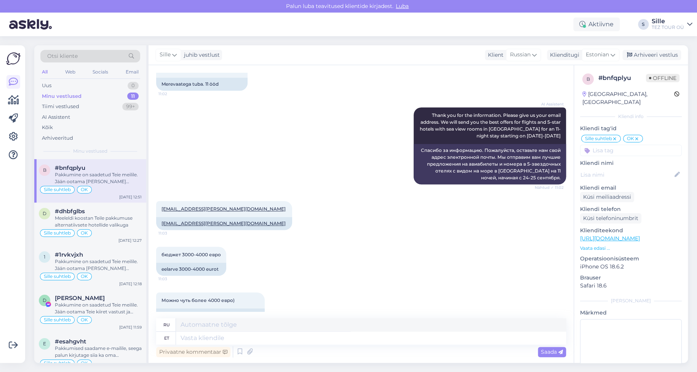
scroll to position [272, 0]
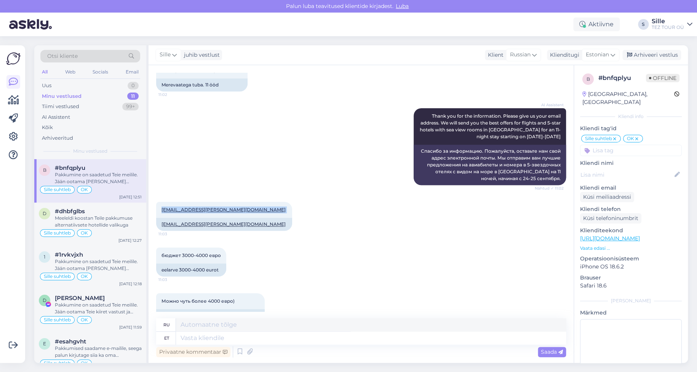
drag, startPoint x: 158, startPoint y: 210, endPoint x: 358, endPoint y: 356, distance: 247.8
click at [232, 211] on div "[EMAIL_ADDRESS][PERSON_NAME][DOMAIN_NAME] 11:03 [EMAIL_ADDRESS][PERSON_NAME][DO…" at bounding box center [361, 216] width 410 height 46
click at [94, 183] on div "Pakkumine on saadetud Teie meilile. Jään ootama [PERSON_NAME] vastust [PERSON_N…" at bounding box center [98, 178] width 87 height 14
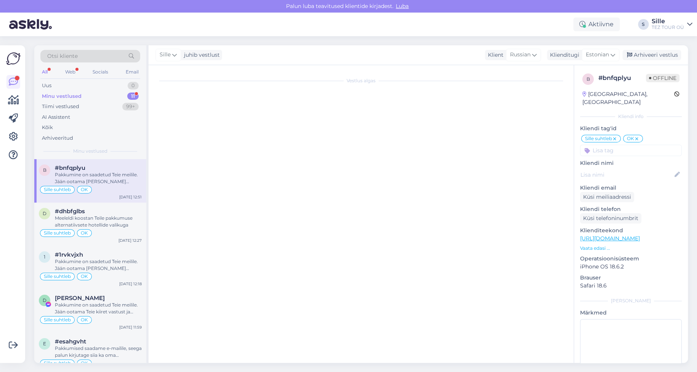
scroll to position [0, 0]
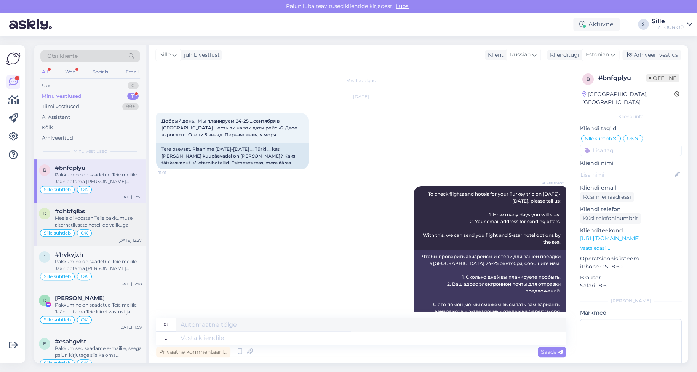
click at [119, 222] on div "Meeleldi koostan Teile pakkumuse alternatiivsete hotellide valikuga" at bounding box center [98, 222] width 87 height 14
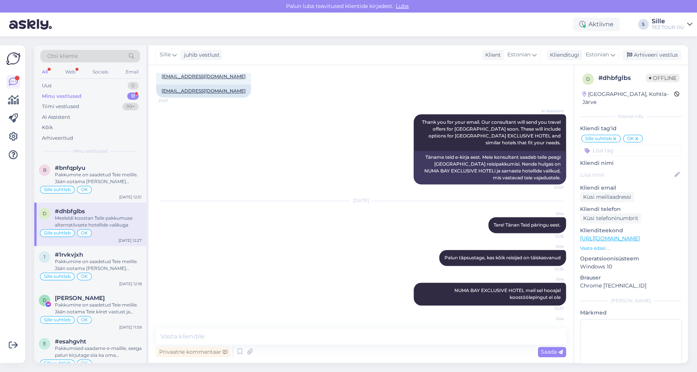
scroll to position [414, 0]
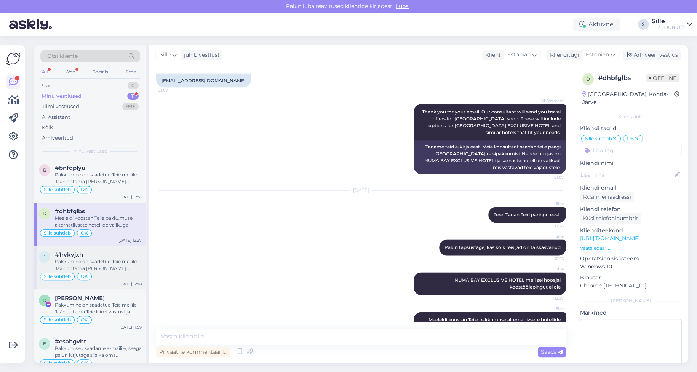
click at [108, 265] on div "Pakkumine on saadetud Teie meilile. Jään ootama [PERSON_NAME] vastust ja andmei…" at bounding box center [98, 265] width 87 height 14
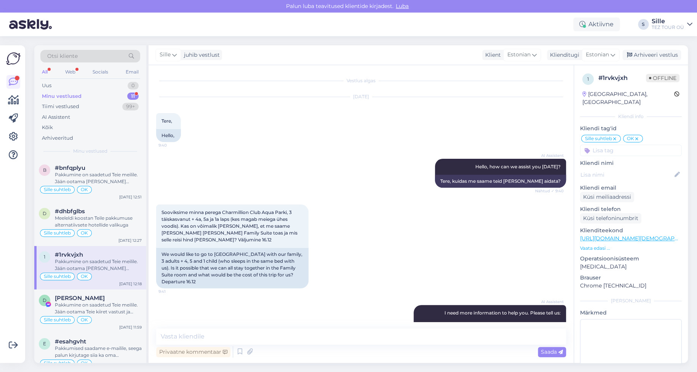
scroll to position [280, 0]
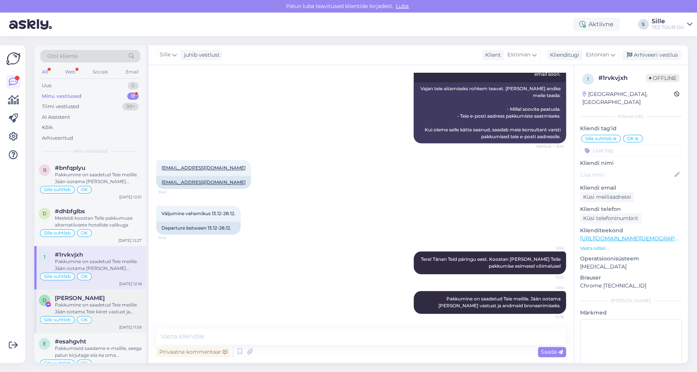
click at [100, 302] on div "Pakkumine on saadetud Teie meilile. Jään ootama Teie kiiret vastust ja andmeid …" at bounding box center [98, 309] width 87 height 14
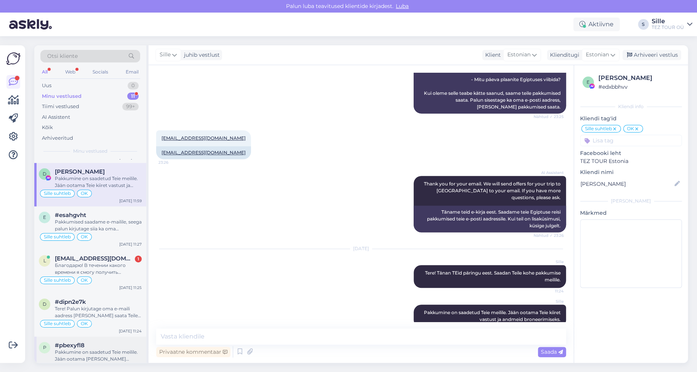
scroll to position [152, 0]
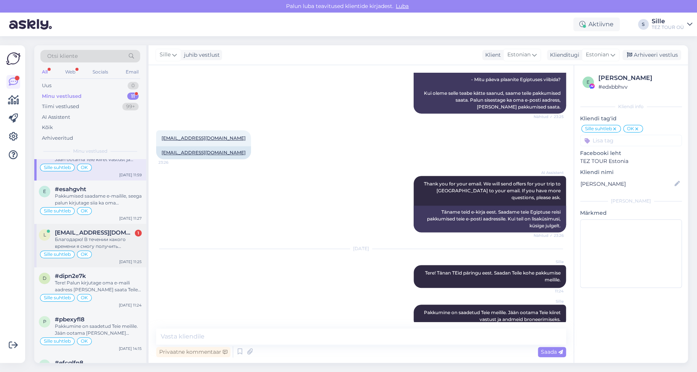
click at [126, 232] on span "[EMAIL_ADDRESS][DOMAIN_NAME]" at bounding box center [94, 232] width 79 height 7
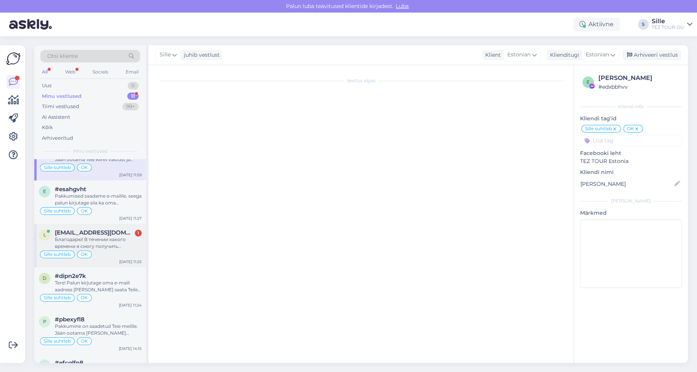
scroll to position [792, 0]
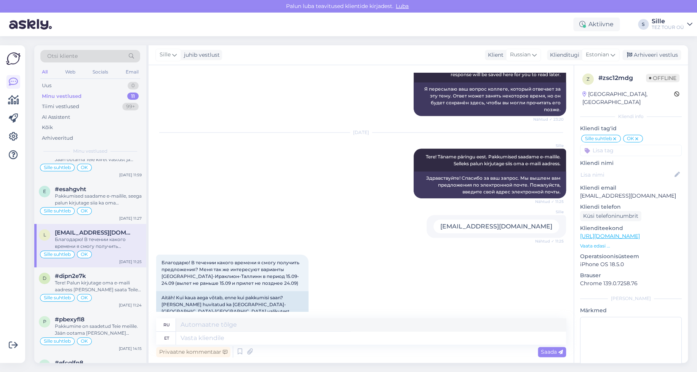
click at [459, 219] on div "[EMAIL_ADDRESS][DOMAIN_NAME]" at bounding box center [496, 226] width 126 height 14
click at [368, 277] on div "Благодарю! В течении какого времени я смогу получить предложения? Меня так же и…" at bounding box center [361, 293] width 410 height 94
drag, startPoint x: 457, startPoint y: 204, endPoint x: 567, endPoint y: 209, distance: 110.9
click at [570, 206] on div "Vestlus algas [DATE] Здравствуйте, интересует льготный перелёт из [GEOGRAPHIC_D…" at bounding box center [364, 192] width 417 height 239
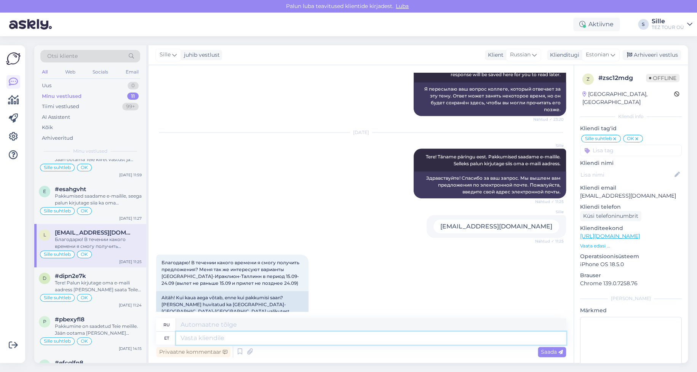
click at [209, 334] on textarea at bounding box center [371, 338] width 390 height 13
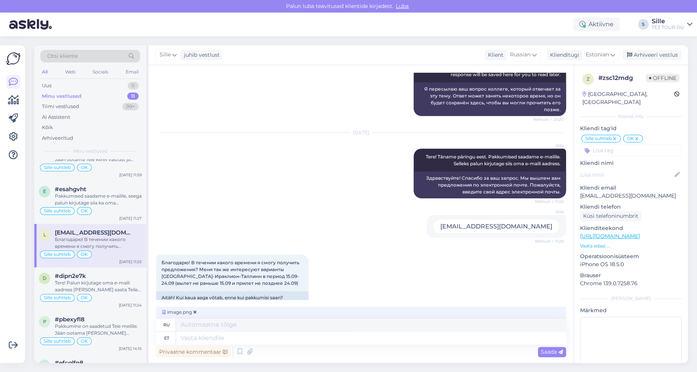
drag, startPoint x: 552, startPoint y: 351, endPoint x: 541, endPoint y: 359, distance: 13.9
click at [553, 351] on span "Saada" at bounding box center [552, 351] width 22 height 7
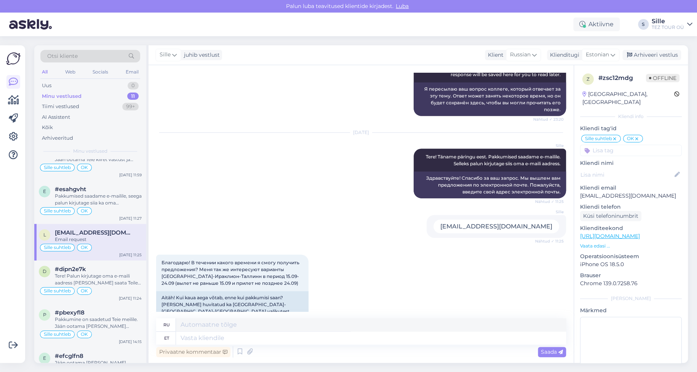
scroll to position [839, 0]
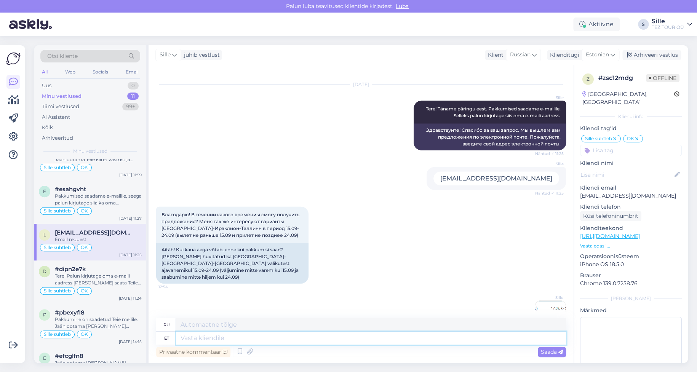
click at [207, 338] on textarea at bounding box center [371, 338] width 390 height 13
type textarea "17.-24."
type textarea "17.-24.09 7"
type textarea "17.-24.09"
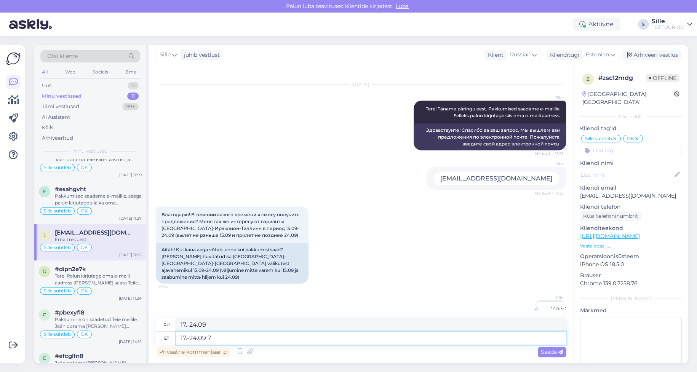
type textarea "17.-24.09 7 ö"
type textarea "17.-24.09 7"
type textarea "17.-24.09 7 ööd"
type textarea "17.-24.09 7 ночей"
type textarea "17.-24.09 7 ööd 300 e"
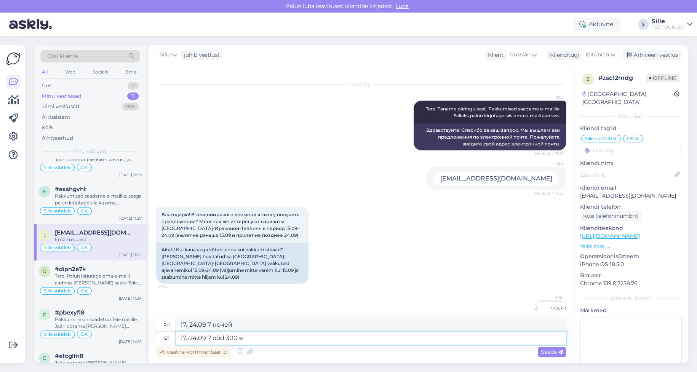
type textarea "17.-24.09 7 ночей 300"
type textarea "17.-24.09 7 ööd 300 euro"
type textarea "17.-24.09 7 ночей 300 евро"
type textarea "17.-24.09 7 ööd 300 euro reisija k"
type textarea "17.-24.09 7 ночей 300 евро на пассажира"
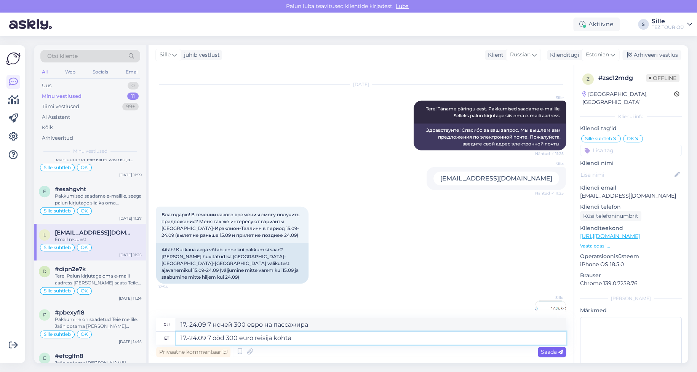
type textarea "17.-24.09 7 ööd 300 euro reisija kohta"
click at [542, 351] on span "Saada" at bounding box center [552, 351] width 22 height 7
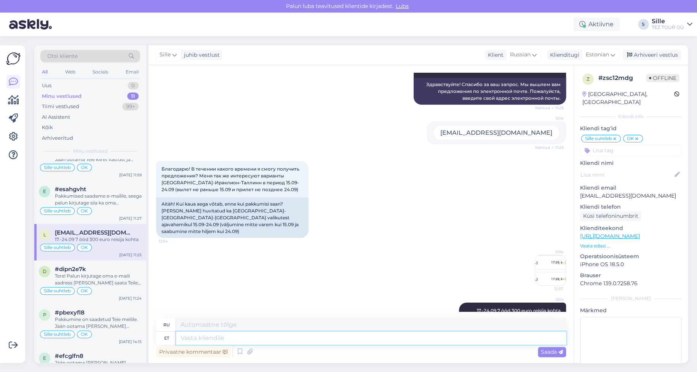
click at [196, 336] on textarea at bounding box center [371, 338] width 390 height 13
type textarea "17.-21.09"
type textarea "17.-21.09 4"
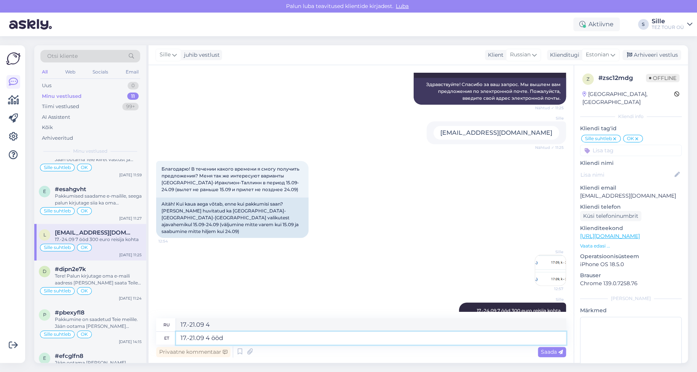
type textarea "17.-21.09 4 ööd"
type textarea "17.-21.09 4 ночи"
type textarea "17.-21.09 4 ööd 492"
type textarea "17.-21.09 4 ночи 492"
type textarea "17.-21.09 4 ööd 492 euro"
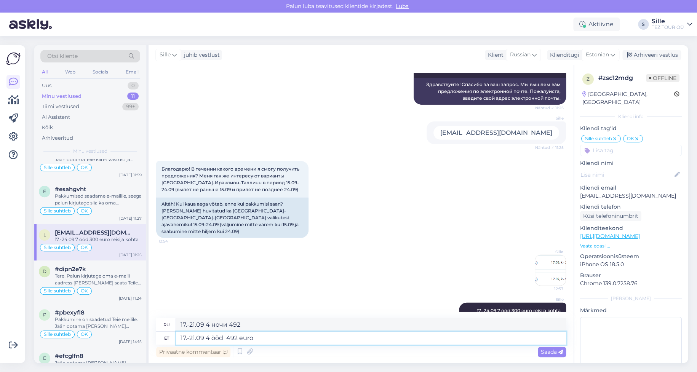
type textarea "17.-21.09 4 ночи 492 евро"
type textarea "17.-21.09 4 ööd 492 euro reisija"
type textarea "17.-21.09 4 ночи 492 евро на пассажира"
type textarea "17.-21.09 4 ööd 492 euro reisija kohta"
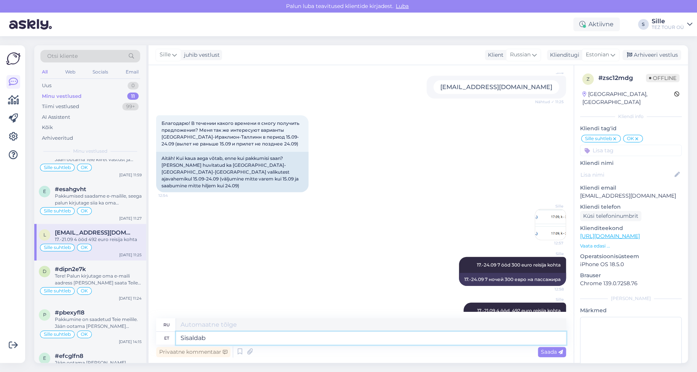
type textarea "Sisaldab"
type textarea "Содержит"
type textarea "Sisaldab 23 k"
type textarea "Содержит 23"
type textarea "Sisaldab 23 kg"
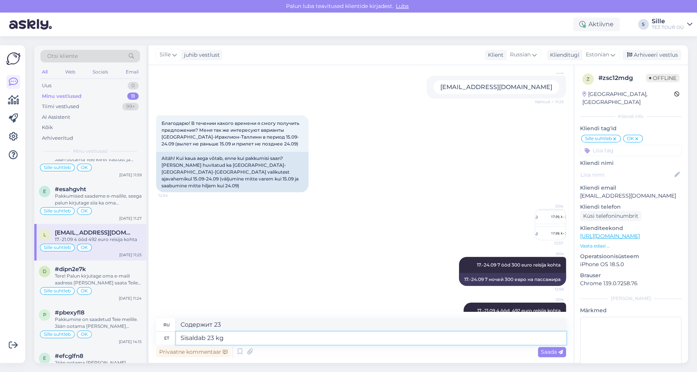
type textarea "Содержит 23 кг"
type textarea "Sisaldab 23 kg registreeritav"
type textarea "Включает 23 кг регистрируемого багажа"
type textarea "Sisaldab 23 kg registreeritav pagas"
type textarea "Включает 23 кг зарегистрированного багажа."
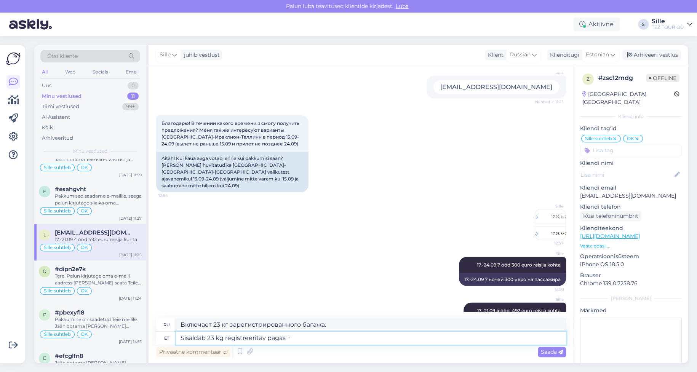
type textarea "Sisaldab 23 kg registreeritav pagas +"
type textarea "Включает 23 кг зарегистрированного багажа +"
type textarea "Sisaldab 23 kg registreeritav pagas + 8"
type textarea "Включает 23 кг зарегистрированного багажа + 8"
type textarea "Sisaldab 23 kg registreeritav pagas + 8 kg"
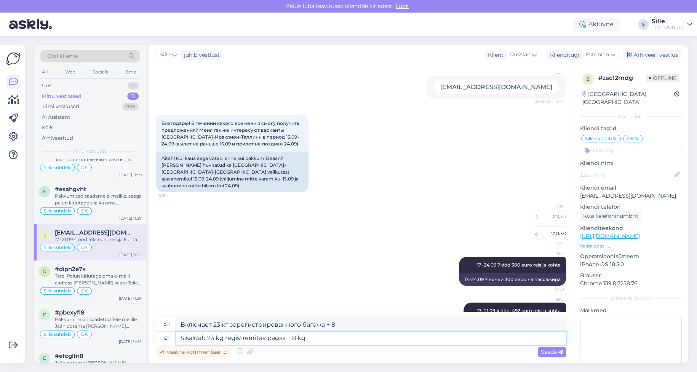
type textarea "Включает 23 кг зарегистрированного багажа + 8 кг"
type textarea "Sisaldab 23 kg registreeritav pagas + 8 kg käsipagas"
type textarea "Включает 23 кг зарегистрированного багажа + 8 кг ручной клади."
type textarea "Sisaldab 23 kg registreeritav pagas + 8 kg käsipagas"
drag, startPoint x: 555, startPoint y: 352, endPoint x: 555, endPoint y: 358, distance: 5.7
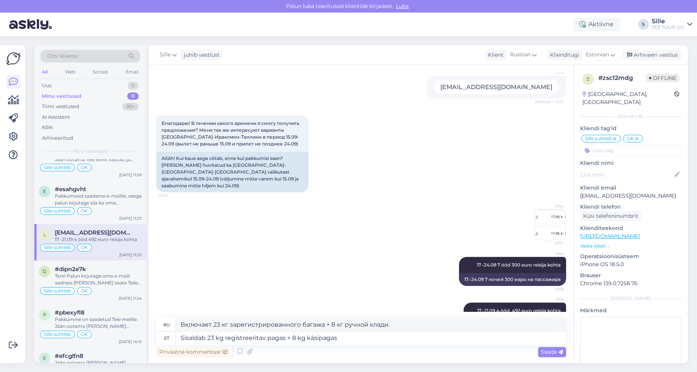
click at [555, 351] on span "Saada" at bounding box center [552, 351] width 22 height 7
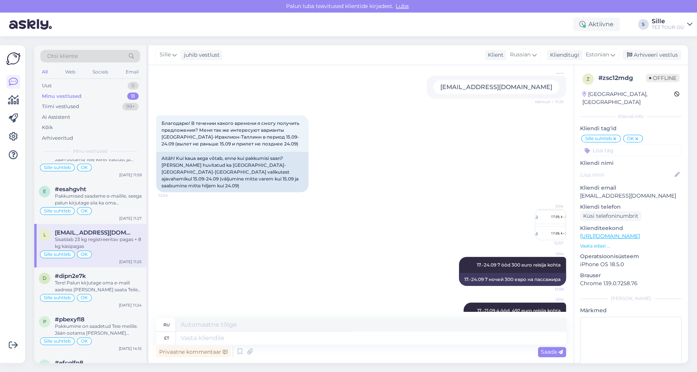
scroll to position [983, 0]
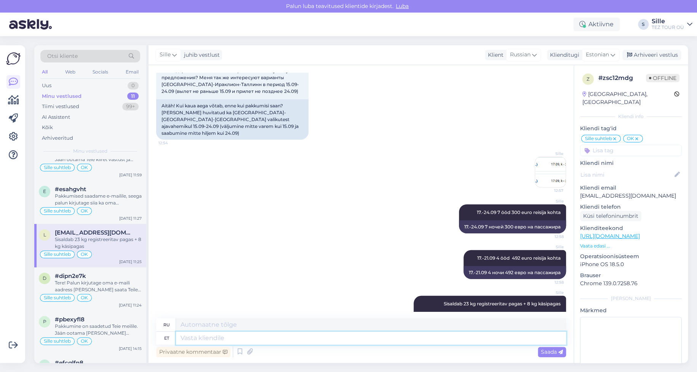
click at [210, 339] on textarea at bounding box center [371, 338] width 390 height 13
type textarea "Broneerimiseks"
type textarea "Для бронирования"
type textarea "Broneerimiseks palun"
type textarea "Для бронирования, пожалуйста"
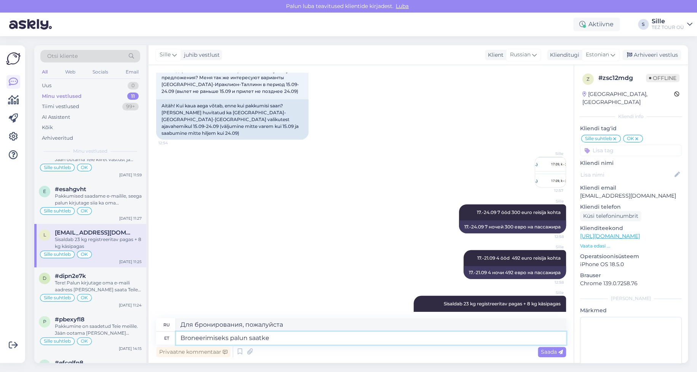
type textarea "Broneerimiseks palun saatke"
type textarea "Чтобы забронировать, пожалуйста, отправьте"
type textarea "Broneerimiseks palun saatke reisijate"
type textarea "Чтобы забронировать, пожалуйста, отправьте данные пассажира"
type textarea "Broneerimiseks palun saatke reisijate nimed,"
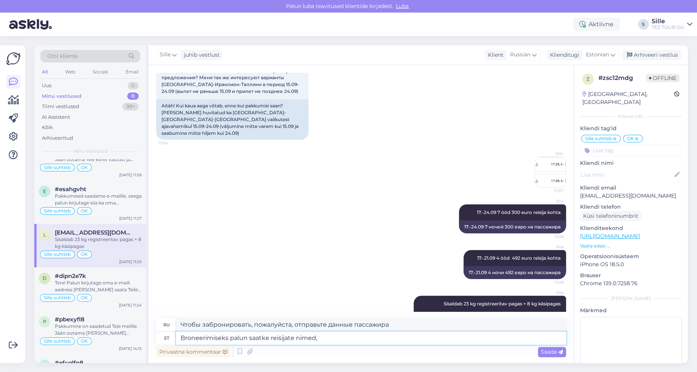
type textarea "Чтобы сделать заказ, пожалуйста, отправьте имена пассажиров,"
type textarea "Broneerimiseks palun saatke reisijate nimed, sünniaeg"
type textarea "Для бронирования, пожалуйста, отправьте имена и даты рождения пассажиров."
type textarea "Broneerimiseks palun saatke reisijate nimed, sünniaeg,"
type textarea "Чтобы забронировать, пожалуйста, отправьте имена пассажиров, даты их рождения,"
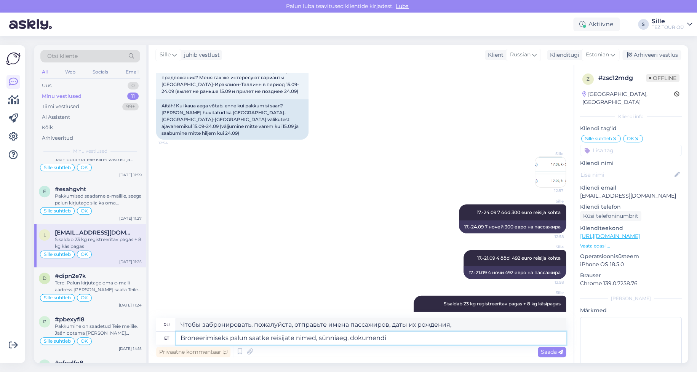
type textarea "Broneerimiseks palun saatke reisijate nimed, sünniaeg, dokumendi"
type textarea "Для бронирования, пожалуйста, отправьте имена пассажиров, дату рождения, докуме…"
type textarea "Broneerimiseks palun saatke reisijate nimed, sünniaeg, dokumendi number ja"
type textarea "Чтобы сделать заказ, пожалуйста, отправьте имена, даты рождения, номера докумен…"
type textarea "Broneerimiseks palun saatke reisijate nimed, sünniaeg, dokumendi number ja keht…"
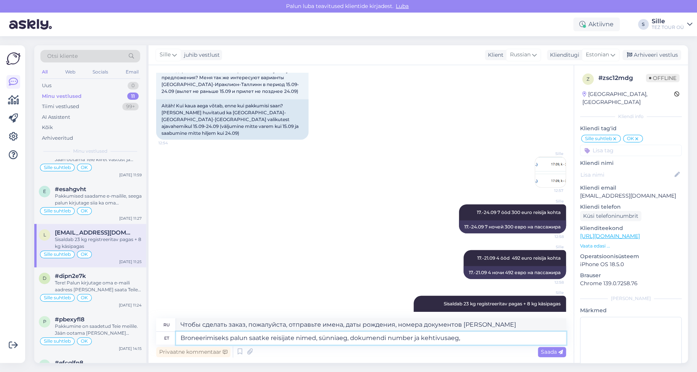
type textarea "Чтобы забронировать, пожалуйста, отправьте имена пассажиров, дату рождения, ном…"
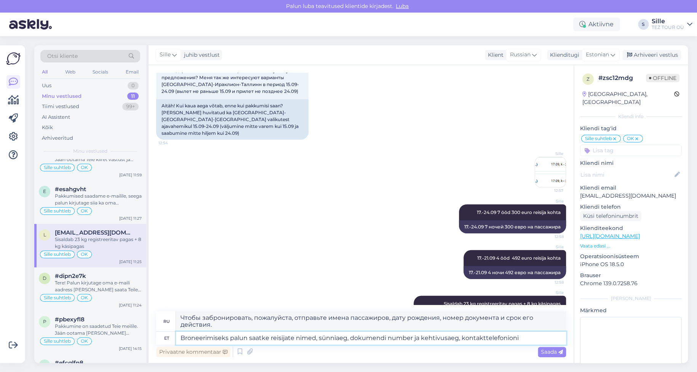
type textarea "Broneerimiseks palun saatke reisijate nimed, sünniaeg, dokumendi number ja keht…"
type textarea "Для бронирования, пожалуйста, отправьте ФИО пассажиров, дату рождения, номер и …"
type textarea "Broneerimiseks palun saatke reisijate nimed, sünniaeg, dokumendi number ja keht…"
type textarea "Для бронирования, пожалуйста, отправьте ФИО пассажиров, дату рождения, номер и …"
type textarea "Broneerimiseks palun saatke reisijate nimed, sünniaeg, dokumendi number ja keht…"
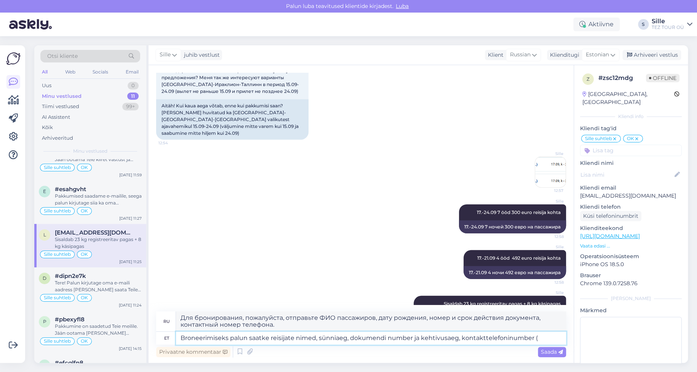
type textarea "Для бронирования, пожалуйста, отправьте ФИО пассажиров, дату рождения, номер и …"
type textarea "Broneerimiseks palun saatke reisijate nimed, sünniaeg, dokumendi number ja keht…"
type textarea "Для бронирования, пожалуйста, отправьте ФИО пассажиров, дату рождения, номер и …"
type textarea "Broneerimiseks palun saatke reisijate nimed, sünniaeg, dokumendi number ja keht…"
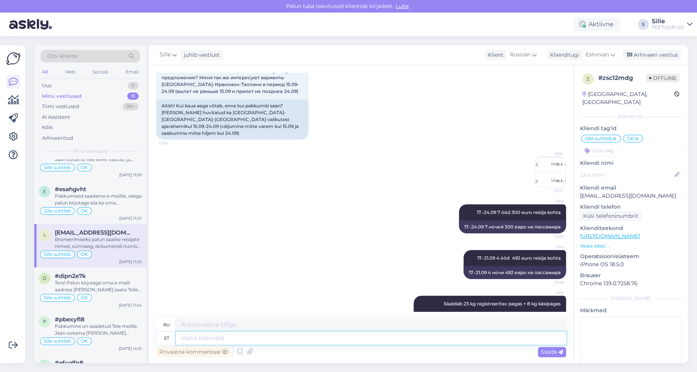
scroll to position [1063, 0]
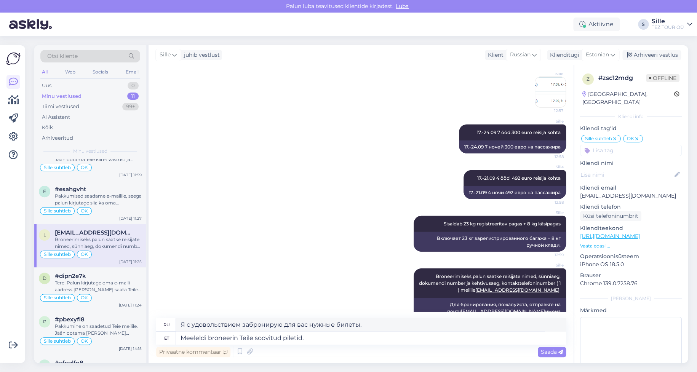
click at [548, 351] on span "Saada" at bounding box center [552, 351] width 22 height 7
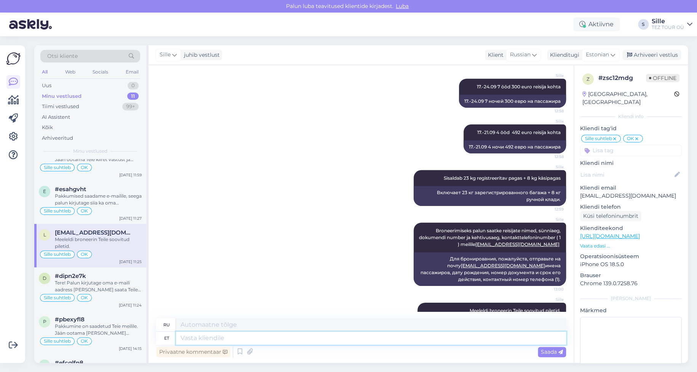
drag, startPoint x: 196, startPoint y: 333, endPoint x: 198, endPoint y: 339, distance: 5.8
click at [198, 338] on textarea at bounding box center [371, 338] width 390 height 13
click at [552, 348] on span "Saada" at bounding box center [552, 351] width 22 height 7
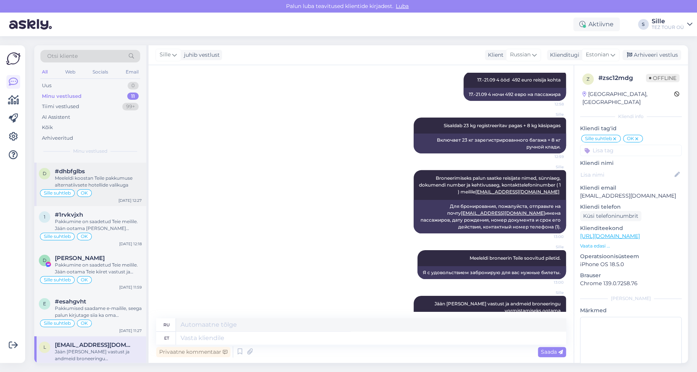
scroll to position [0, 0]
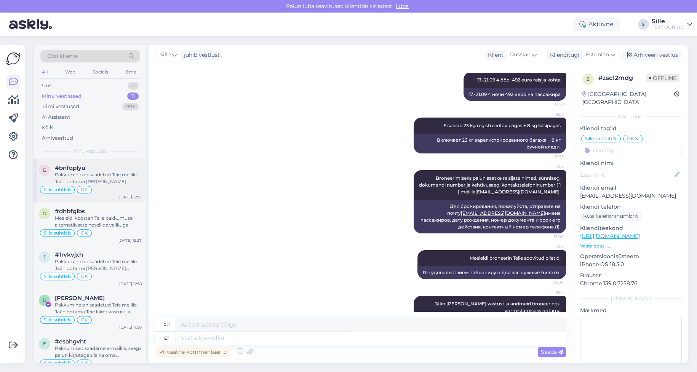
click at [91, 192] on div "Sille suhtleb OK" at bounding box center [90, 189] width 103 height 9
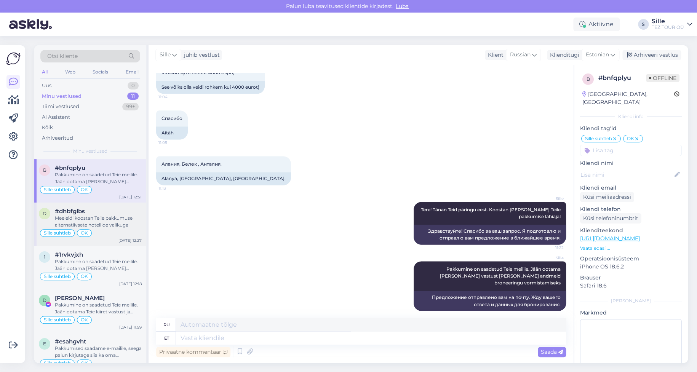
click at [107, 216] on div "Meeleldi koostan Teile pakkumuse alternatiivsete hotellide valikuga" at bounding box center [98, 222] width 87 height 14
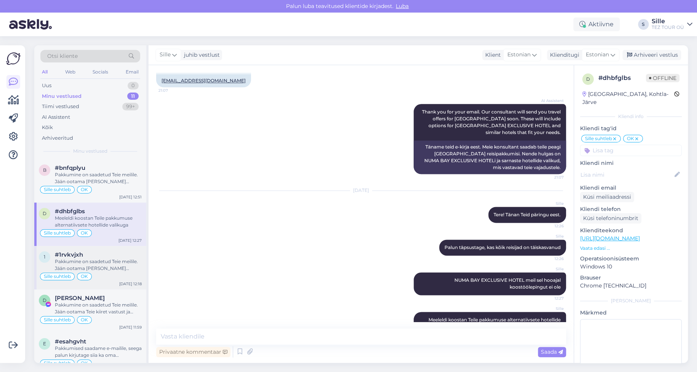
click at [105, 263] on div "Pakkumine on saadetud Teie meilile. Jään ootama [PERSON_NAME] vastust ja andmei…" at bounding box center [98, 265] width 87 height 14
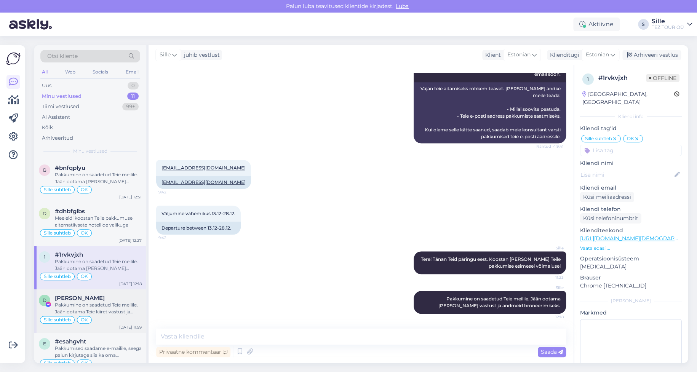
click at [110, 310] on div "Pakkumine on saadetud Teie meilile. Jään ootama Teie kiiret vastust ja andmeid …" at bounding box center [98, 309] width 87 height 14
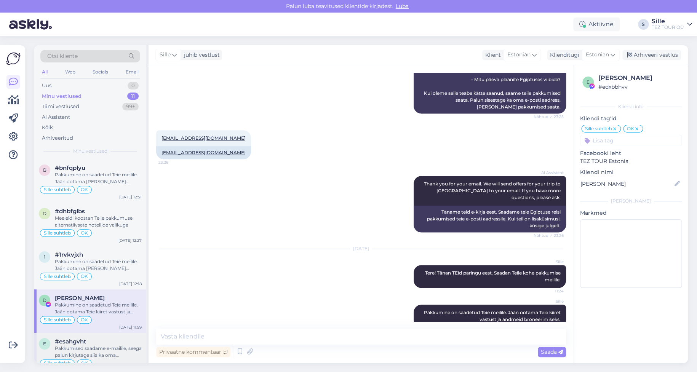
click at [107, 348] on div "Pakkumised saadame e-mailile, seega palun kirjutage siia ka oma meiliaadress. T…" at bounding box center [98, 352] width 87 height 14
